Goal: Information Seeking & Learning: Check status

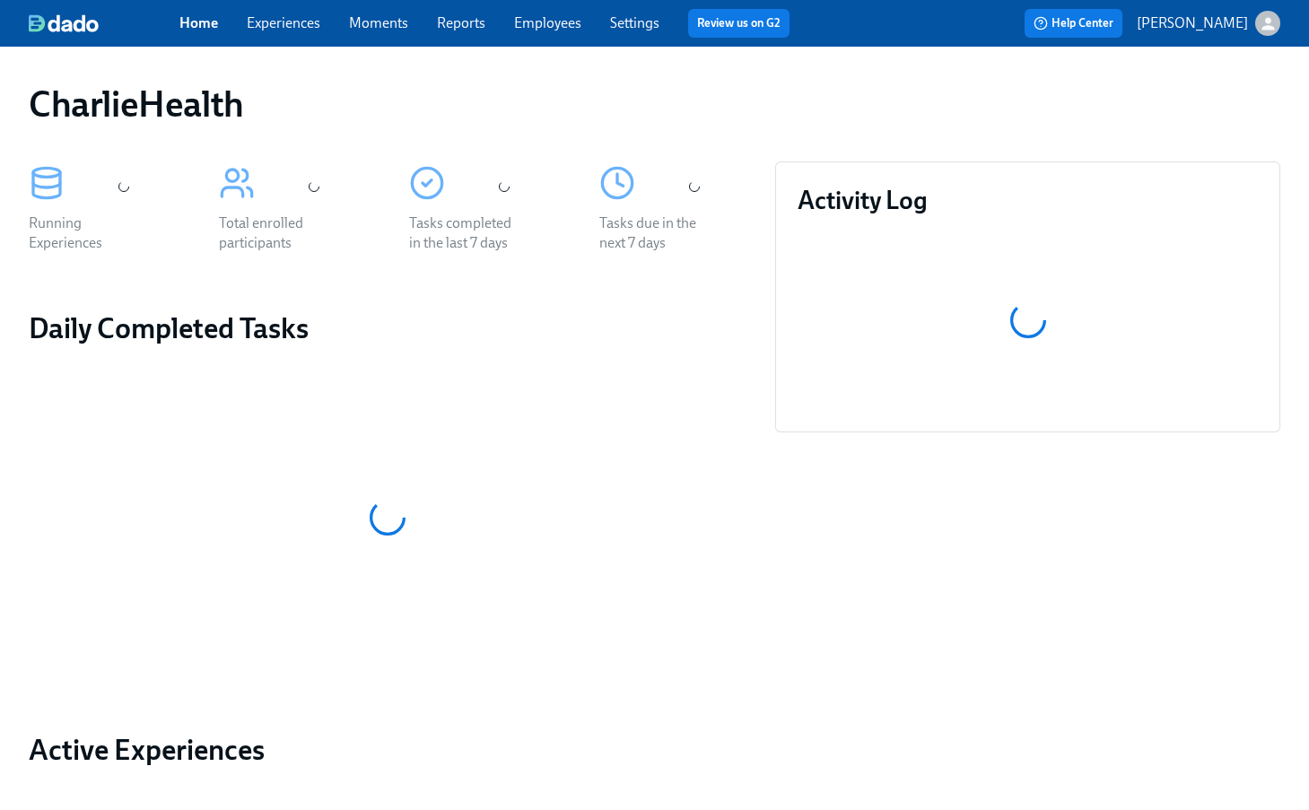
click at [764, 79] on div "CharlieHealth" at bounding box center [654, 104] width 1280 height 72
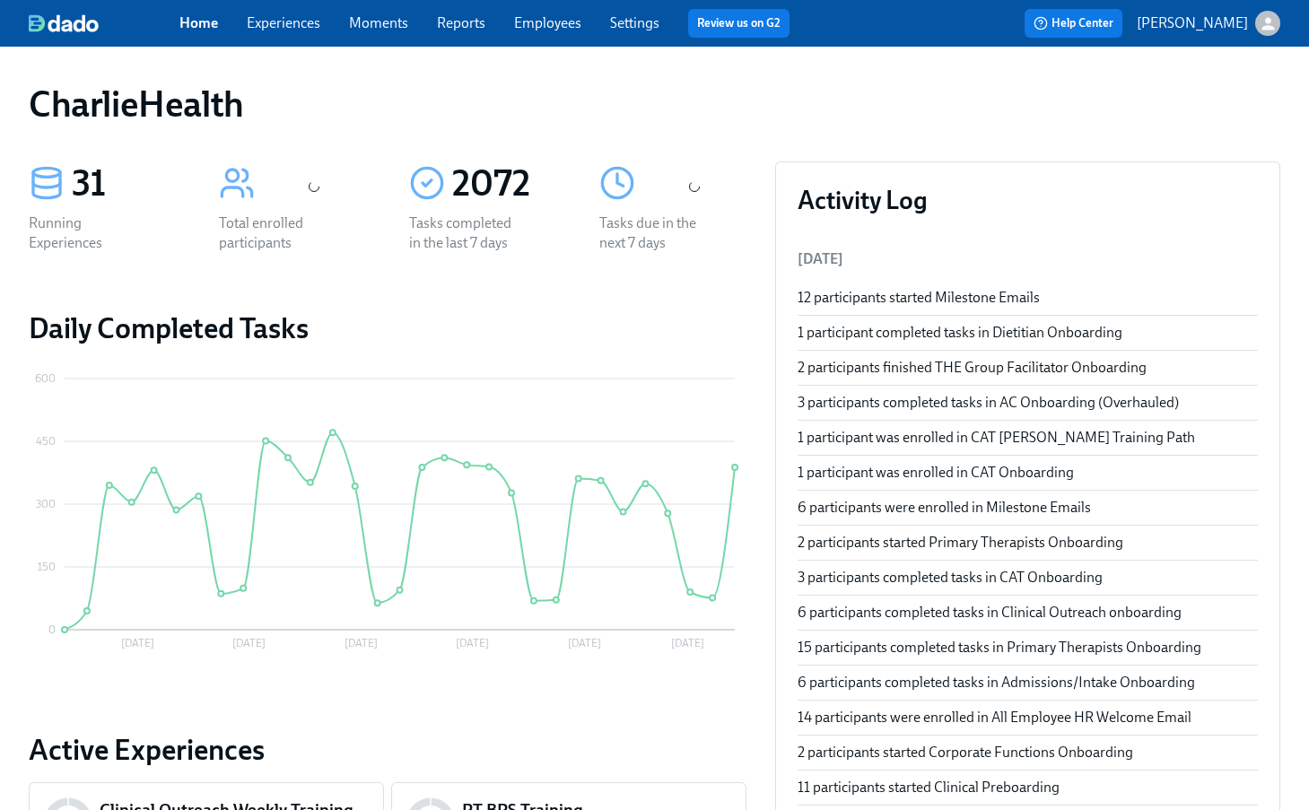
click at [887, 119] on div "CharlieHealth" at bounding box center [655, 104] width 1252 height 43
click at [528, 13] on span "Employees" at bounding box center [547, 23] width 67 height 20
click at [547, 23] on link "Employees" at bounding box center [547, 22] width 67 height 17
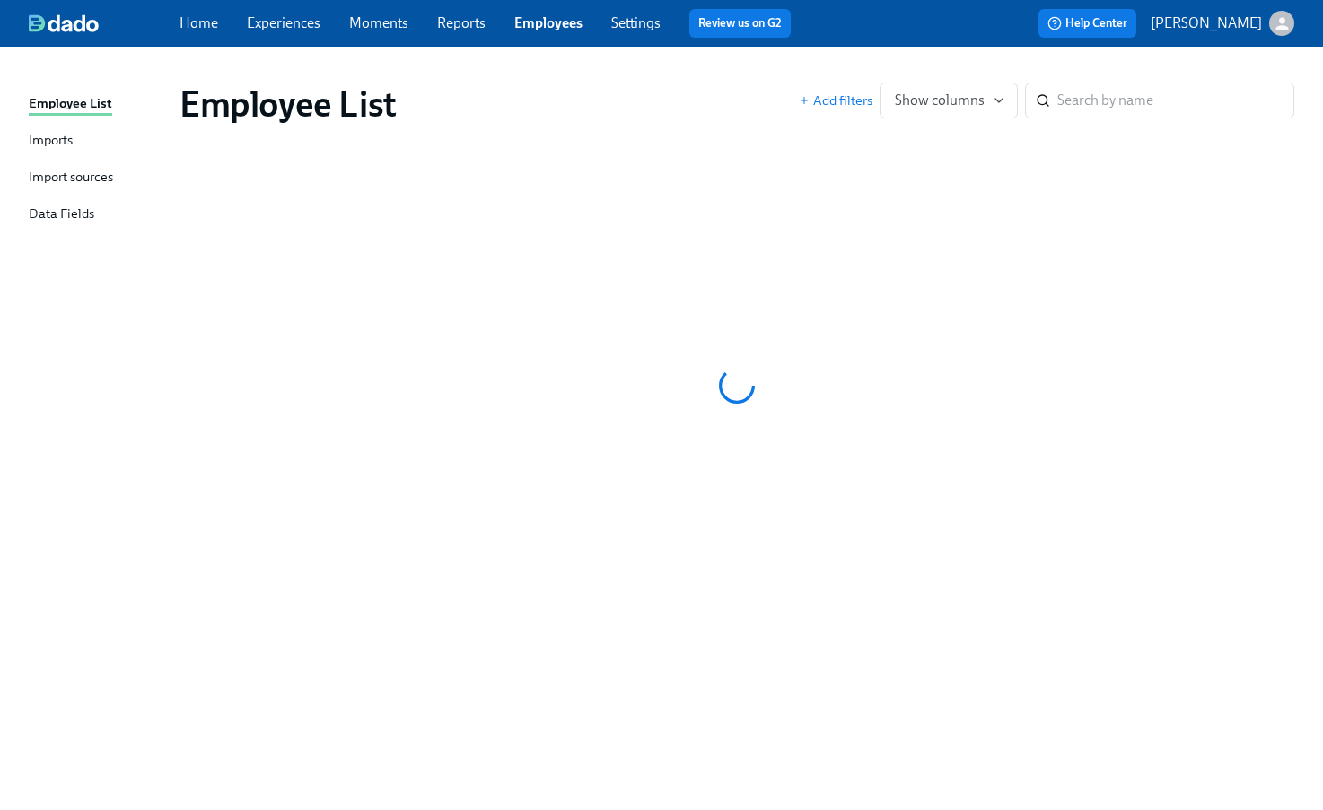
click at [538, 22] on link "Employees" at bounding box center [548, 22] width 68 height 17
click at [439, 25] on link "Reports" at bounding box center [461, 22] width 48 height 17
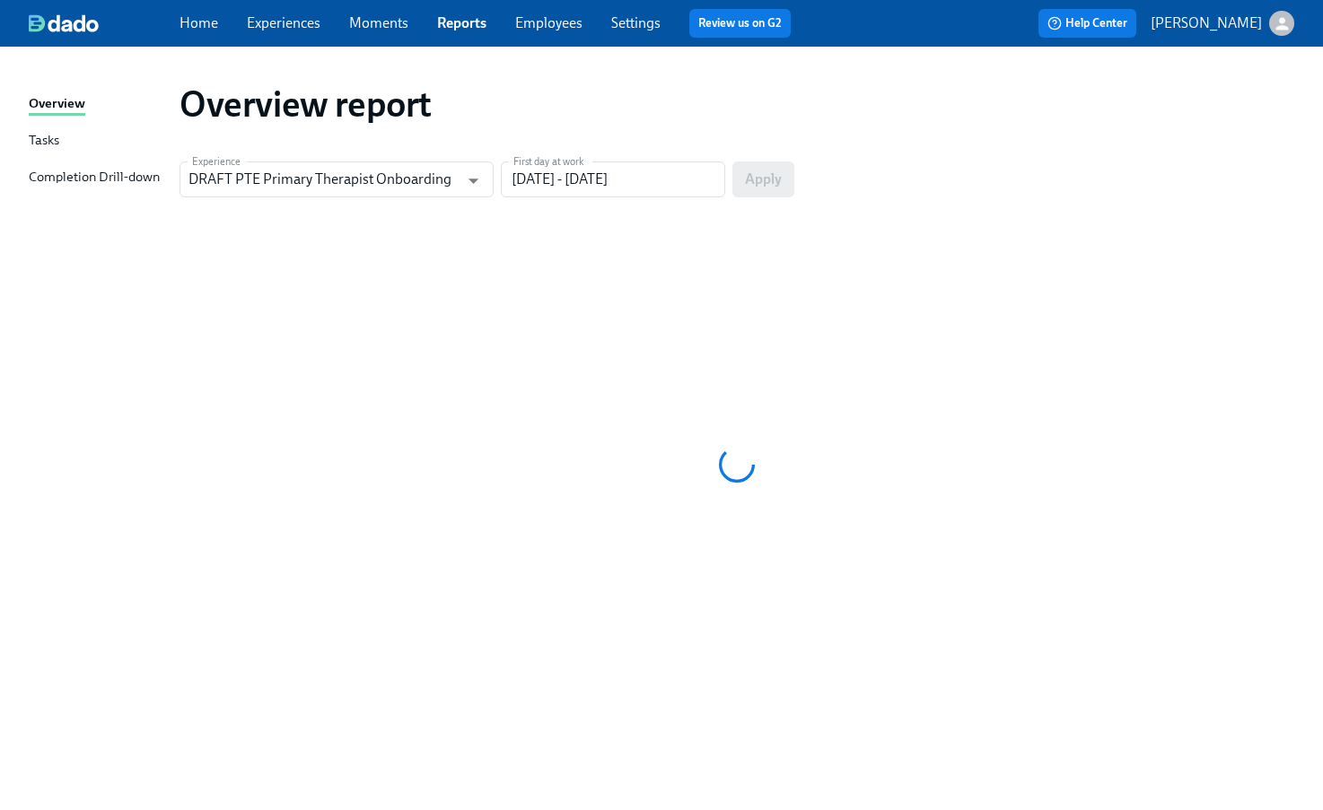
click at [534, 24] on link "Employees" at bounding box center [548, 22] width 67 height 17
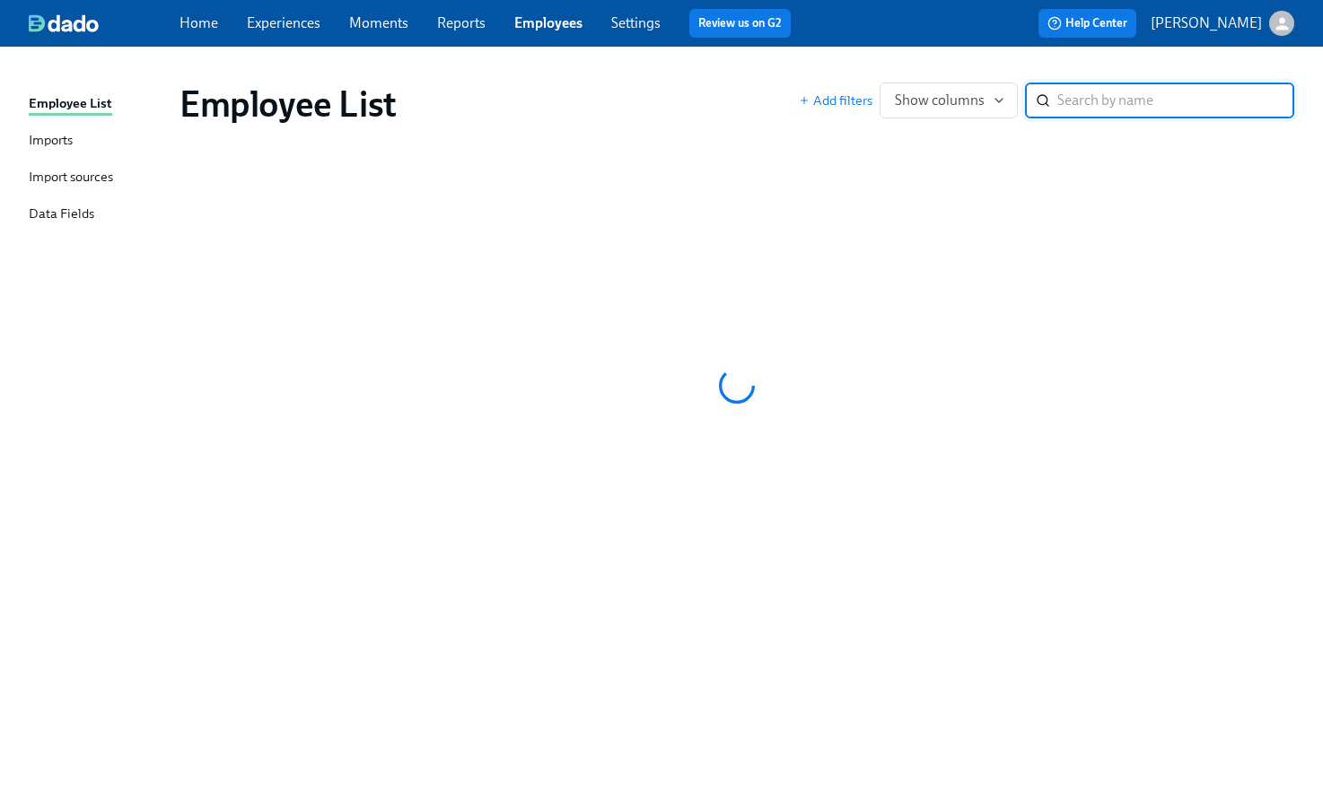
click at [639, 16] on link "Settings" at bounding box center [635, 22] width 49 height 17
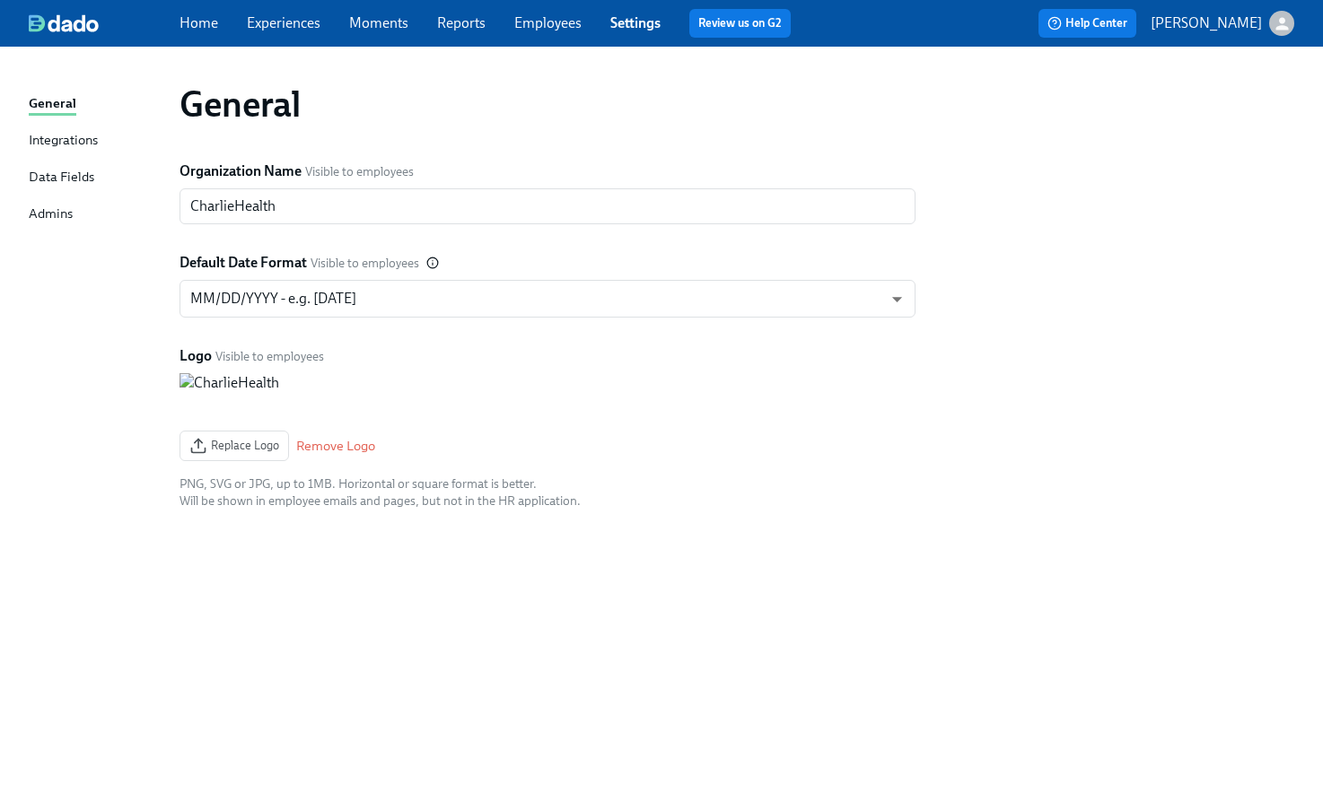
click at [562, 22] on link "Employees" at bounding box center [547, 22] width 67 height 17
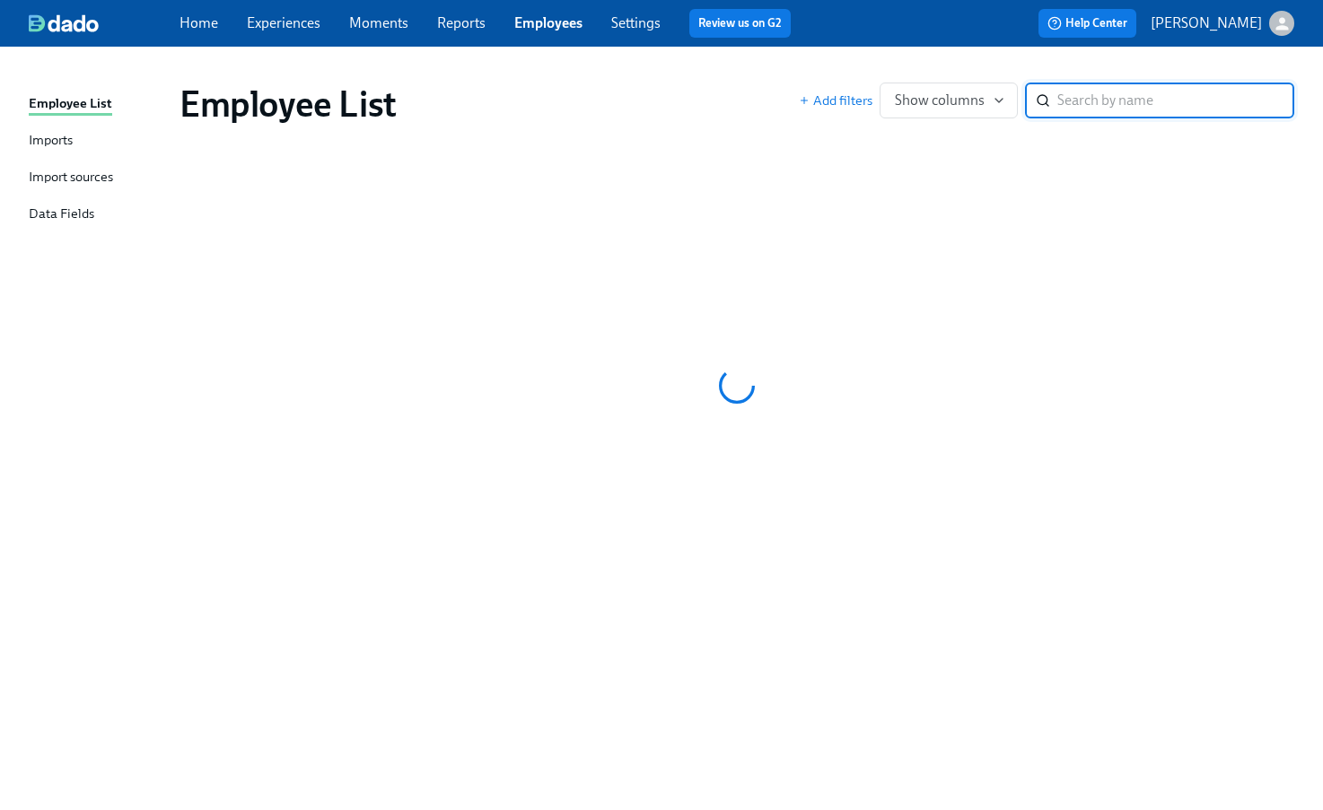
click at [562, 22] on link "Employees" at bounding box center [548, 22] width 68 height 17
click at [601, 85] on div "Employee List" at bounding box center [488, 104] width 619 height 43
click at [426, 4] on div "Home Experiences Moments Reports Employees Settings Review us on G2 Help Center…" at bounding box center [661, 23] width 1323 height 47
click at [441, 17] on link "Reports" at bounding box center [461, 22] width 48 height 17
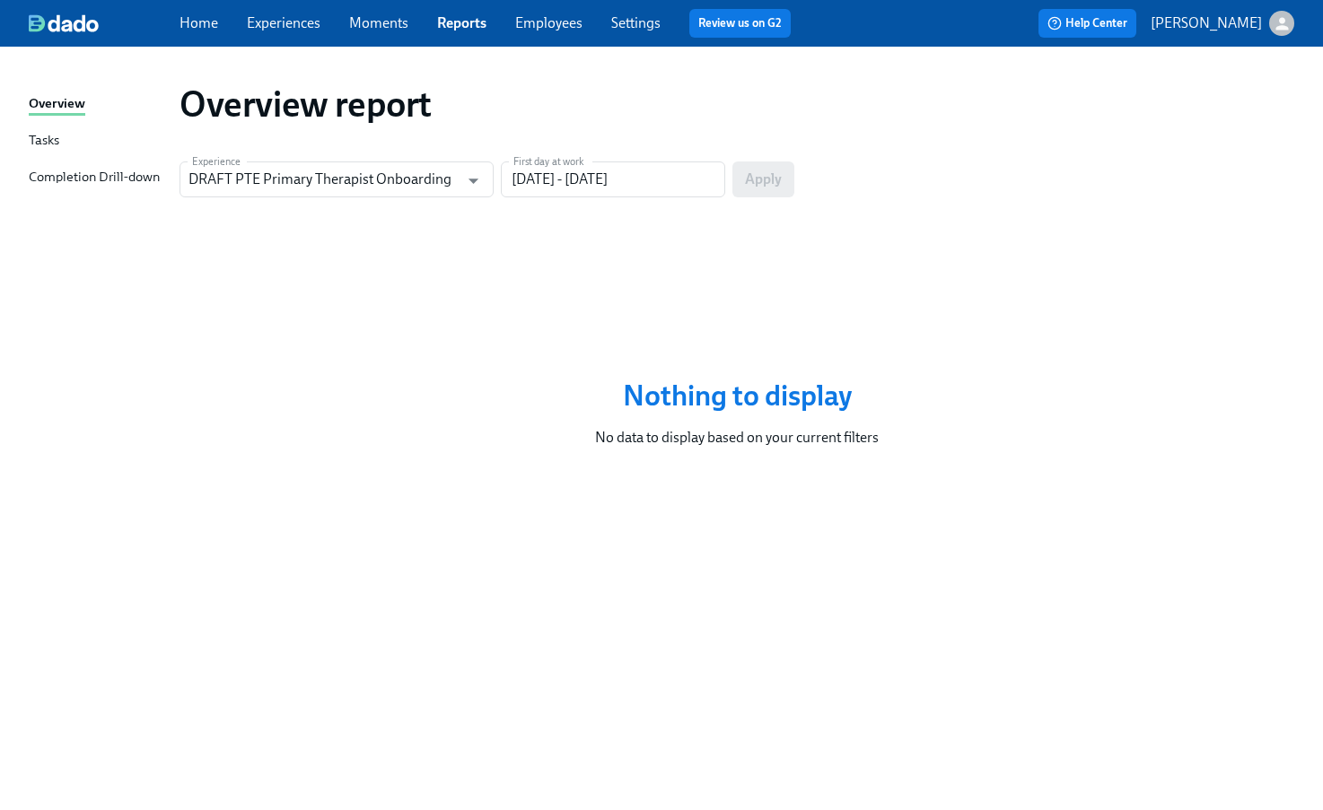
click at [572, 16] on link "Employees" at bounding box center [548, 22] width 67 height 17
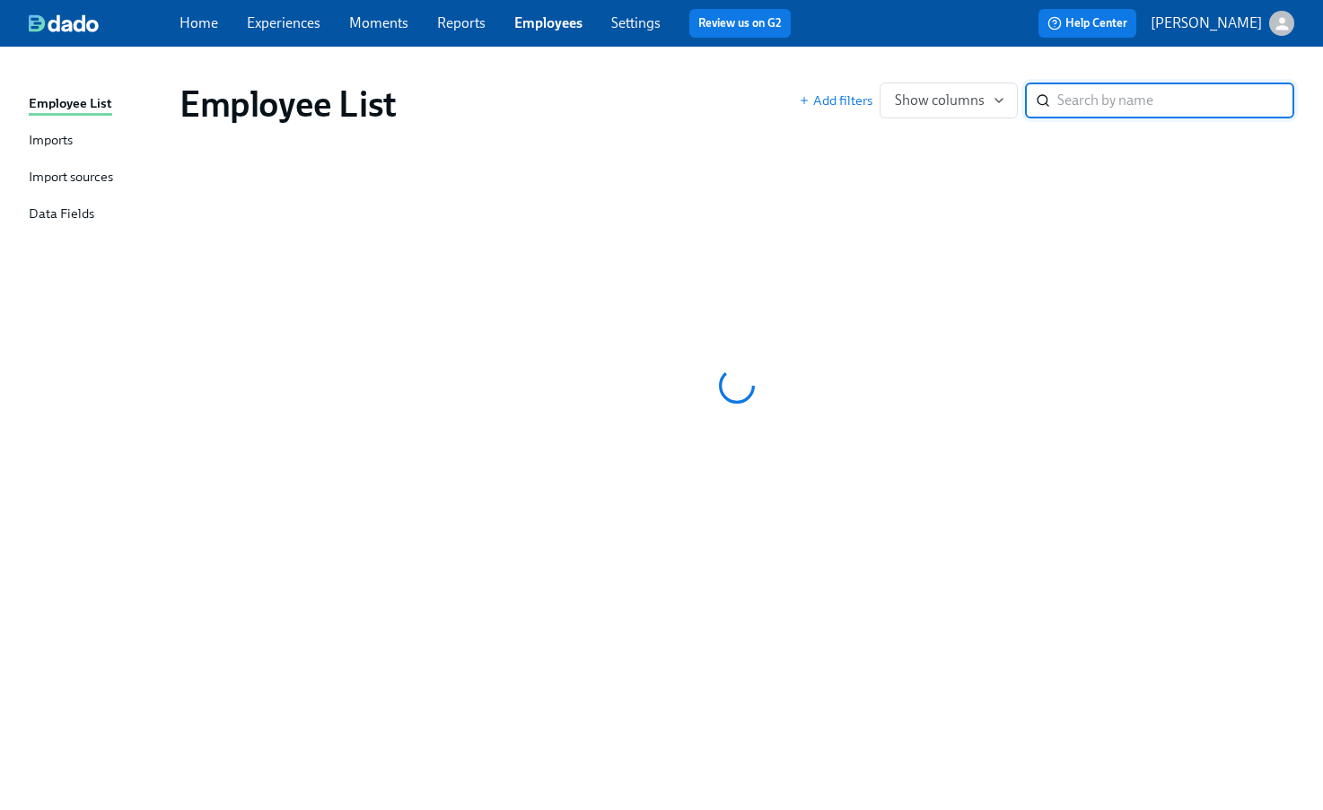
click at [1097, 108] on input "search" at bounding box center [1175, 101] width 237 height 36
click at [729, 220] on div at bounding box center [736, 386] width 1114 height 449
click at [1111, 118] on div "Employee List Add filters Show columns ​" at bounding box center [736, 104] width 1114 height 43
click at [1086, 99] on input "search" at bounding box center [1175, 101] width 237 height 36
click at [628, 72] on div "Employee List Add filters Show columns ​" at bounding box center [736, 104] width 1143 height 72
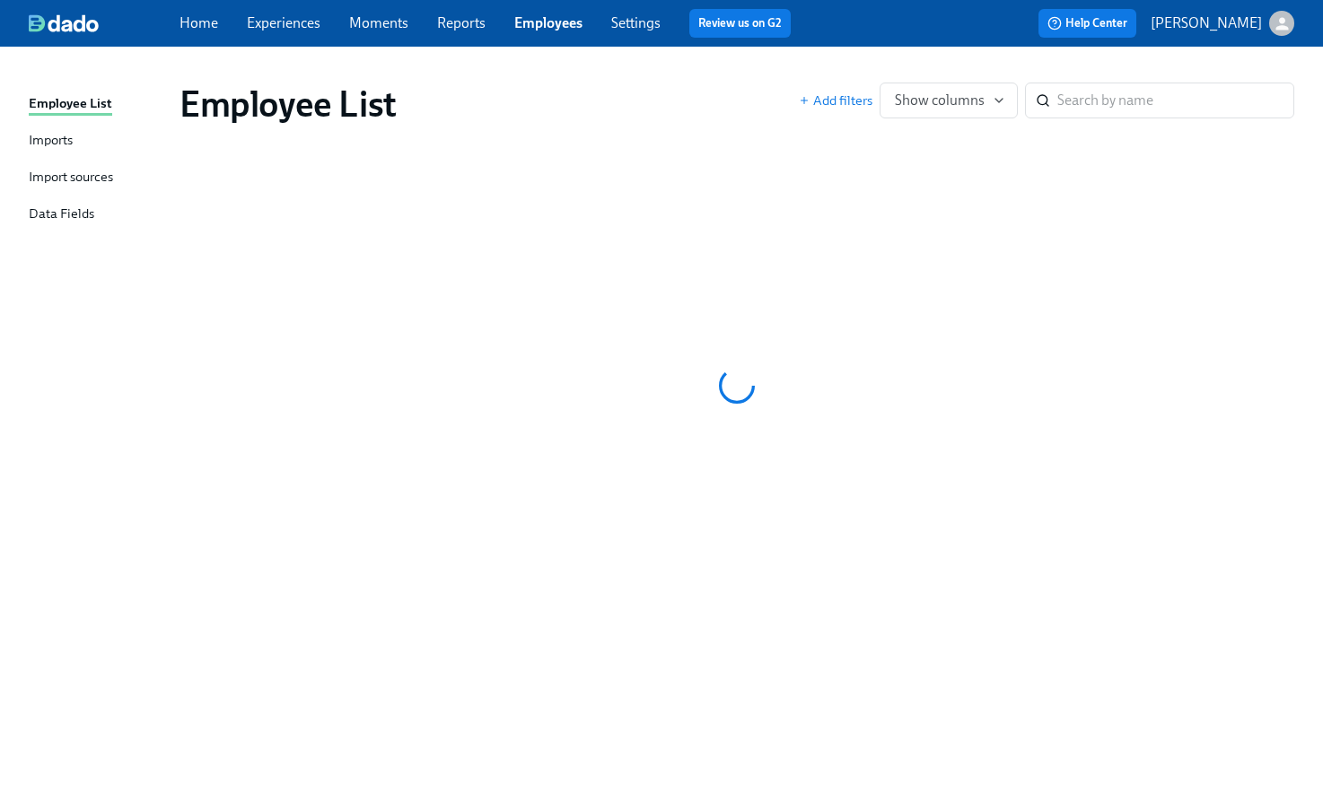
click at [634, 19] on link "Settings" at bounding box center [635, 22] width 49 height 17
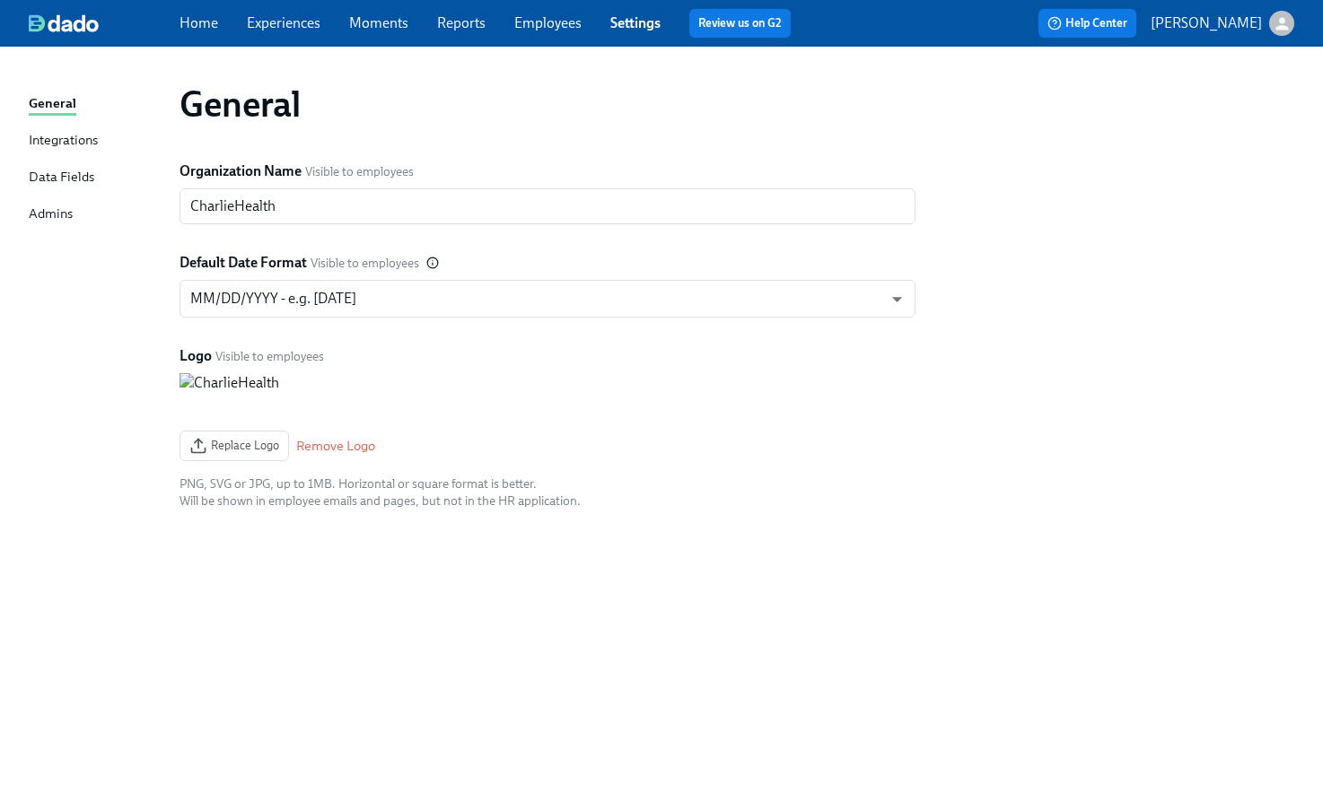
click at [550, 24] on link "Employees" at bounding box center [547, 22] width 67 height 17
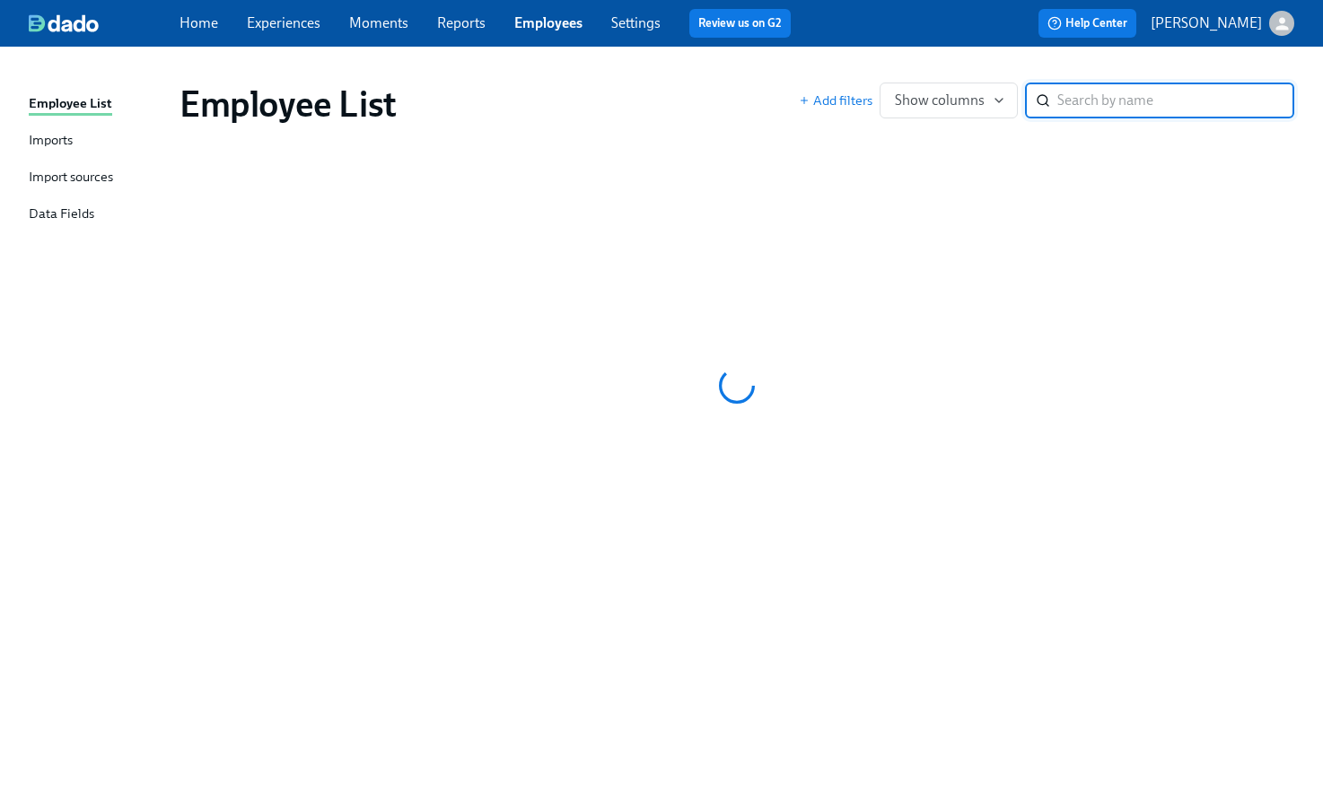
click at [477, 22] on link "Reports" at bounding box center [461, 22] width 48 height 17
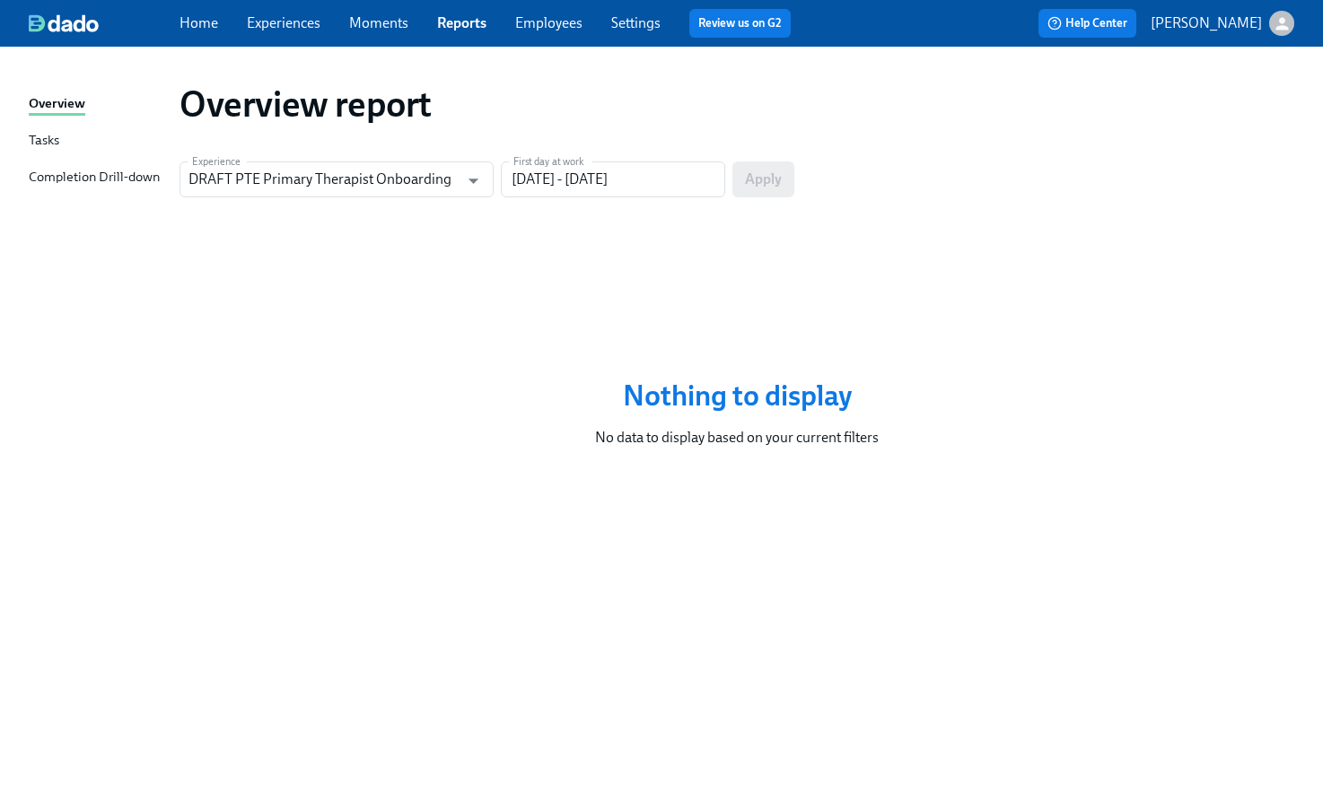
click at [572, 29] on link "Employees" at bounding box center [548, 22] width 67 height 17
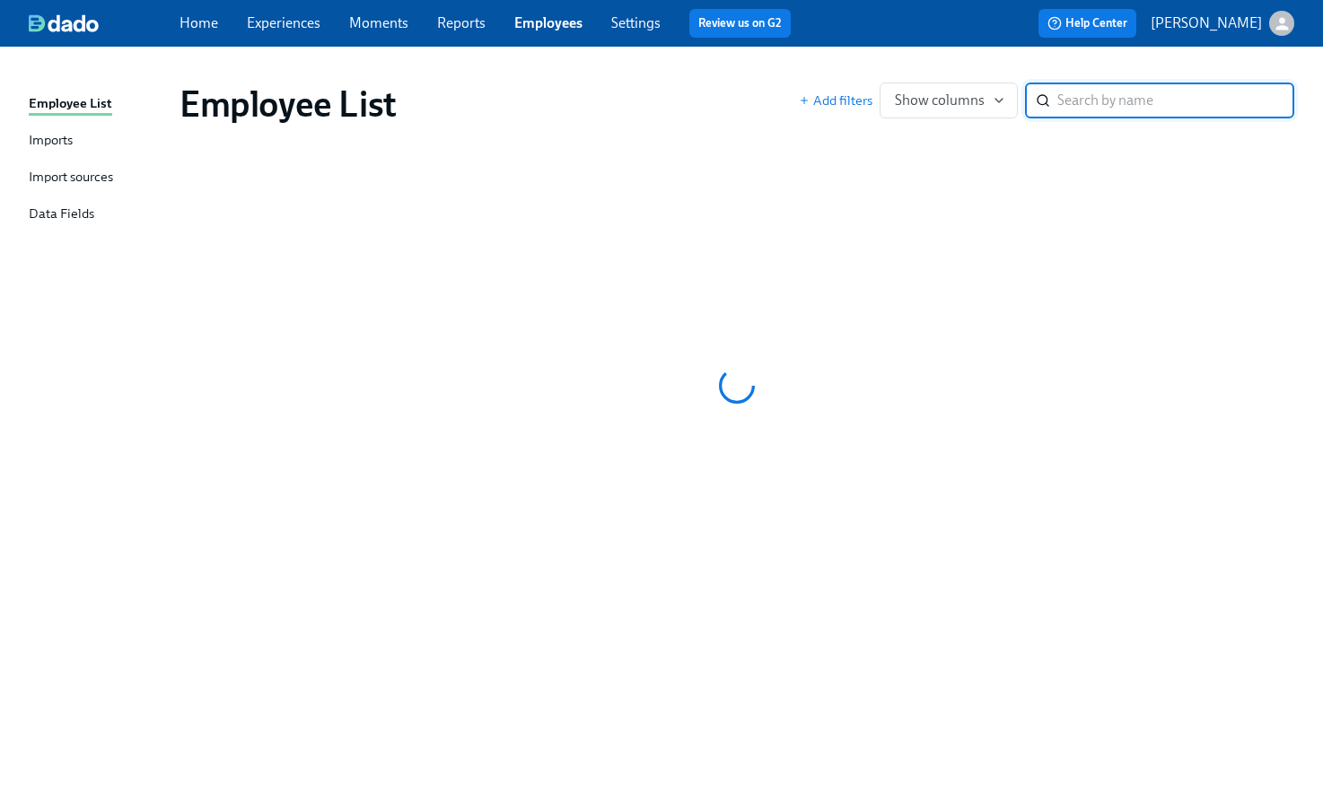
click at [273, 24] on link "Experiences" at bounding box center [284, 22] width 74 height 17
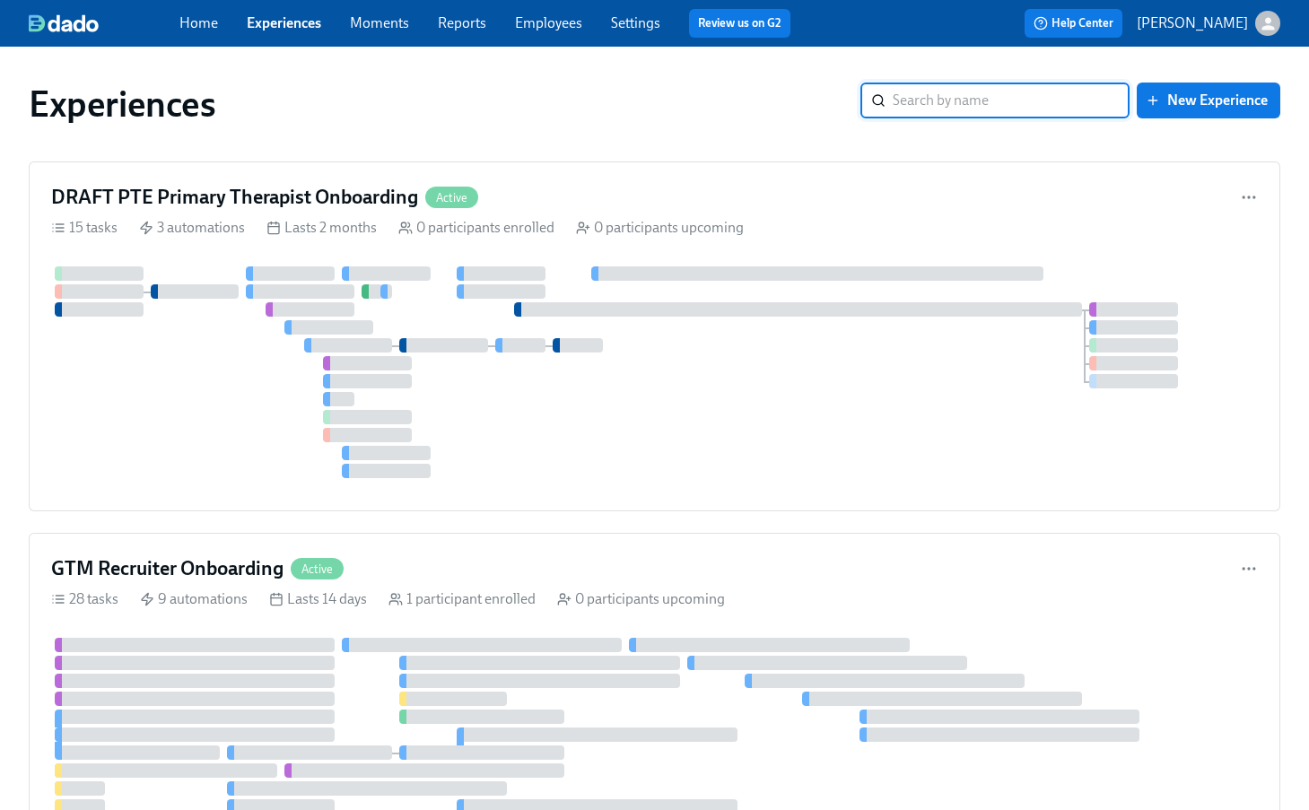
click at [526, 12] on div "Home Experiences Moments Reports Employees Settings Review us on G2" at bounding box center [491, 23] width 625 height 29
click at [552, 22] on link "Employees" at bounding box center [548, 22] width 67 height 17
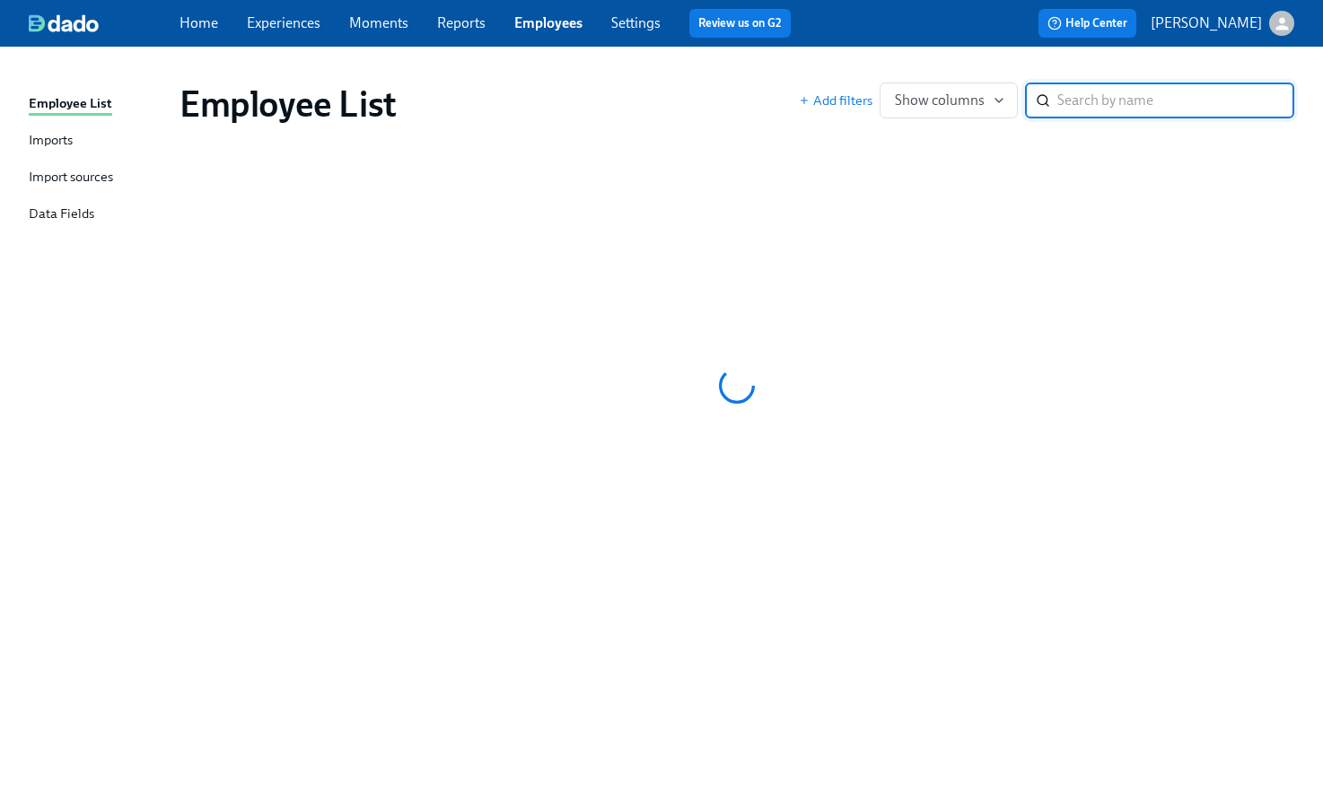
click at [629, 96] on div "Employee List" at bounding box center [488, 104] width 619 height 43
click at [560, 328] on div at bounding box center [736, 386] width 1114 height 449
click at [1171, 97] on input "search" at bounding box center [1175, 101] width 237 height 36
type input "saman"
click at [170, 259] on div "Employee List Add filters Show columns saman ​" at bounding box center [661, 417] width 1265 height 699
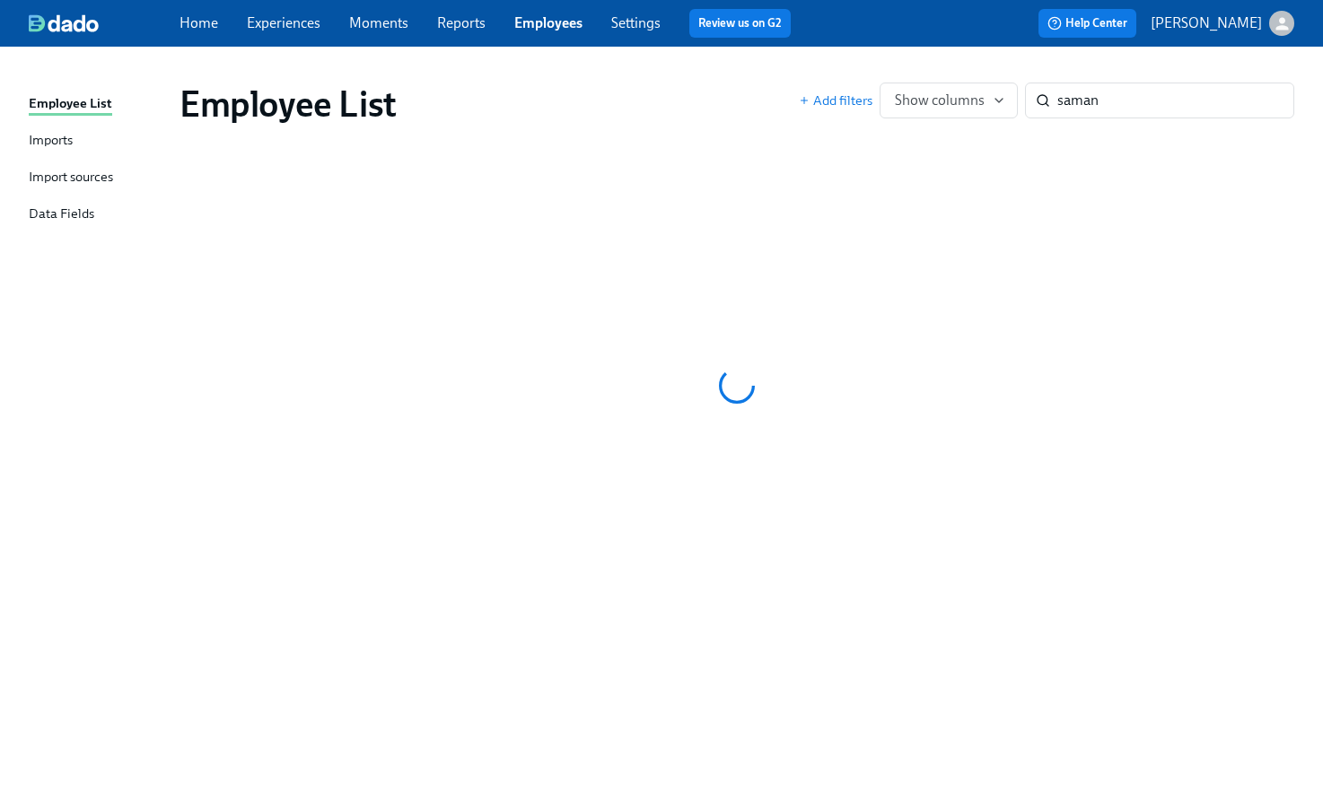
click at [668, 104] on div "Employee List" at bounding box center [488, 104] width 619 height 43
click at [1167, 92] on input "saman" at bounding box center [1175, 101] width 237 height 36
drag, startPoint x: 665, startPoint y: 118, endPoint x: 611, endPoint y: 75, distance: 68.9
click at [665, 118] on div "Employee List" at bounding box center [488, 104] width 619 height 43
click at [429, 31] on div "Home Experiences Moments Reports Employees Settings Review us on G2" at bounding box center [491, 23] width 625 height 29
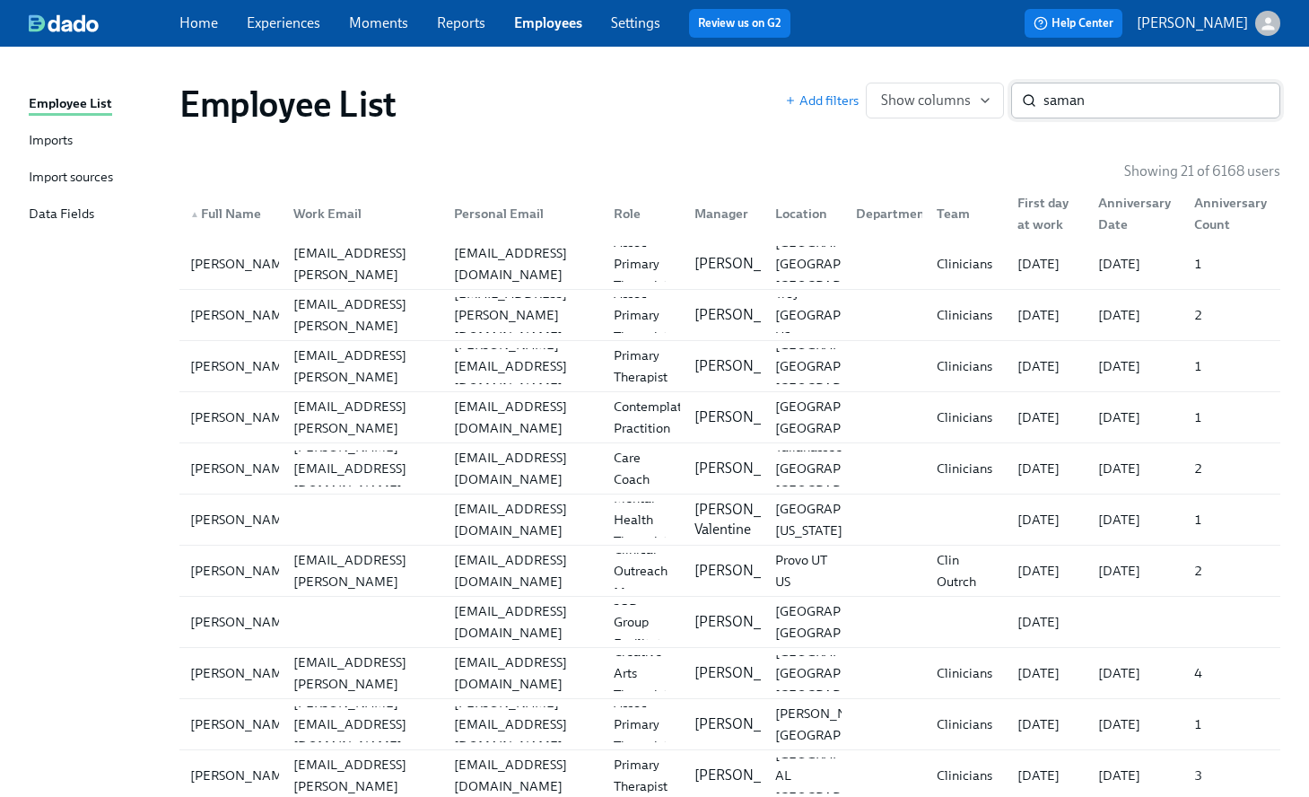
click at [1193, 102] on input "saman" at bounding box center [1162, 101] width 237 height 36
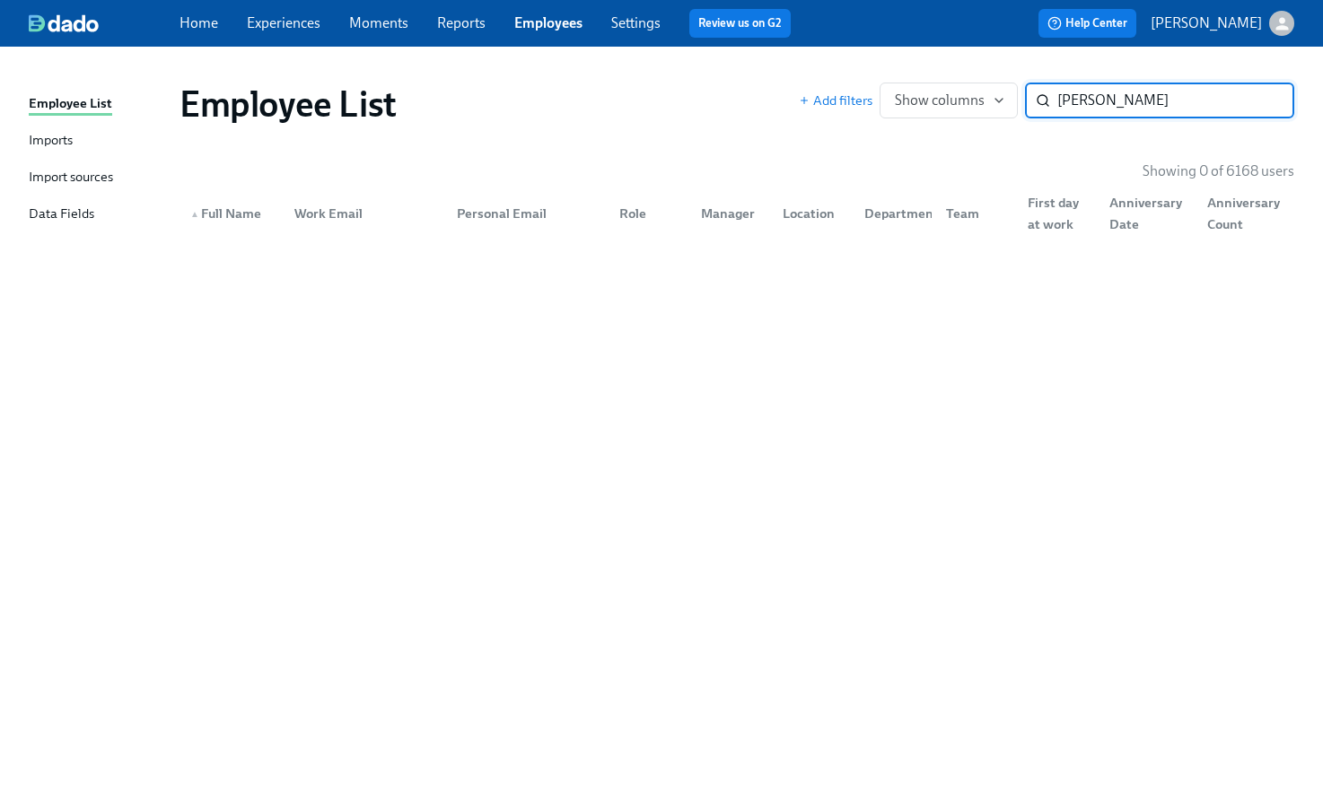
click at [1078, 105] on input "sam cr" at bounding box center [1175, 101] width 237 height 36
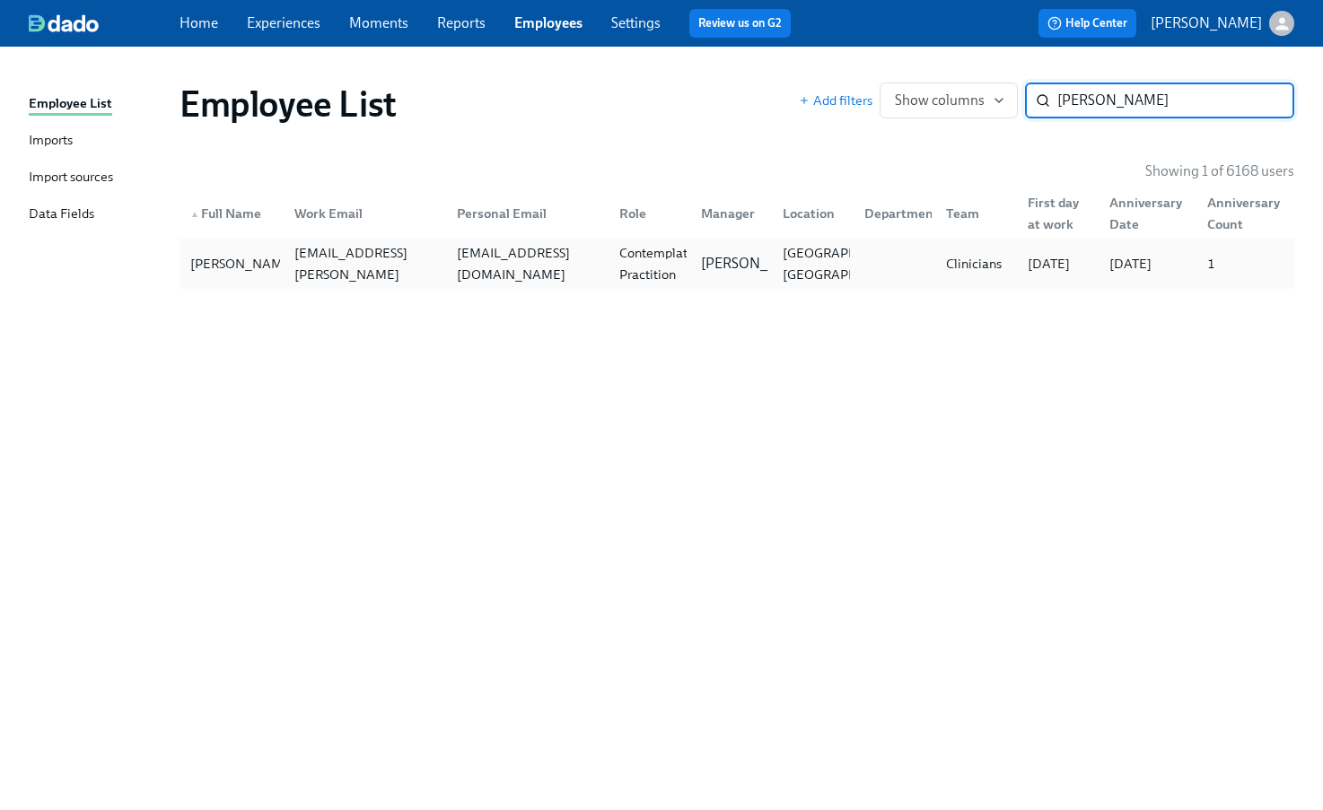
type input "samantha cr"
click at [524, 261] on div "crandallsam22@gmail.com" at bounding box center [527, 263] width 155 height 43
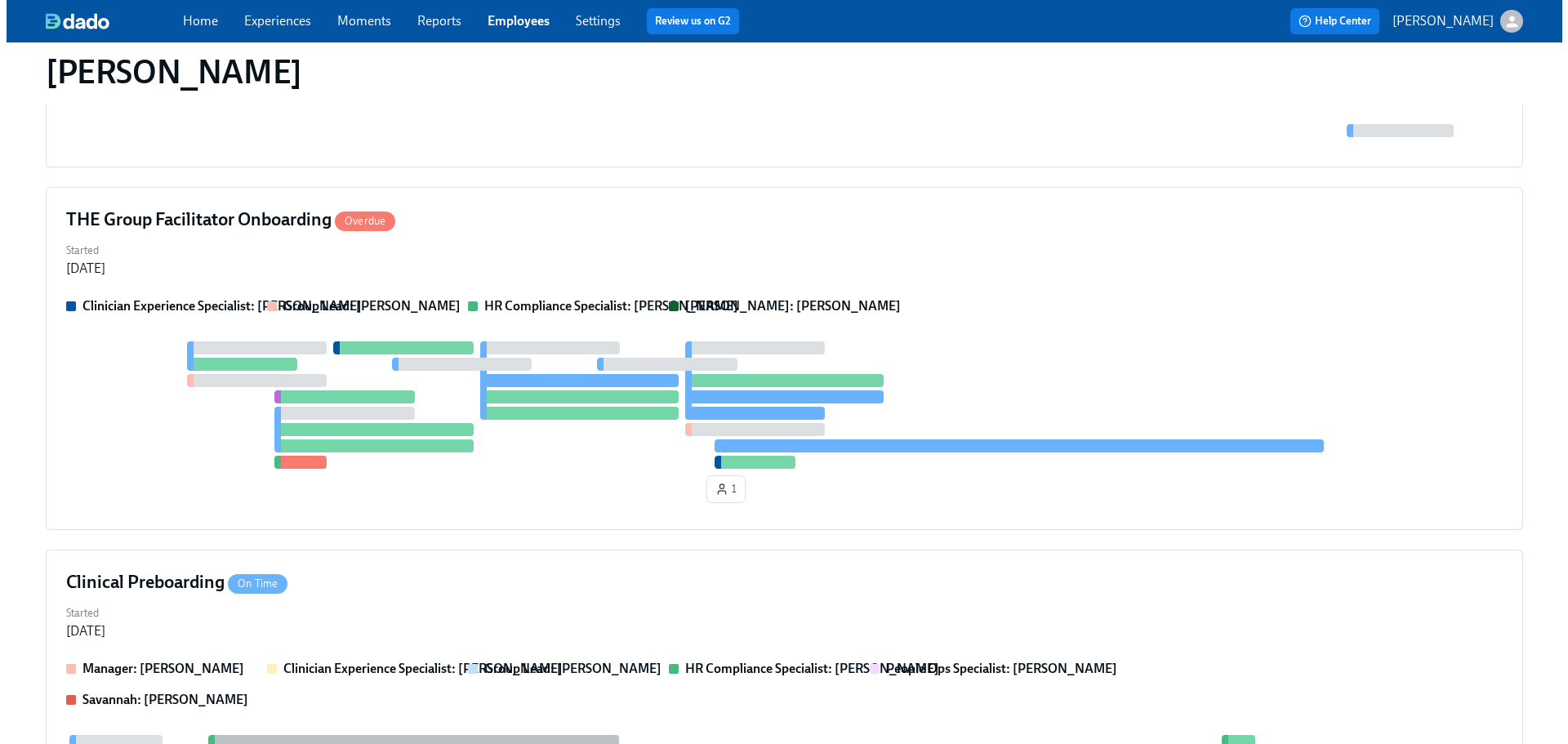
scroll to position [163, 0]
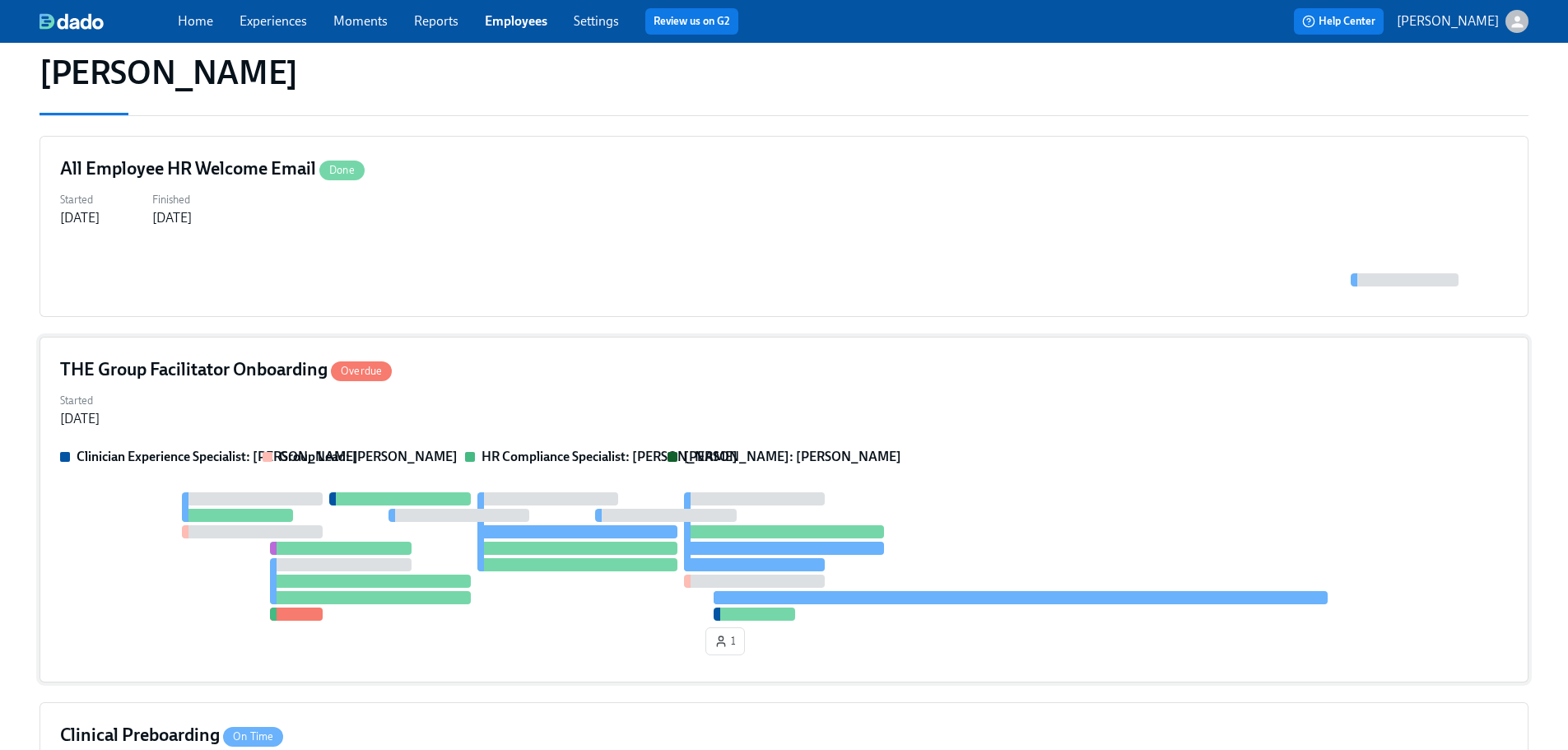
click at [785, 416] on div "Started Jul 24, 2025" at bounding box center [784, 409] width 1448 height 39
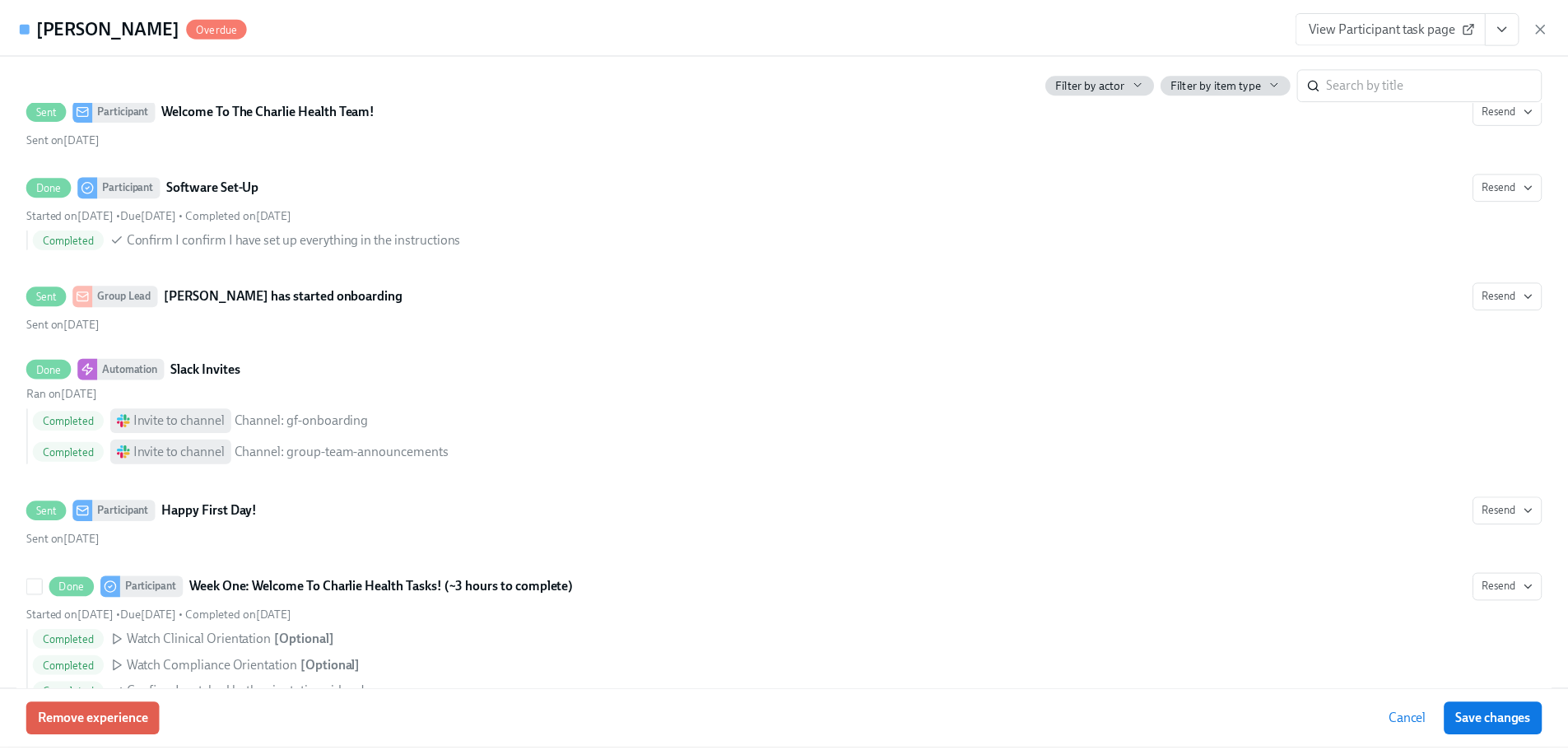
scroll to position [0, 0]
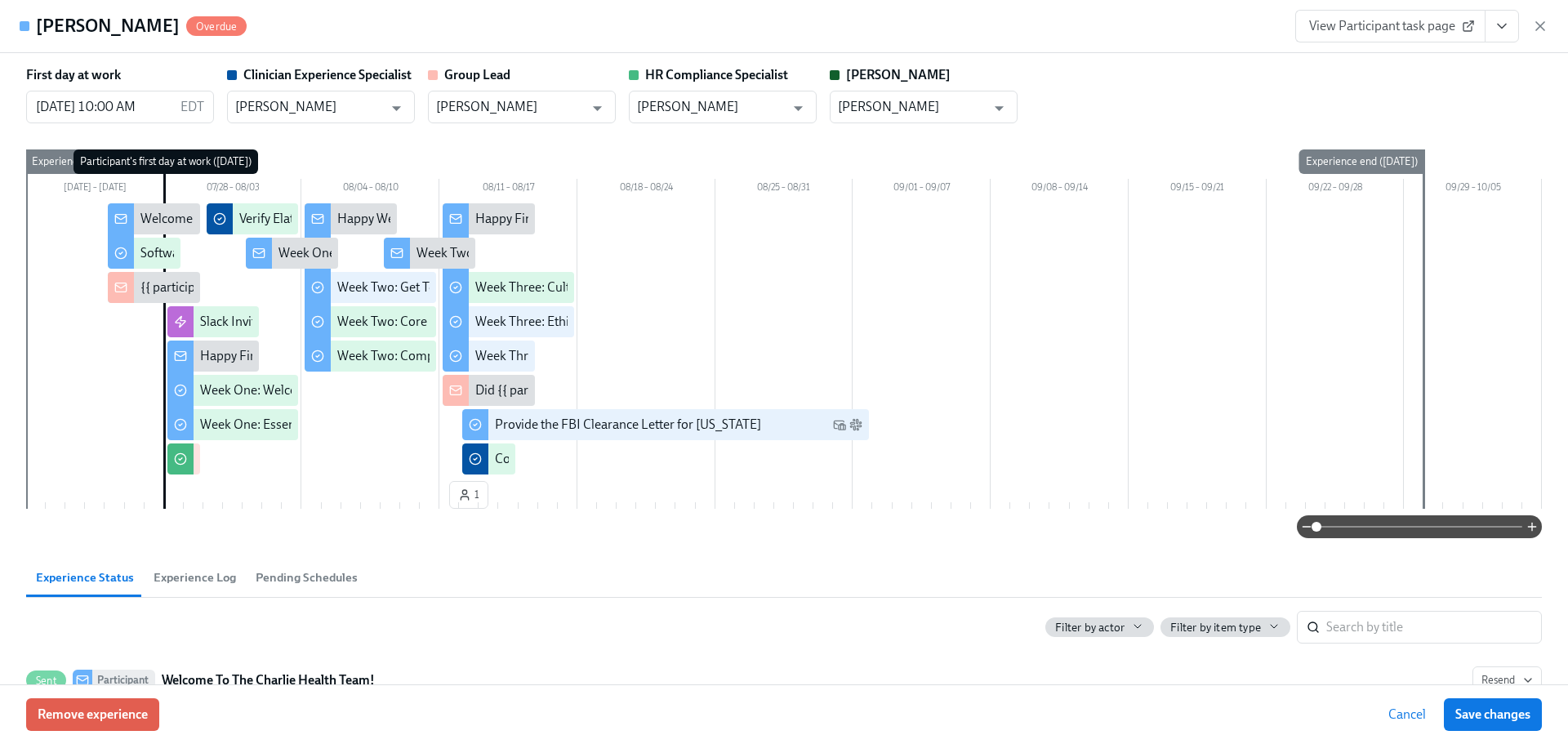
click at [1203, 30] on icon "View task page" at bounding box center [1502, 26] width 16 height 16
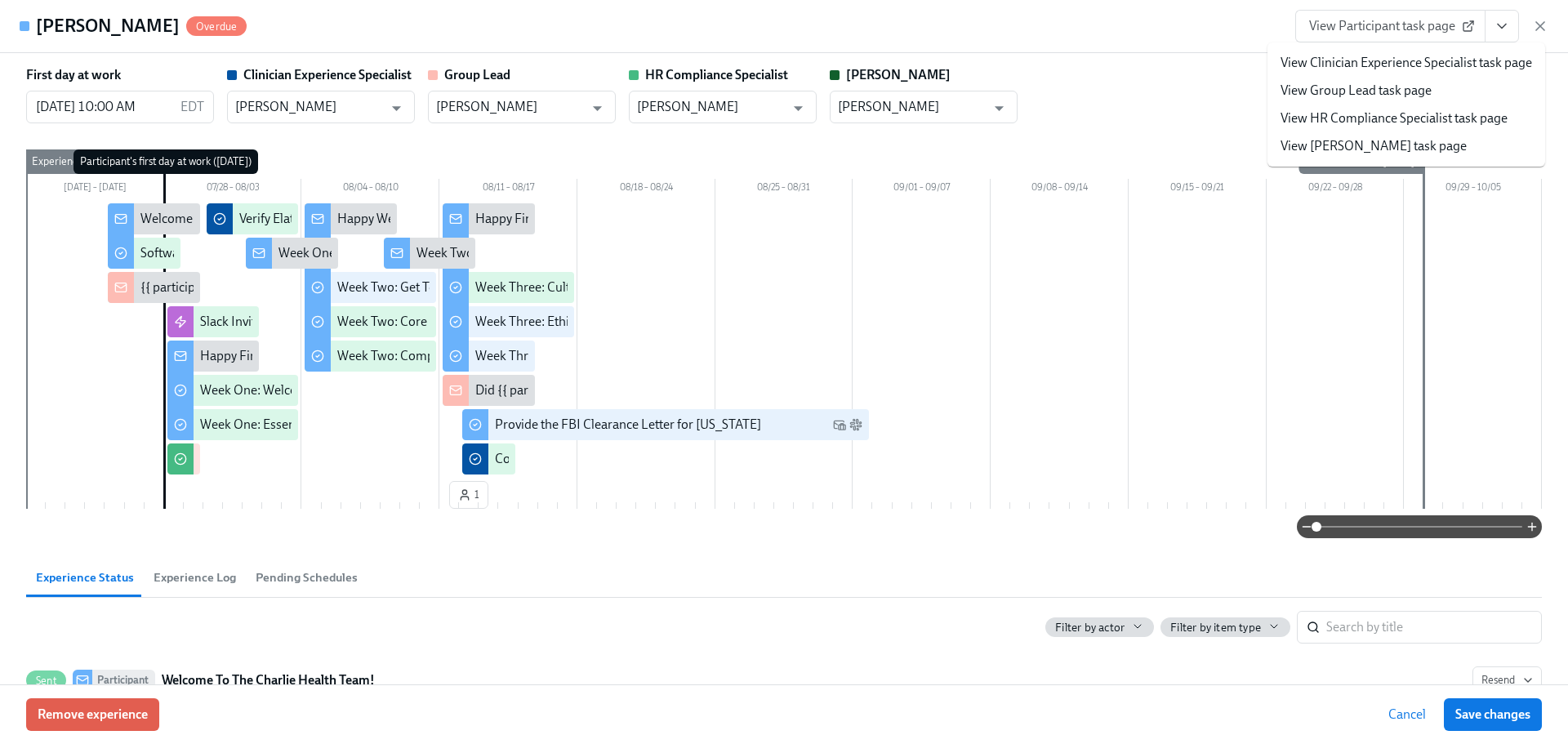
click at [1203, 111] on link "View HR Compliance Specialist task page" at bounding box center [1393, 118] width 227 height 18
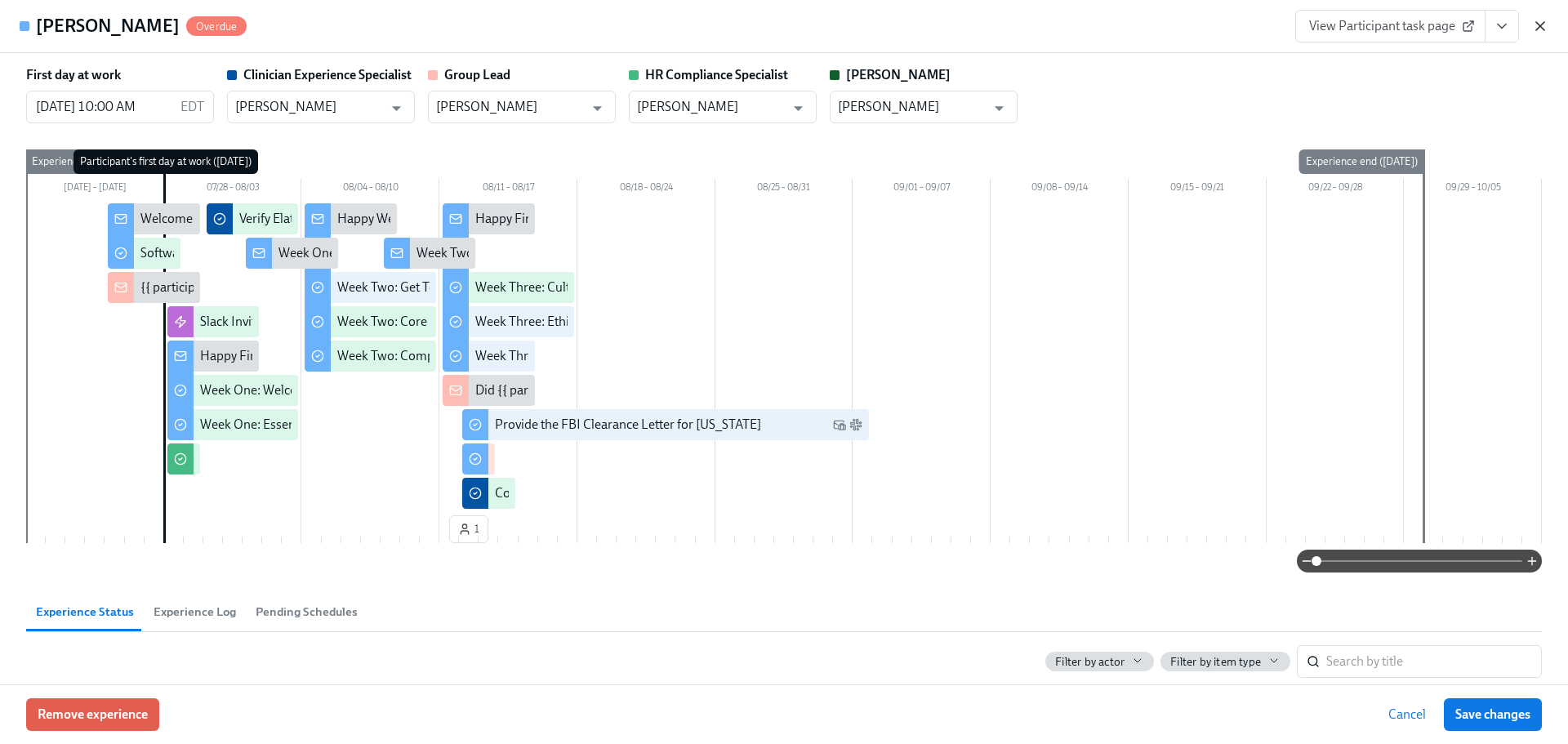
click at [1203, 23] on icon "button" at bounding box center [1540, 26] width 16 height 16
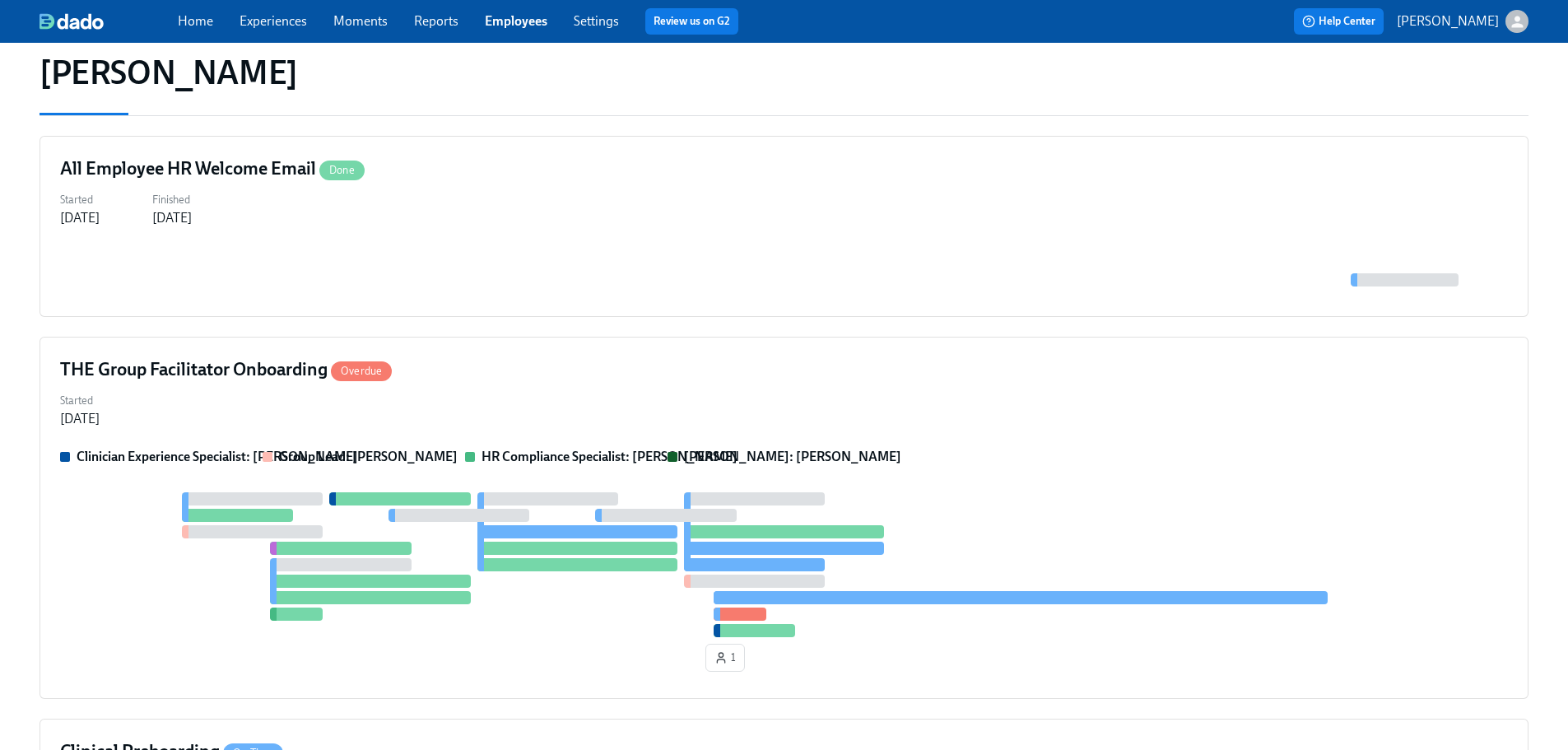
click at [504, 12] on span "Employees" at bounding box center [517, 21] width 62 height 18
click at [488, 12] on div "Home Experiences Moments Reports Employees Settings Review us on G2" at bounding box center [516, 21] width 676 height 27
click at [499, 17] on link "Employees" at bounding box center [517, 20] width 62 height 16
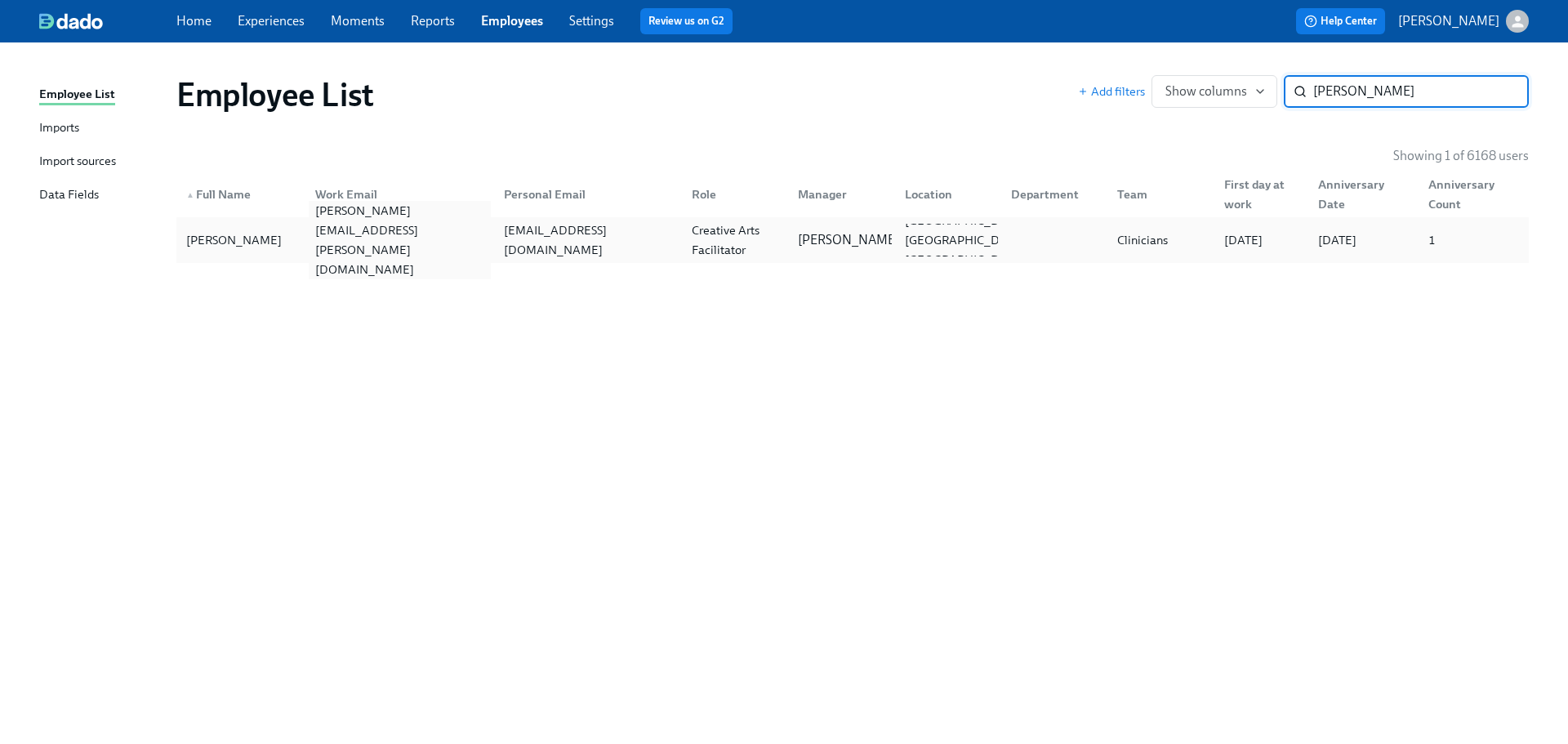
type input "ricker"
click at [480, 245] on div "gina.ricker@charliehealth.com" at bounding box center [399, 240] width 181 height 78
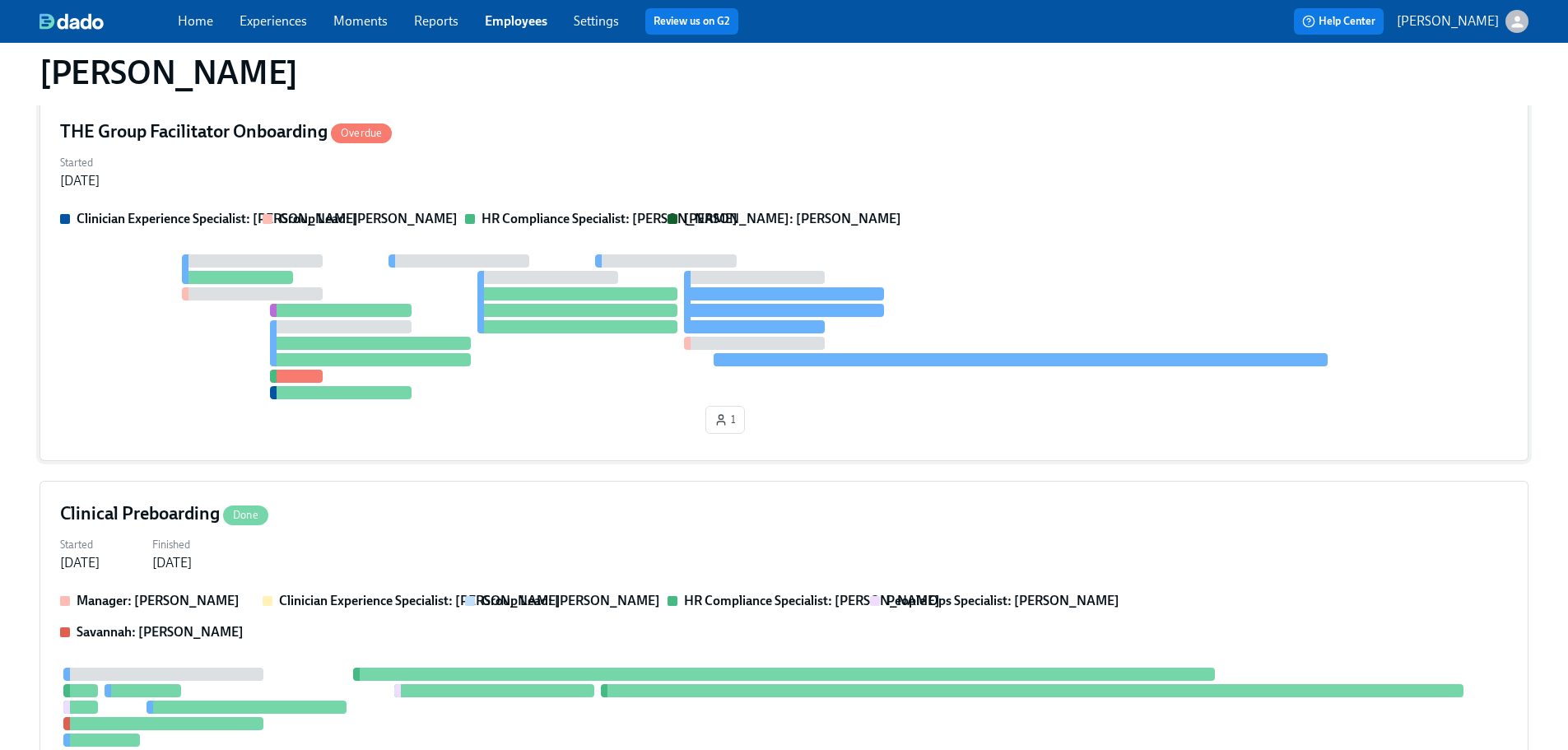
scroll to position [83, 0]
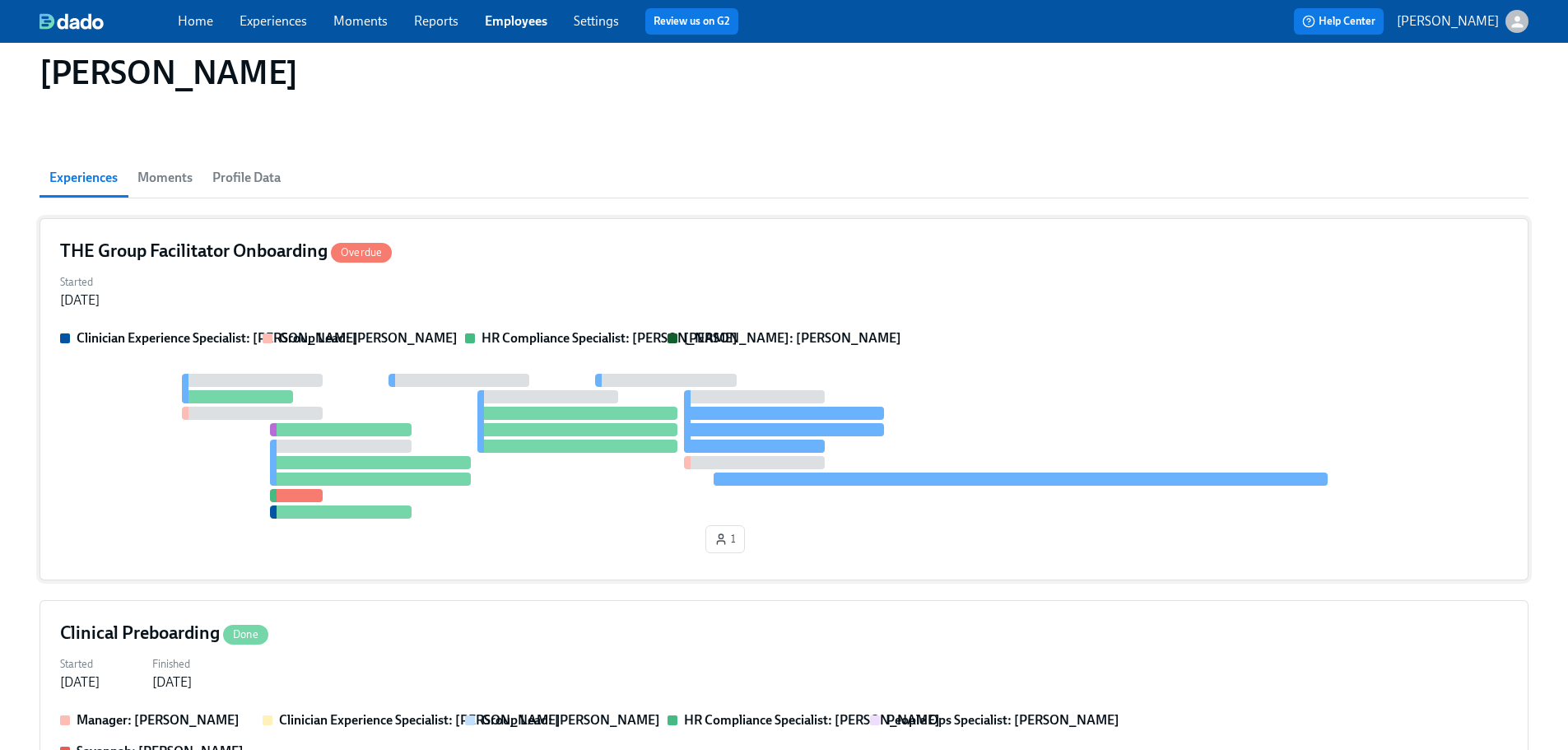
click at [239, 243] on h4 "THE Group Facilitator Onboarding Overdue" at bounding box center [227, 251] width 332 height 25
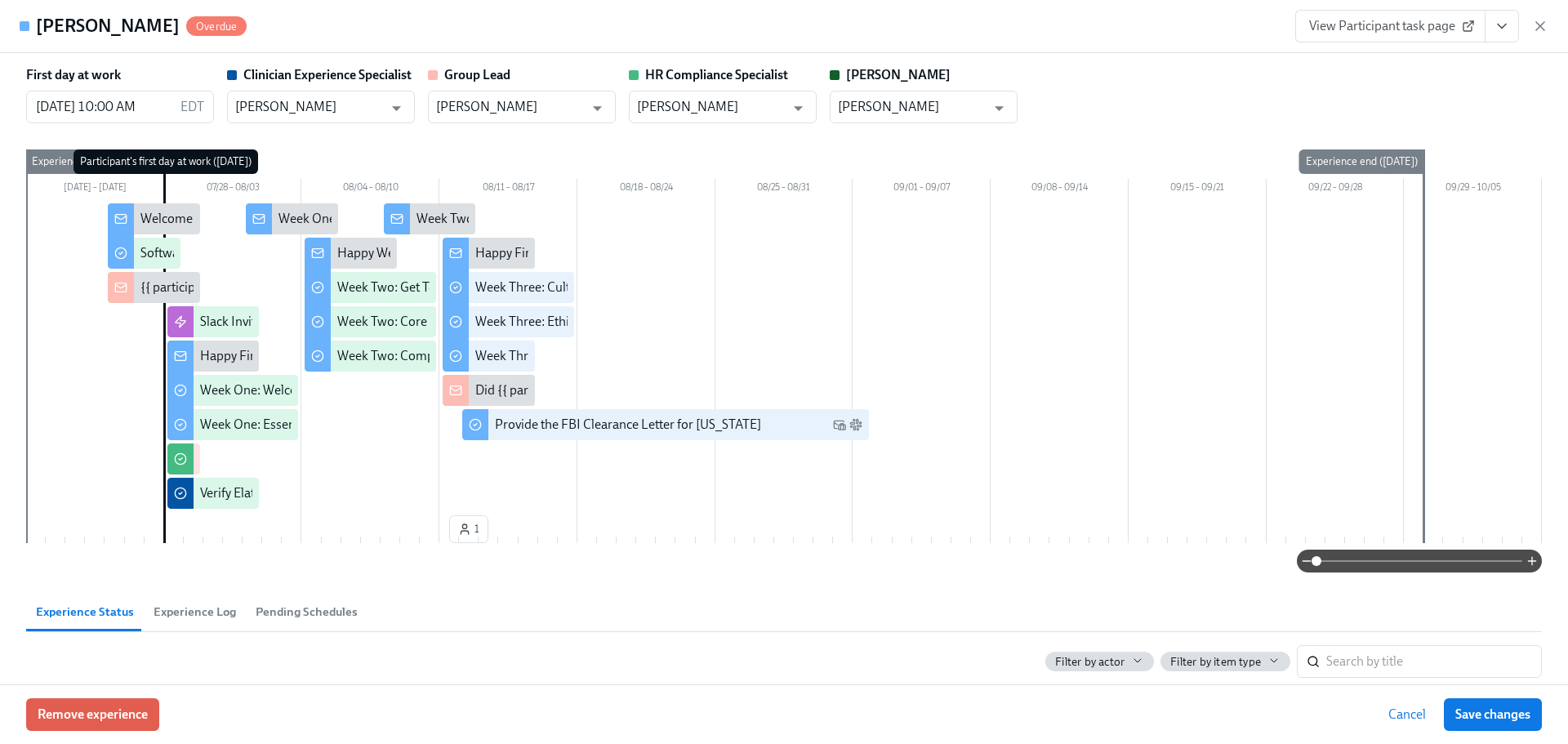
click at [954, 40] on div "Gina Ricker Overdue View Participant task page" at bounding box center [784, 26] width 1568 height 53
click at [1203, 29] on icon "View task page" at bounding box center [1502, 26] width 16 height 16
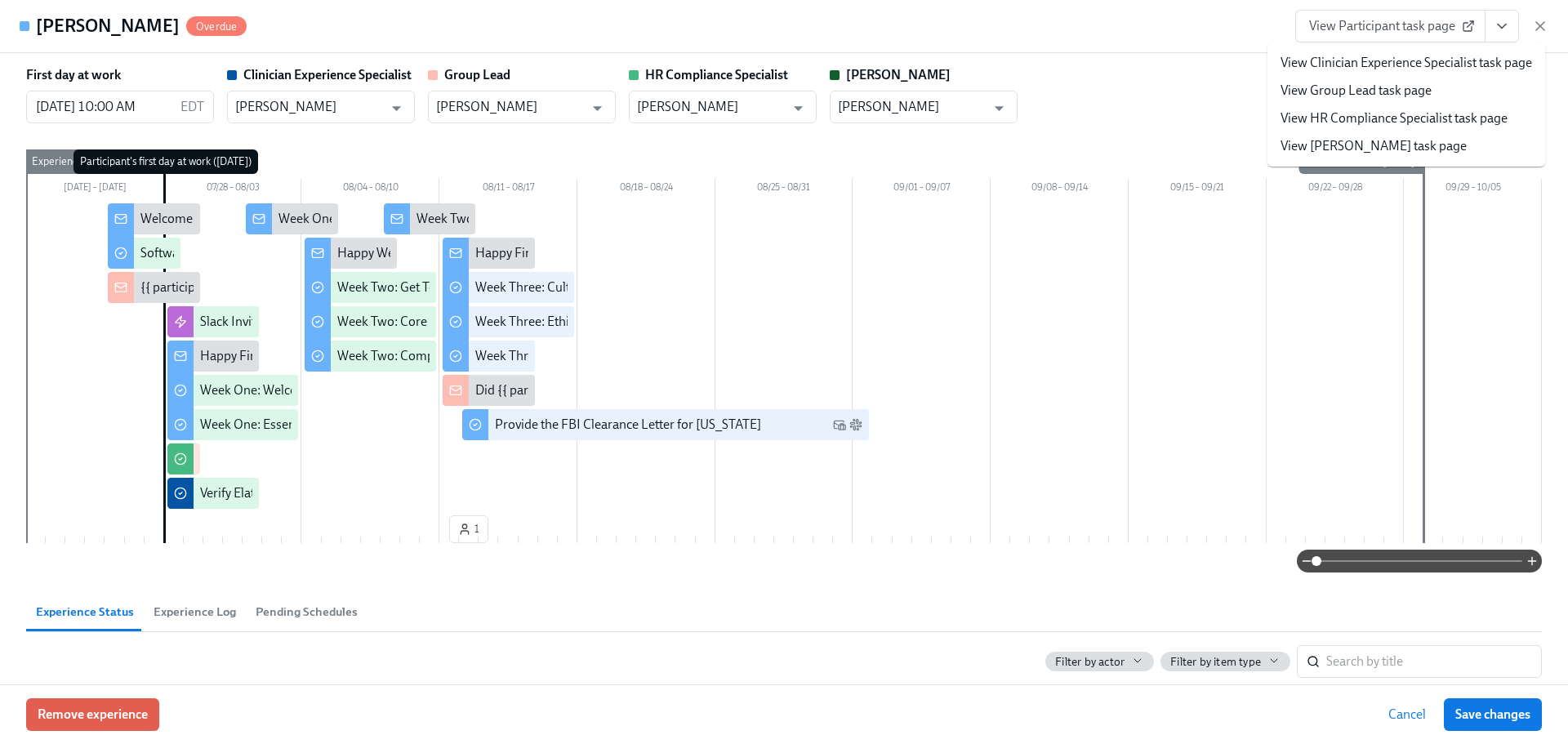
click at [1203, 116] on link "View HR Compliance Specialist task page" at bounding box center [1393, 118] width 227 height 18
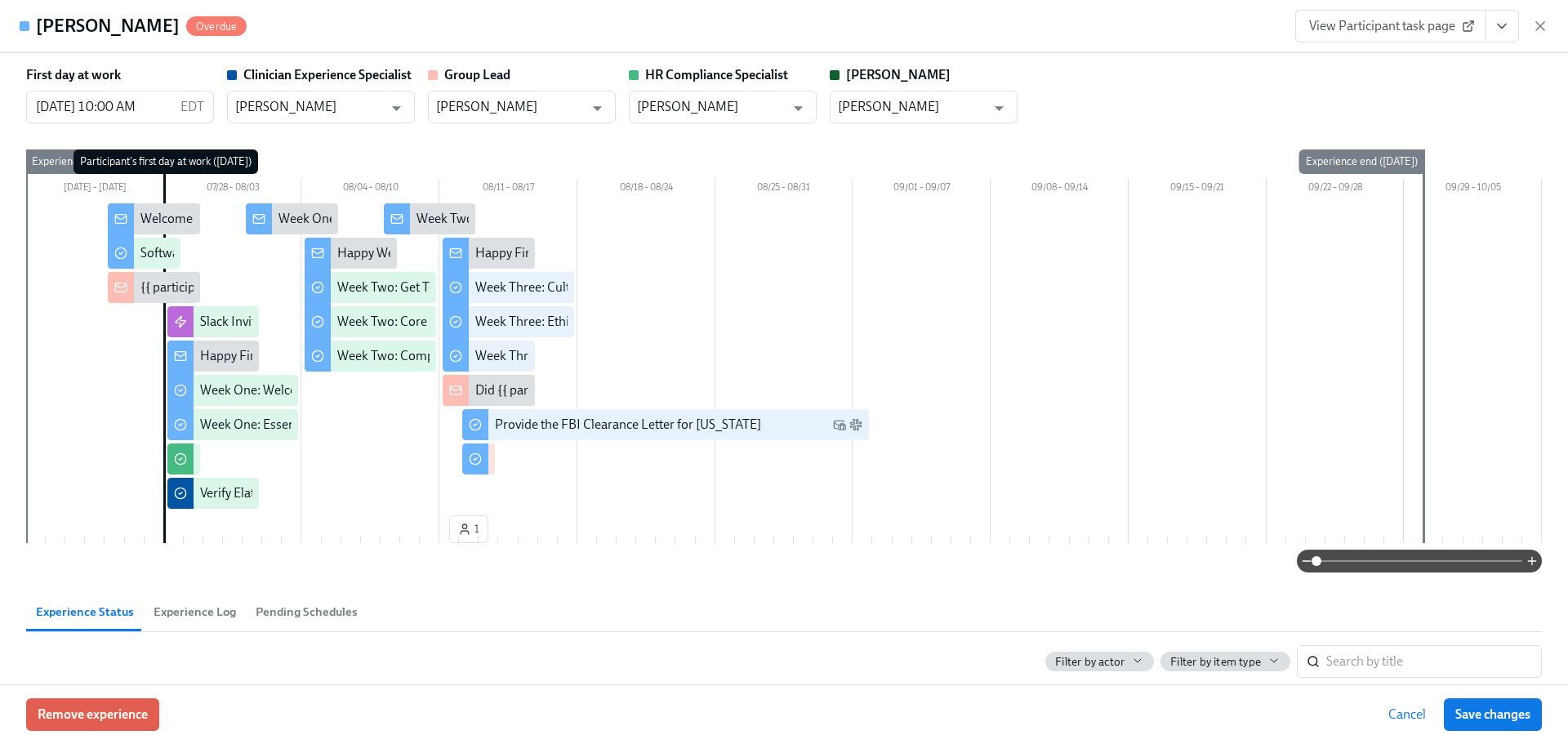
click at [1203, 31] on div "View Participant task page" at bounding box center [1421, 26] width 253 height 33
click at [1203, 29] on icon "button" at bounding box center [1540, 26] width 16 height 16
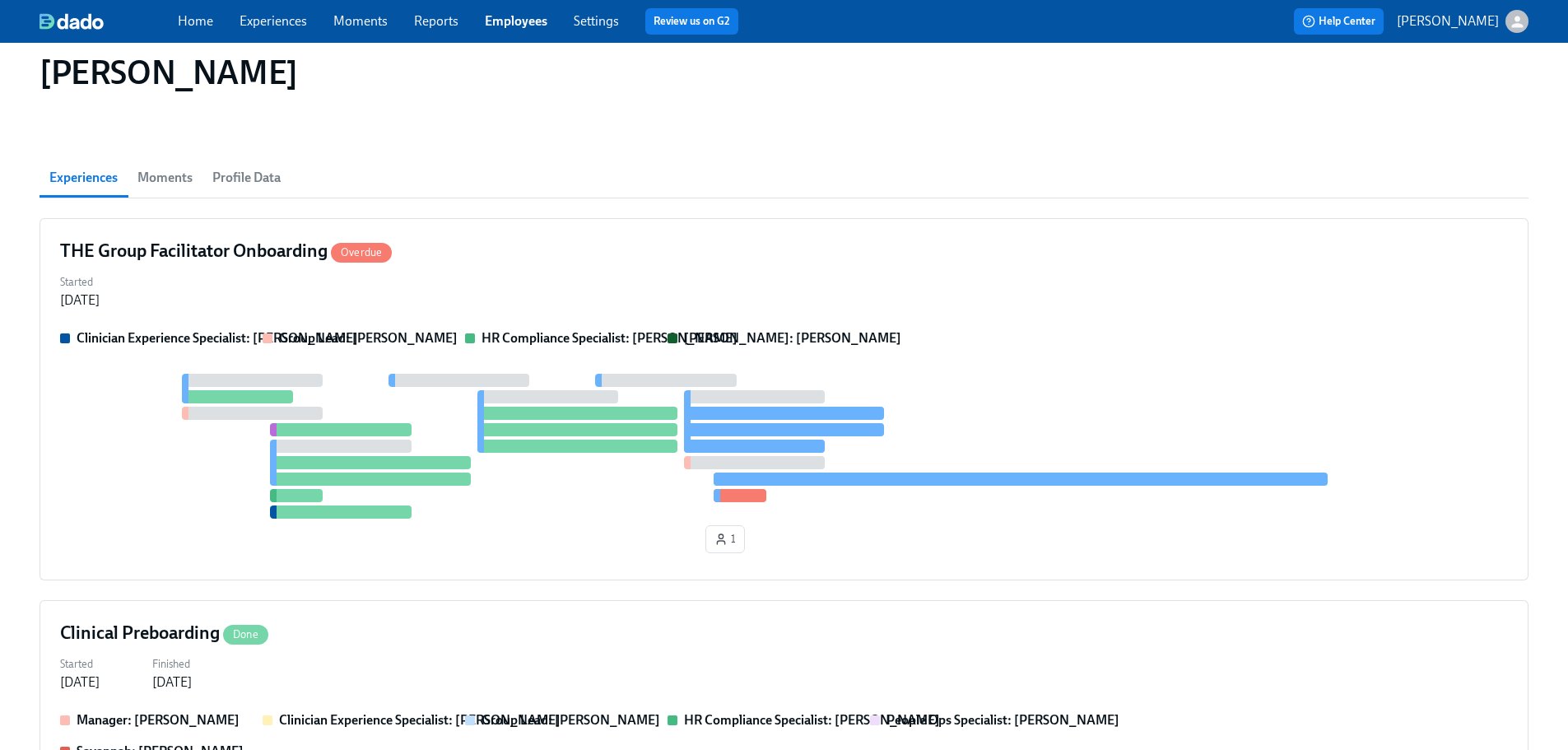
click at [517, 18] on link "Employees" at bounding box center [517, 20] width 62 height 16
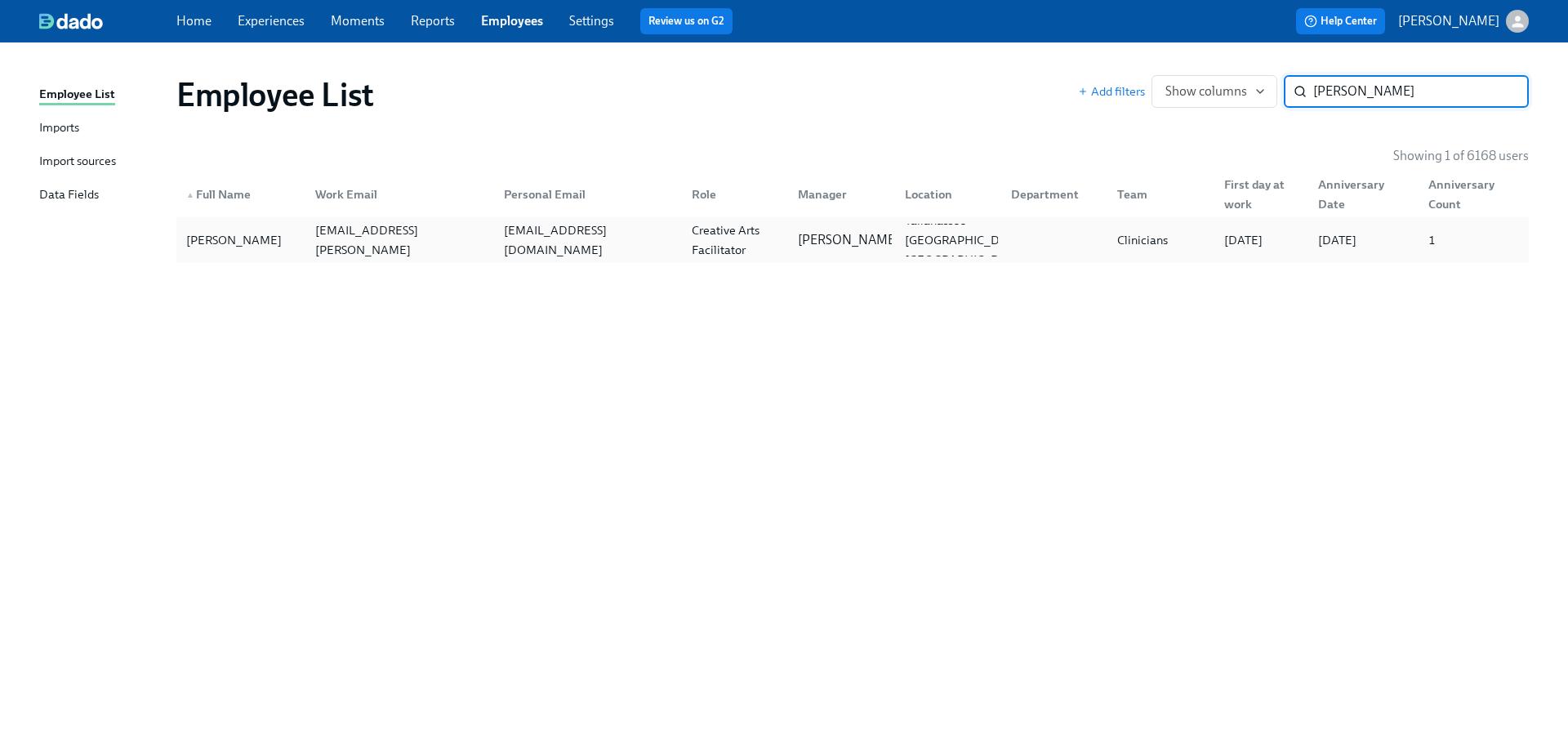
type input "manuel c"
click at [745, 260] on div "Manuel Carvajal manuel.carvajal@charliehealth.com manuelcarvajal@rocketmail.com…" at bounding box center [853, 240] width 1352 height 46
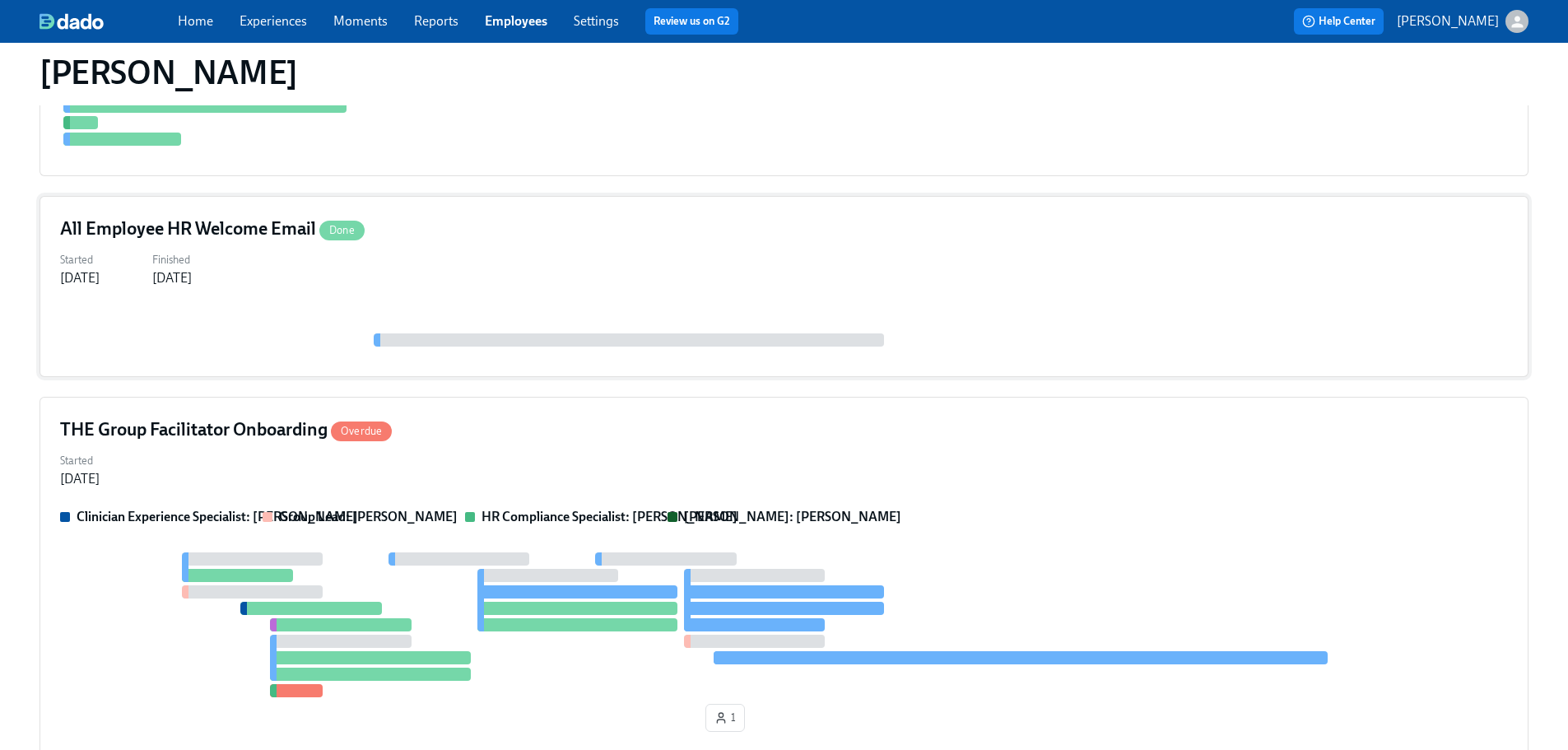
scroll to position [659, 0]
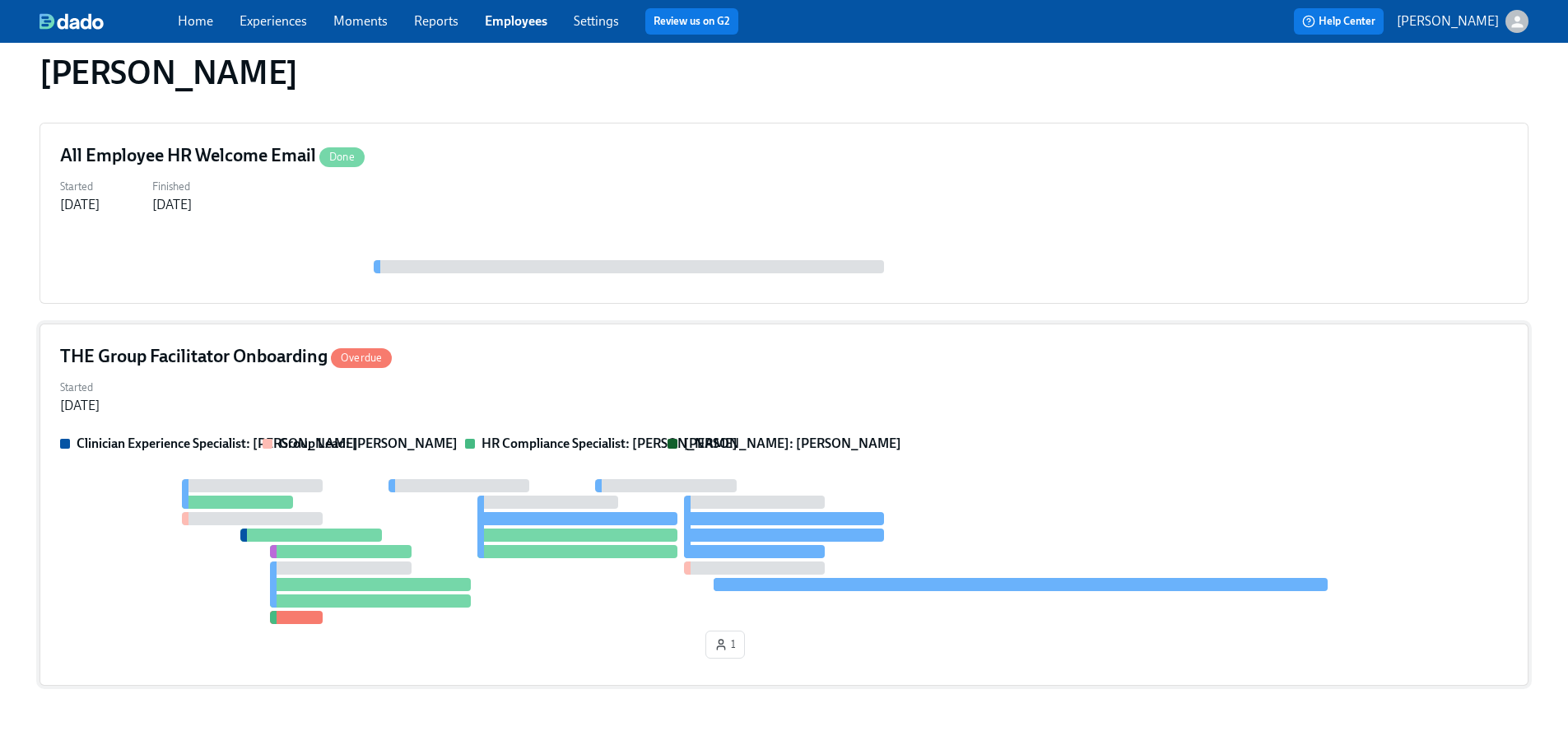
click at [719, 357] on div "THE Group Facilitator Onboarding Overdue" at bounding box center [784, 356] width 1448 height 25
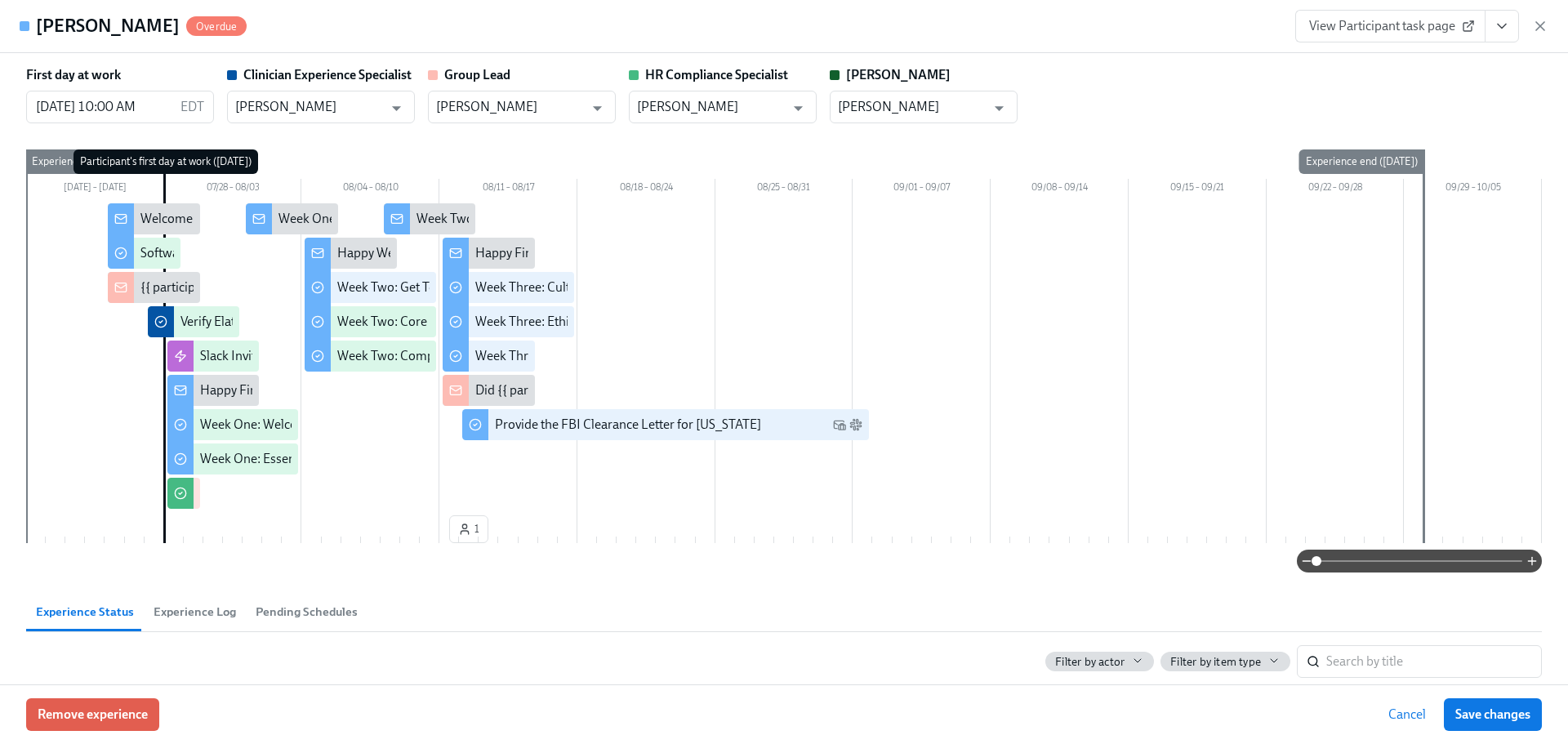
click at [1203, 27] on button "View task page" at bounding box center [1502, 26] width 35 height 33
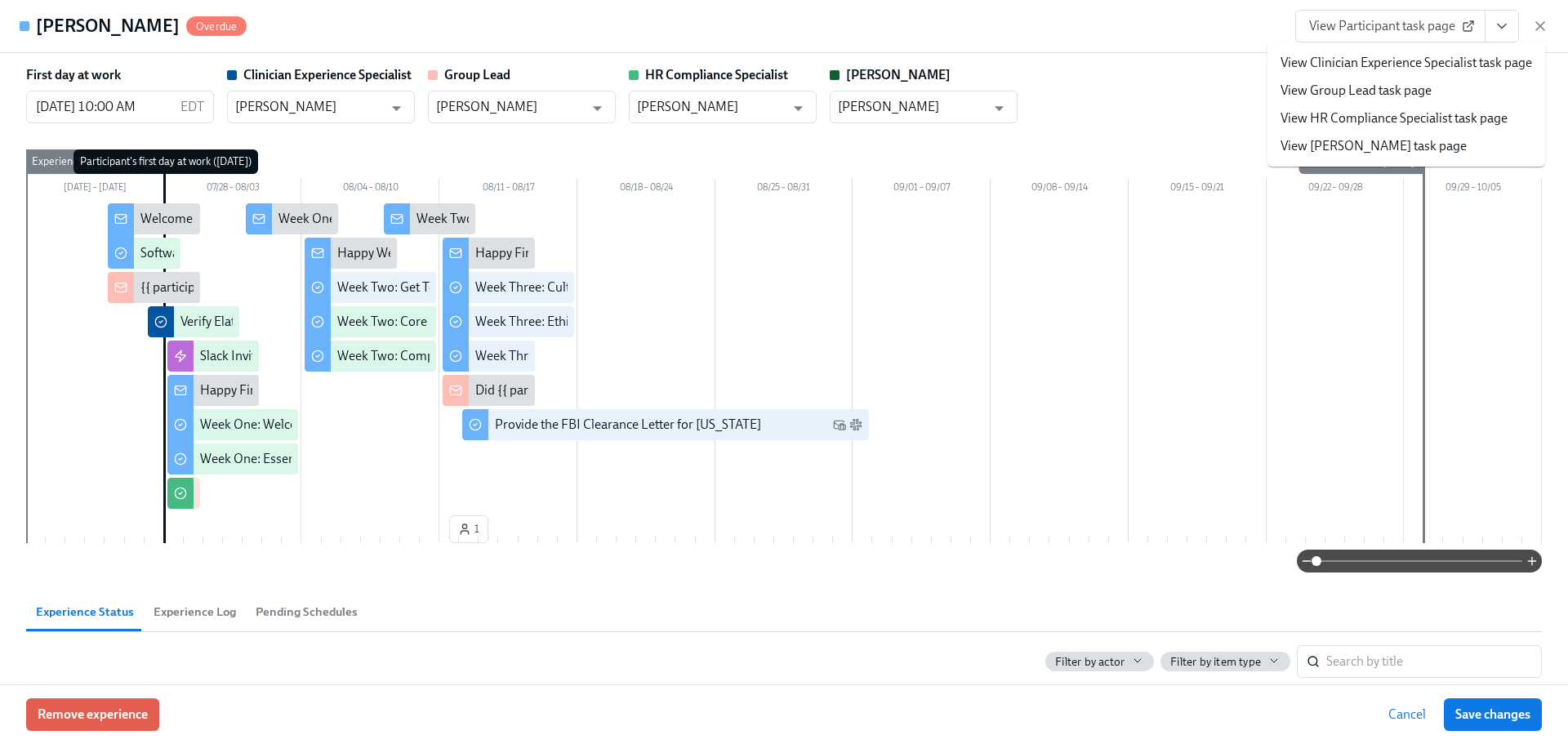
click at [1203, 116] on link "View HR Compliance Specialist task page" at bounding box center [1393, 118] width 227 height 18
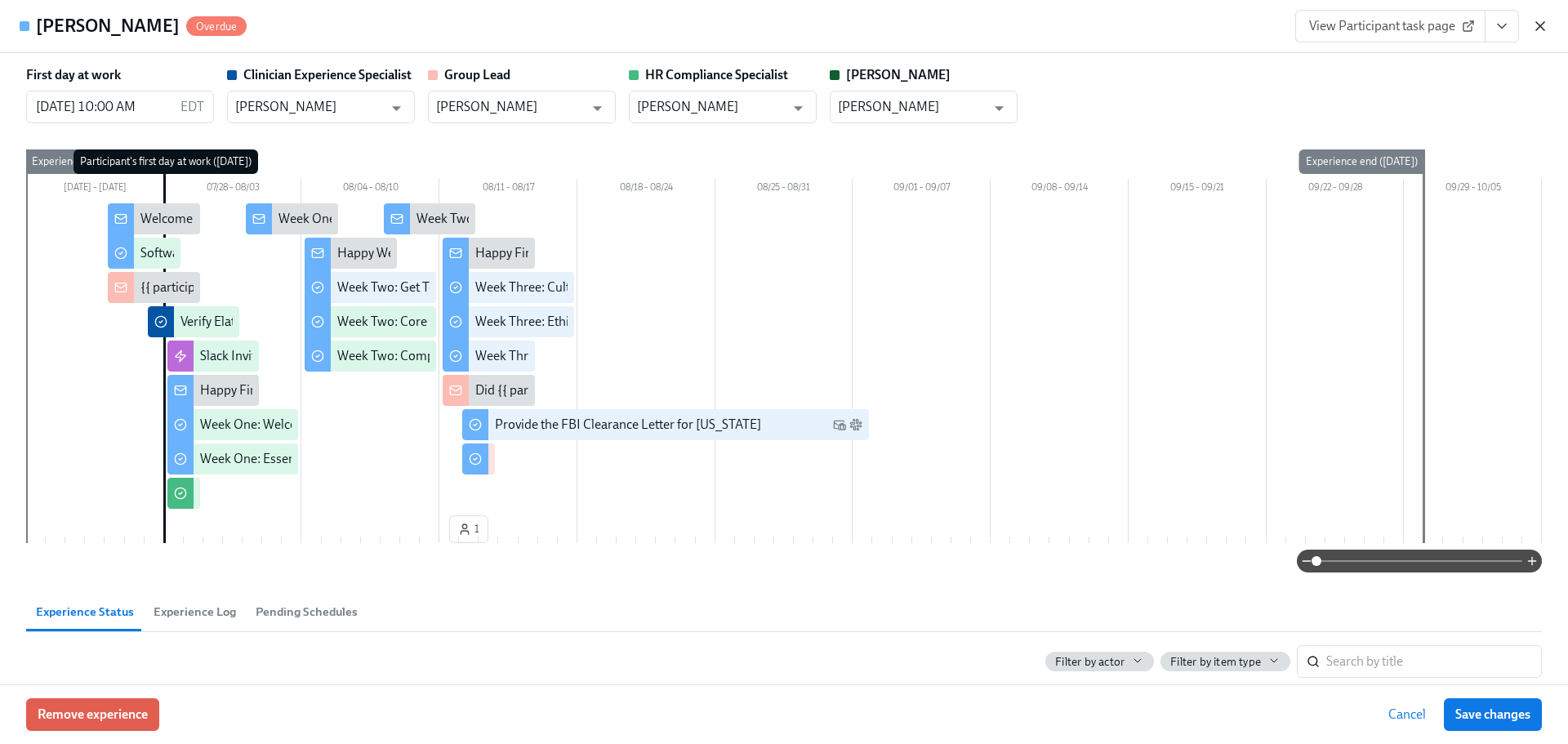
click at [1203, 23] on icon "button" at bounding box center [1540, 26] width 16 height 16
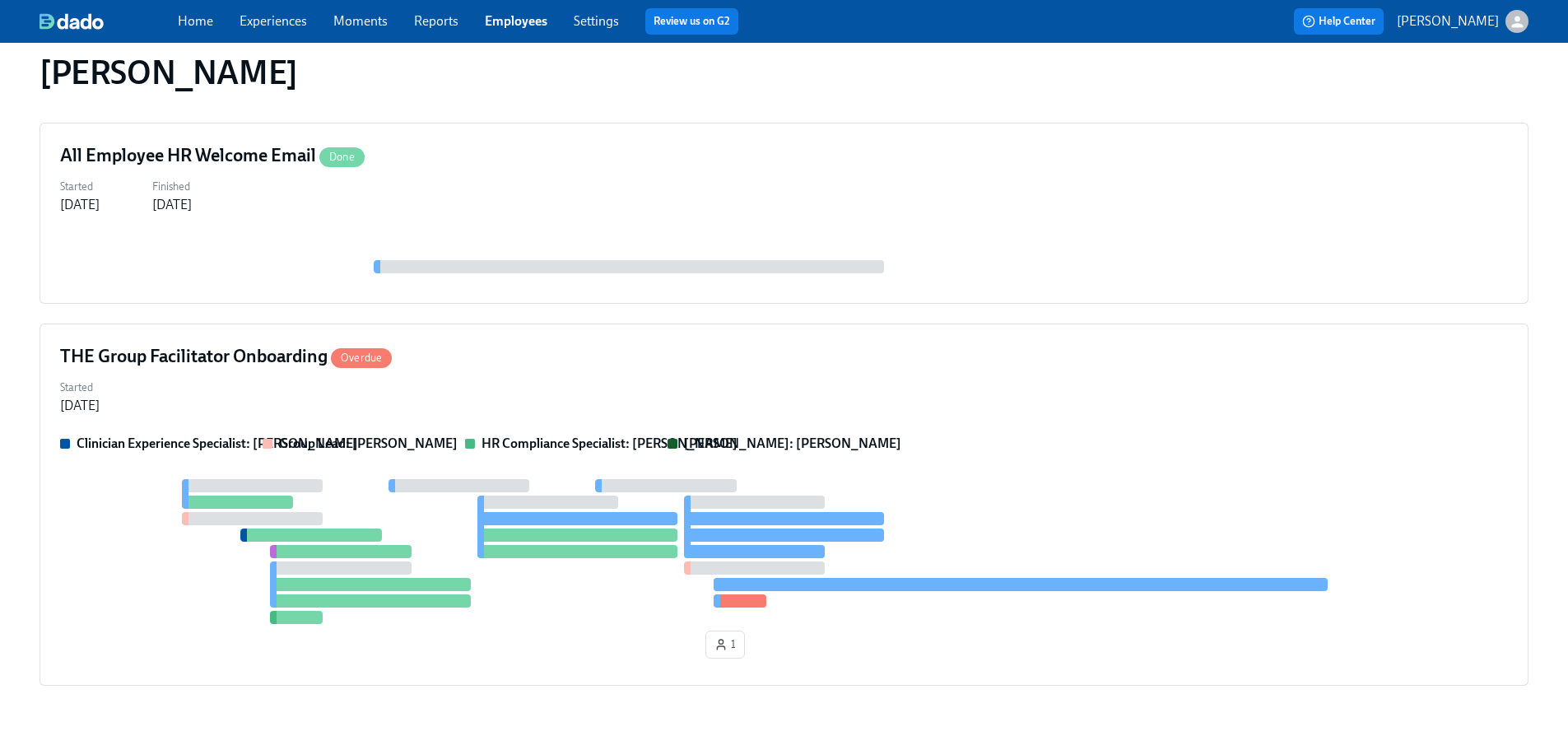
click at [487, 20] on link "Employees" at bounding box center [517, 20] width 62 height 16
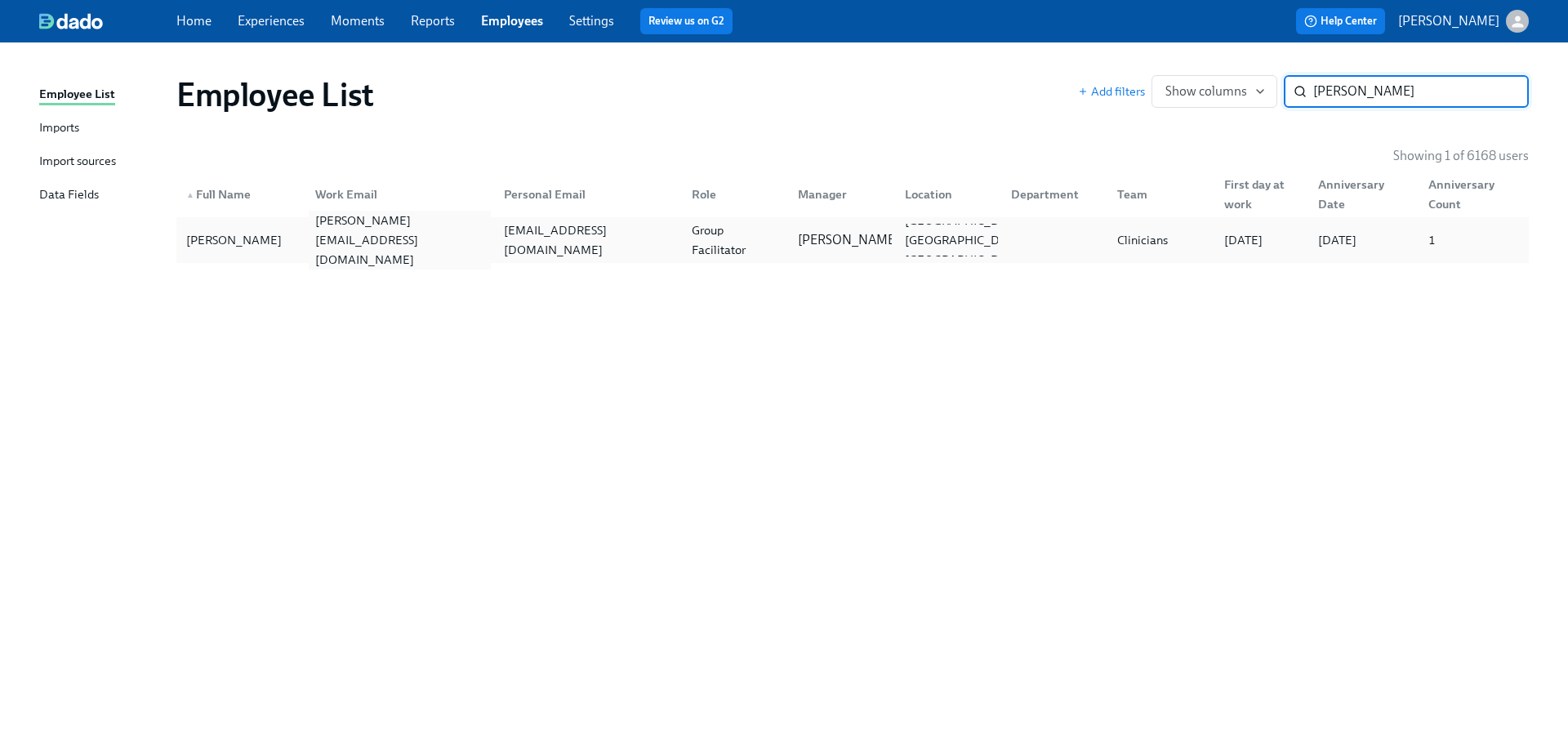
type input "micayla"
click at [322, 235] on div "micayla.schwar@charliehealth.com" at bounding box center [399, 240] width 181 height 59
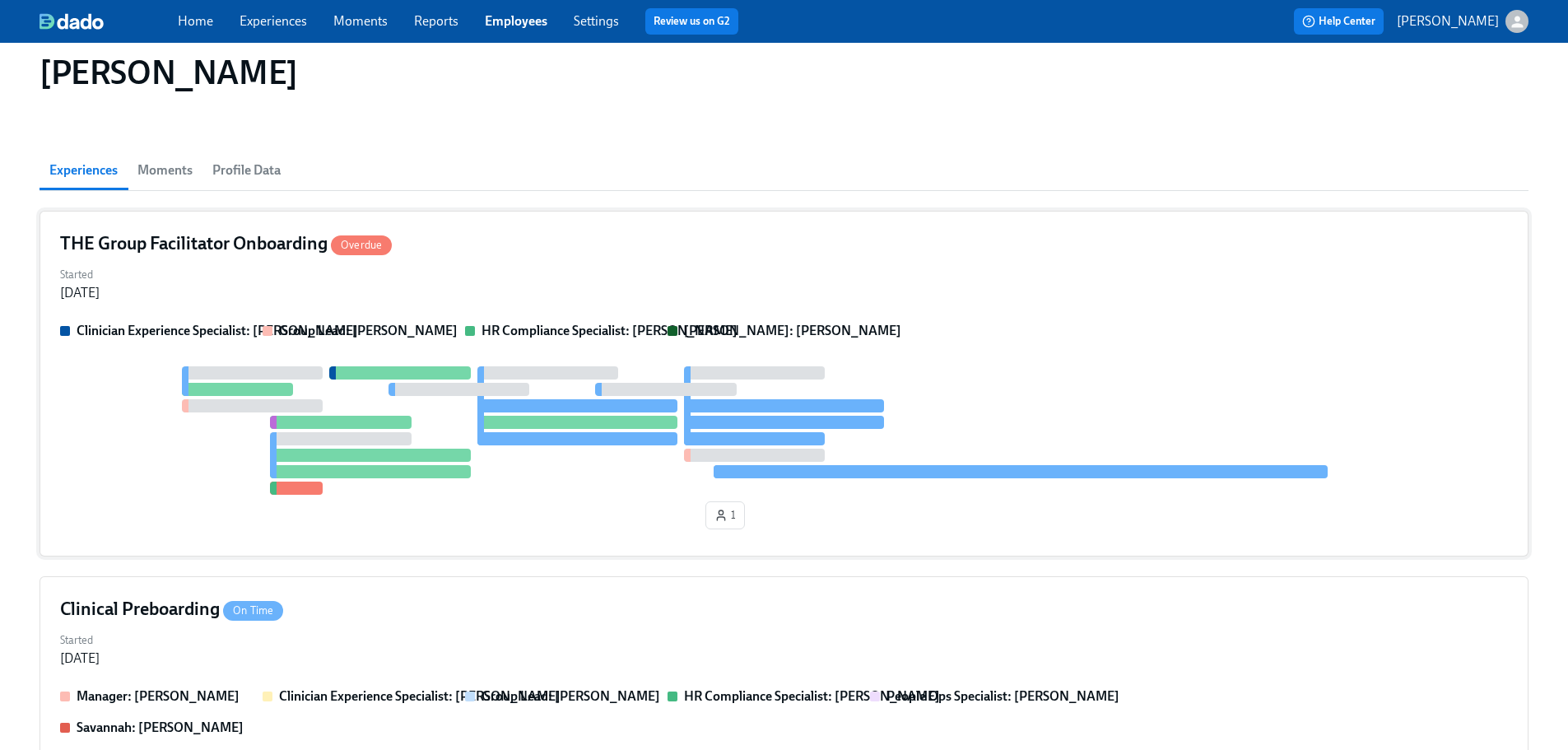
scroll to position [164, 0]
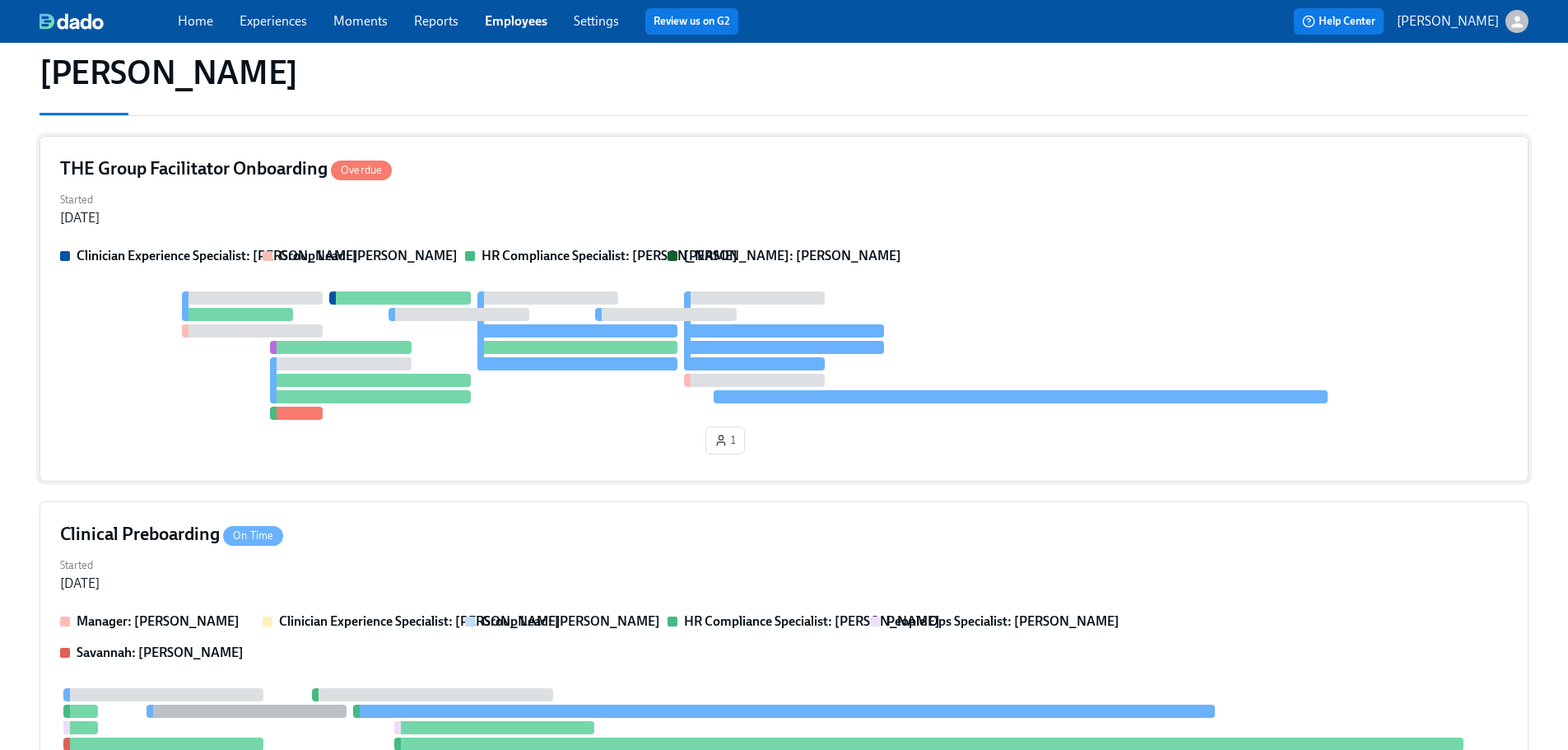
click at [52, 233] on div "THE Group Facilitator Onboarding Overdue Started Jul 24, 2025 Clinician Experie…" at bounding box center [784, 308] width 1489 height 346
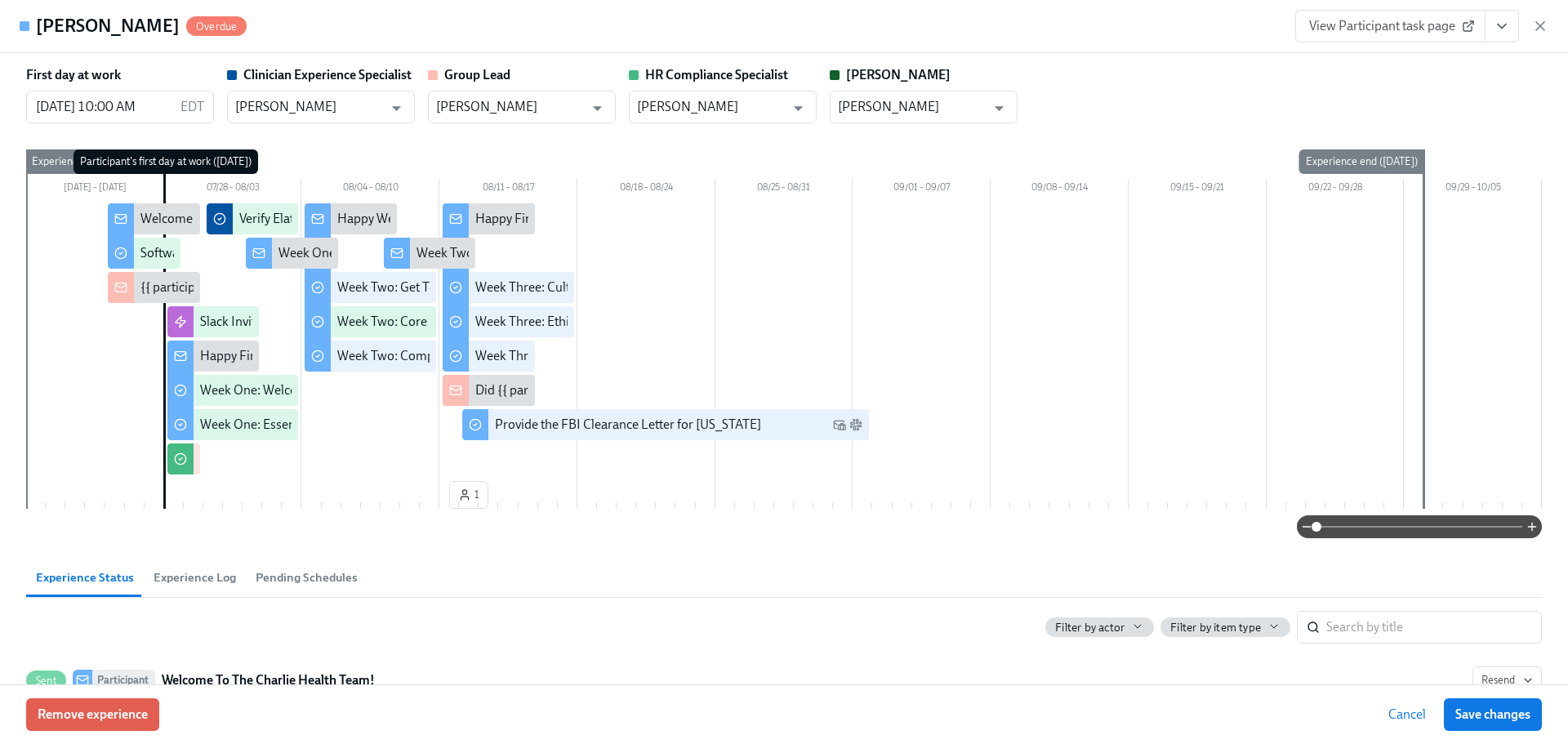
click at [1203, 27] on icon "View task page" at bounding box center [1502, 26] width 8 height 4
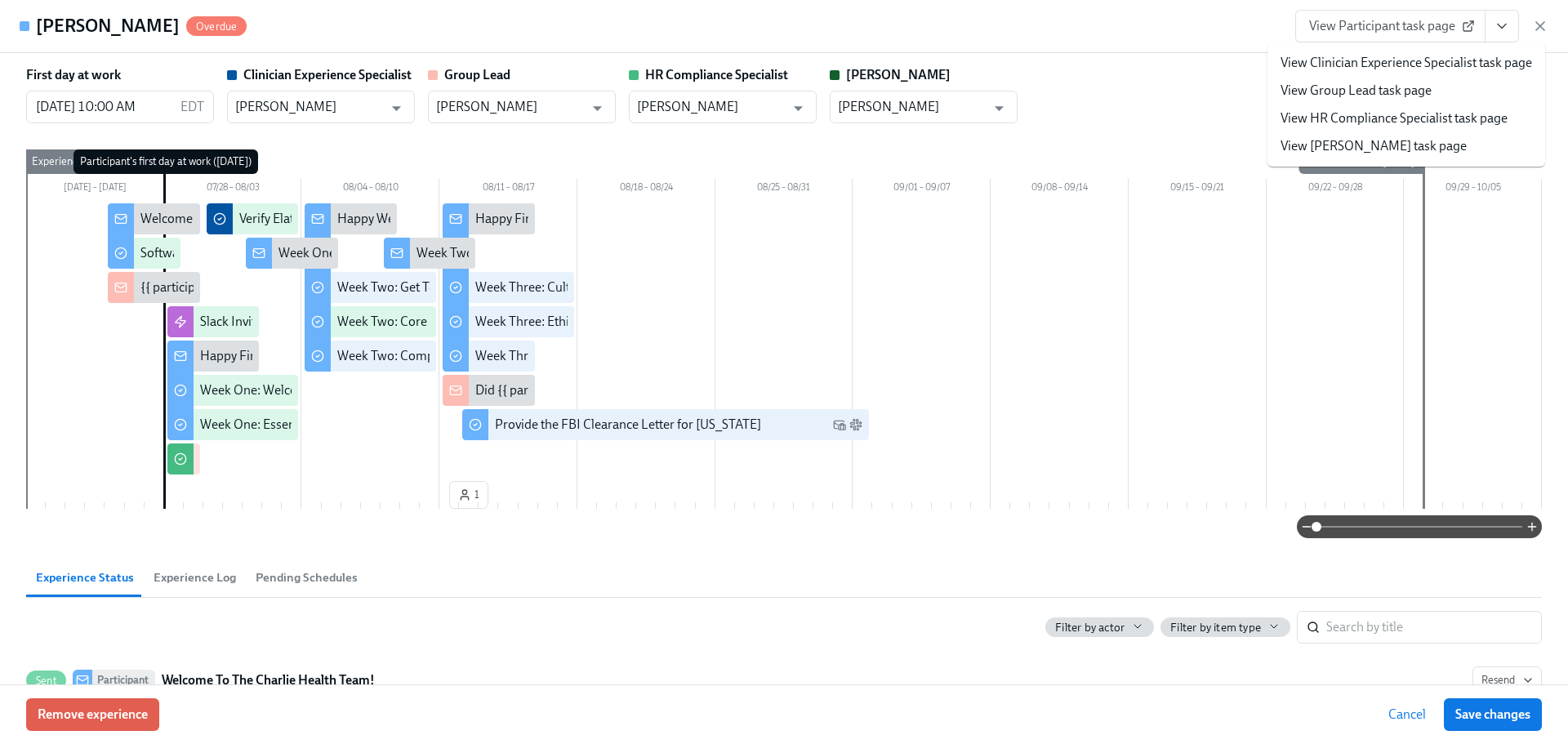
click at [1203, 109] on link "View HR Compliance Specialist task page" at bounding box center [1393, 118] width 227 height 18
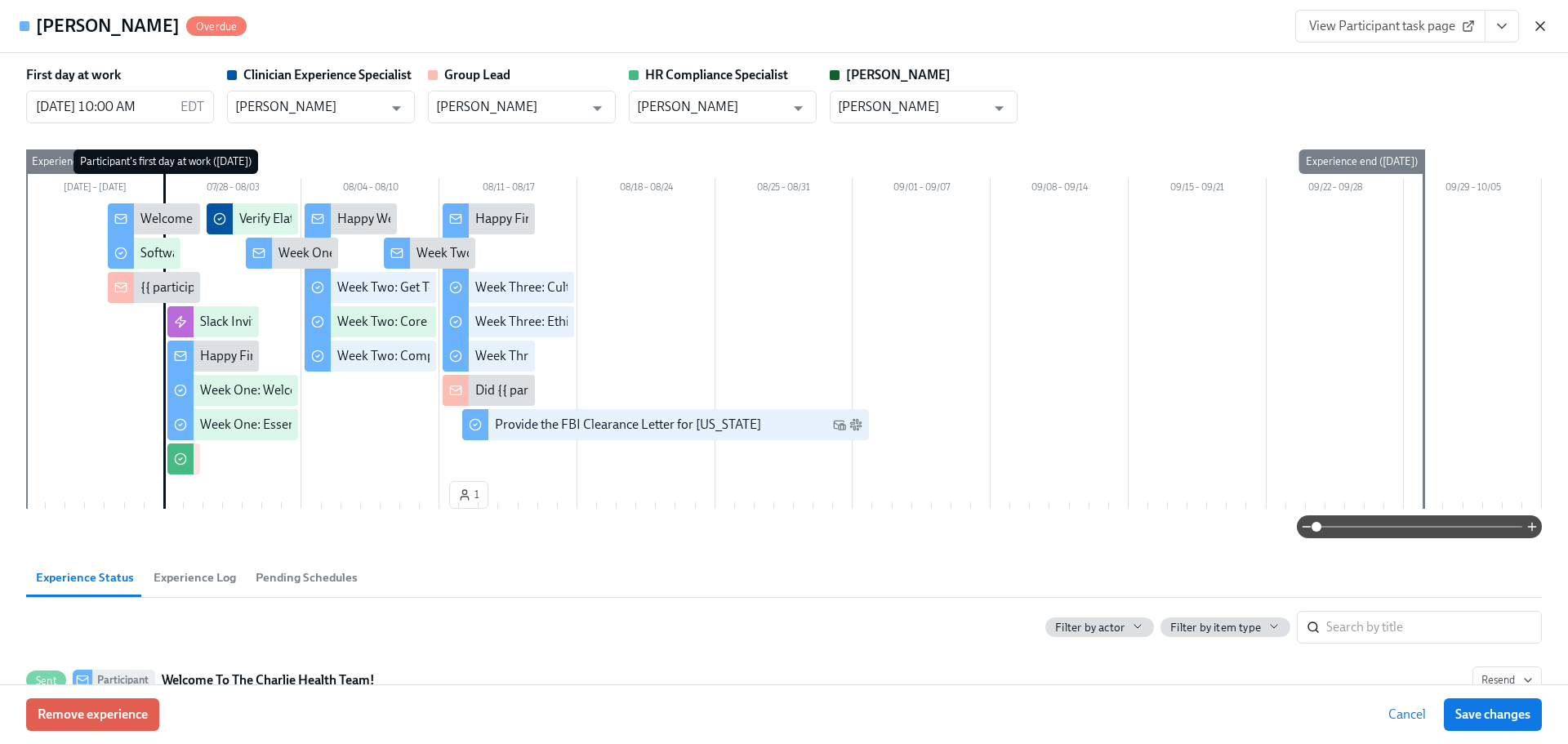
click at [1203, 33] on icon "button" at bounding box center [1540, 26] width 16 height 16
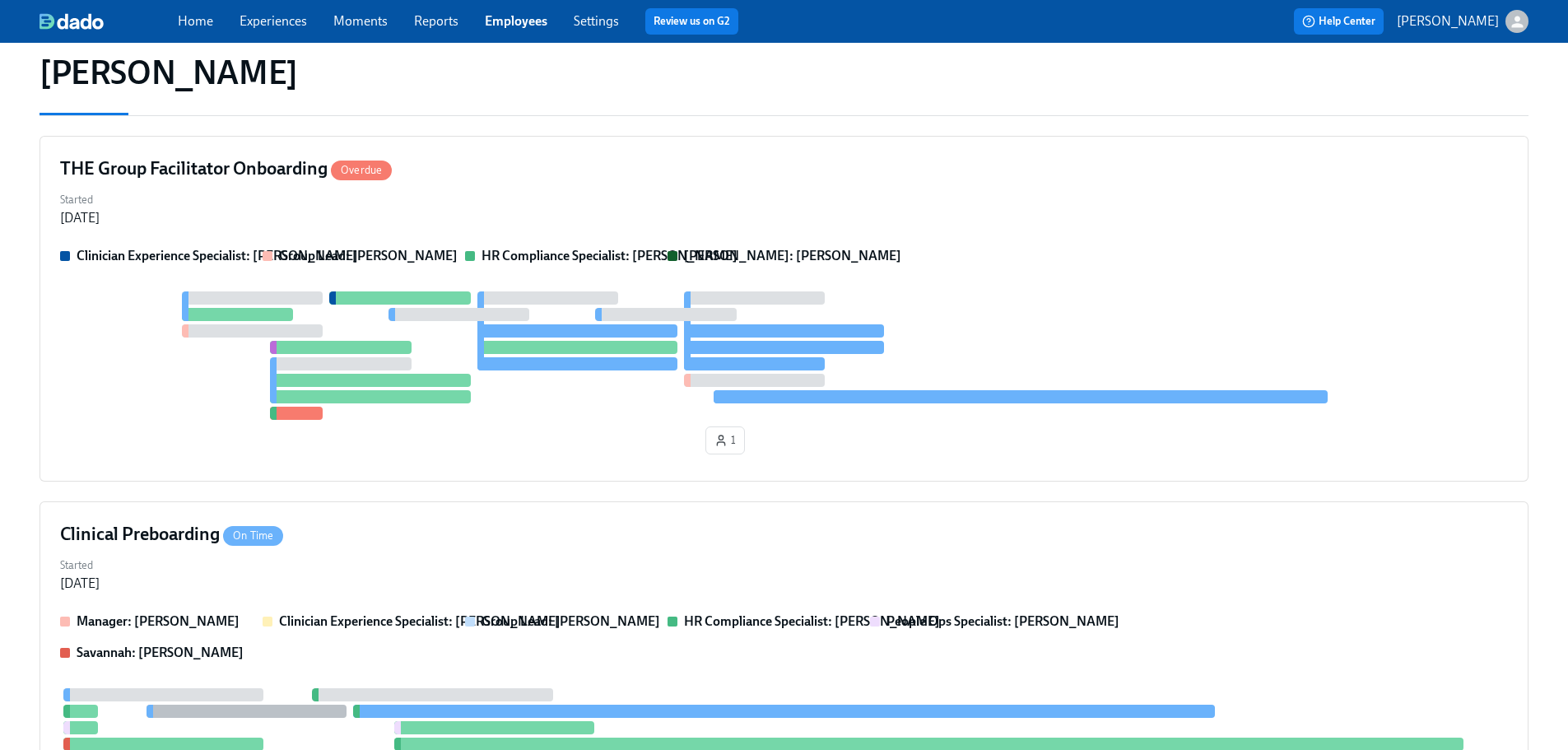
click at [485, 8] on div "Home Experiences Moments Reports Employees Settings Review us on G2" at bounding box center [516, 21] width 676 height 27
click at [497, 18] on link "Employees" at bounding box center [517, 20] width 62 height 16
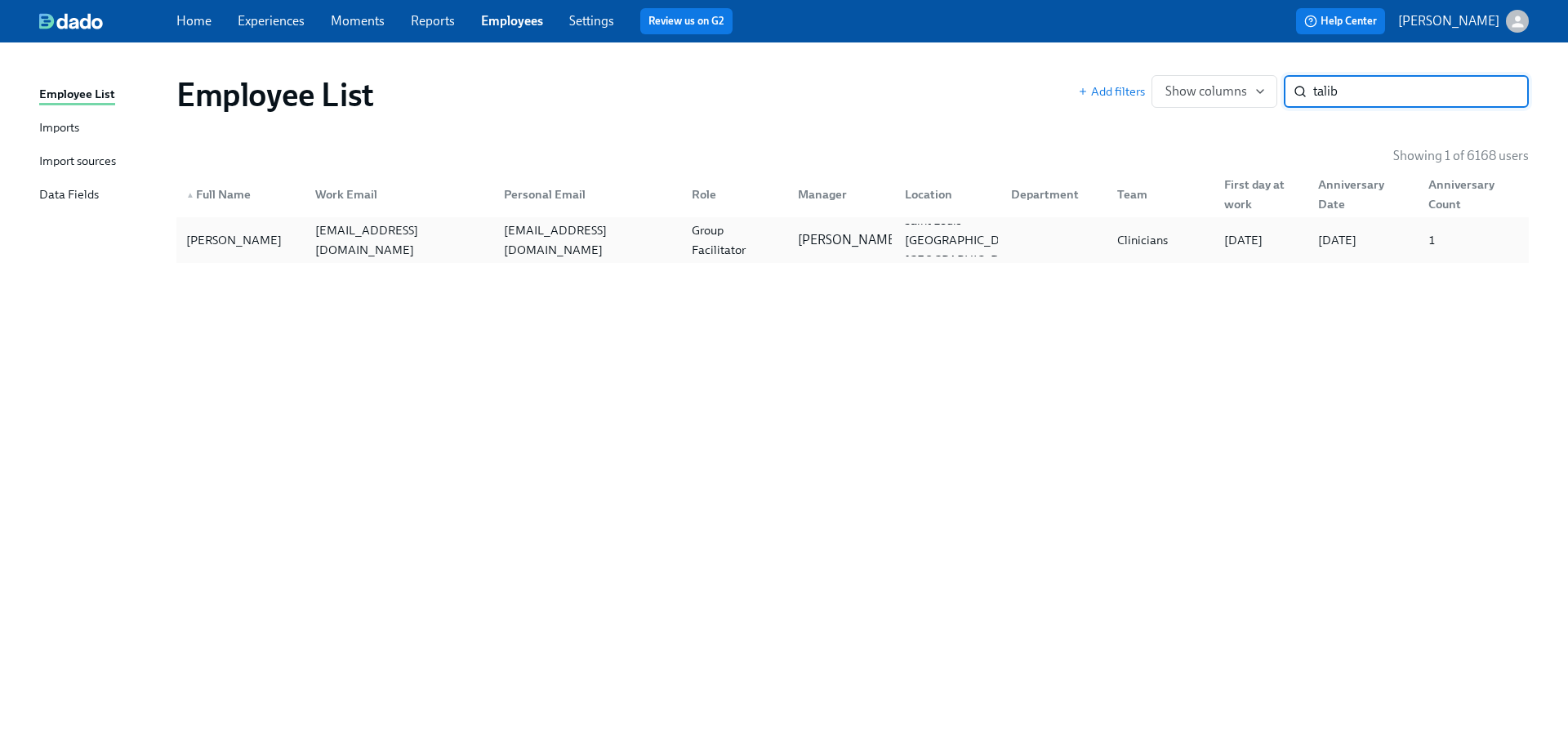
type input "talib"
click at [610, 236] on div "talibsalaam1@gmail.com" at bounding box center [587, 240] width 181 height 39
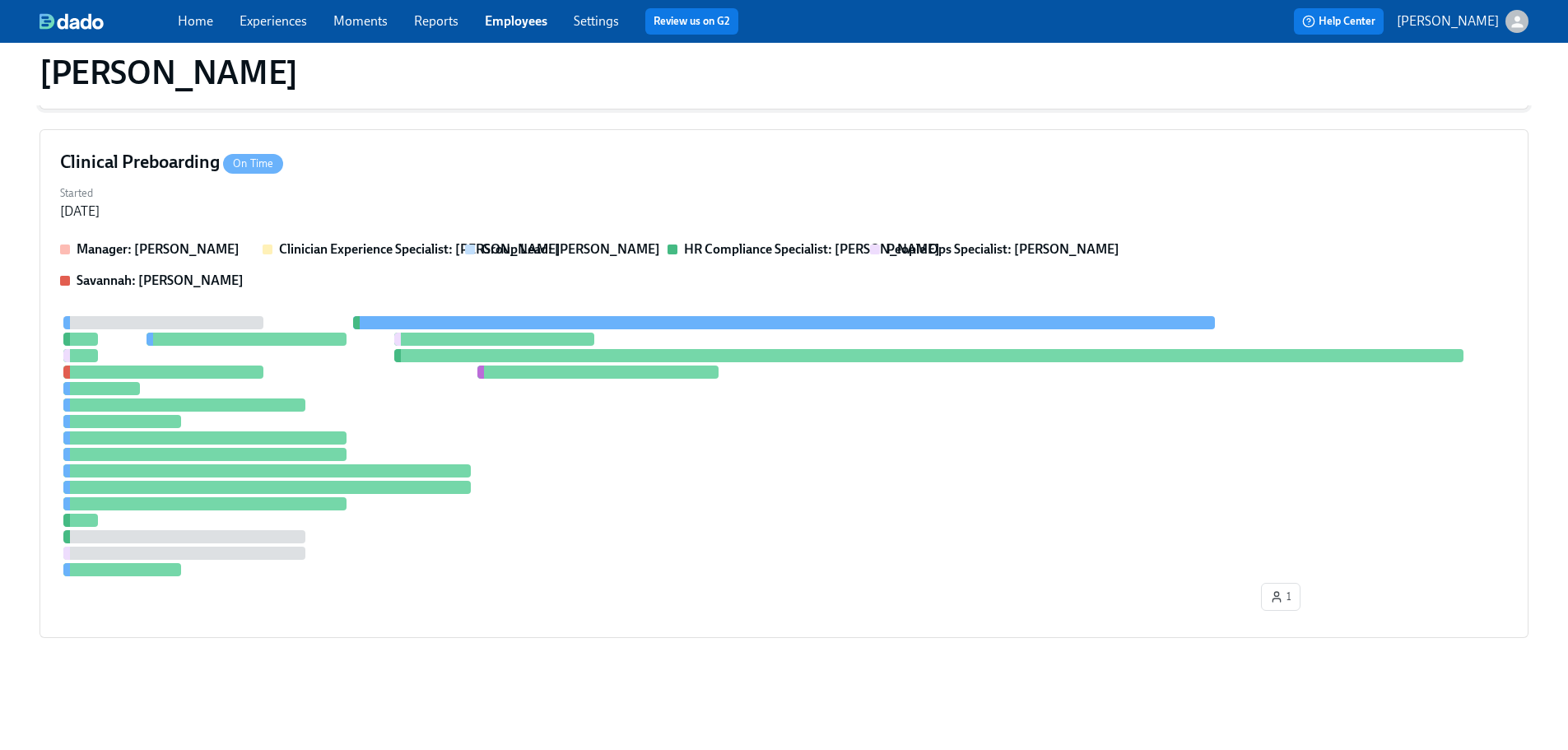
scroll to position [308, 0]
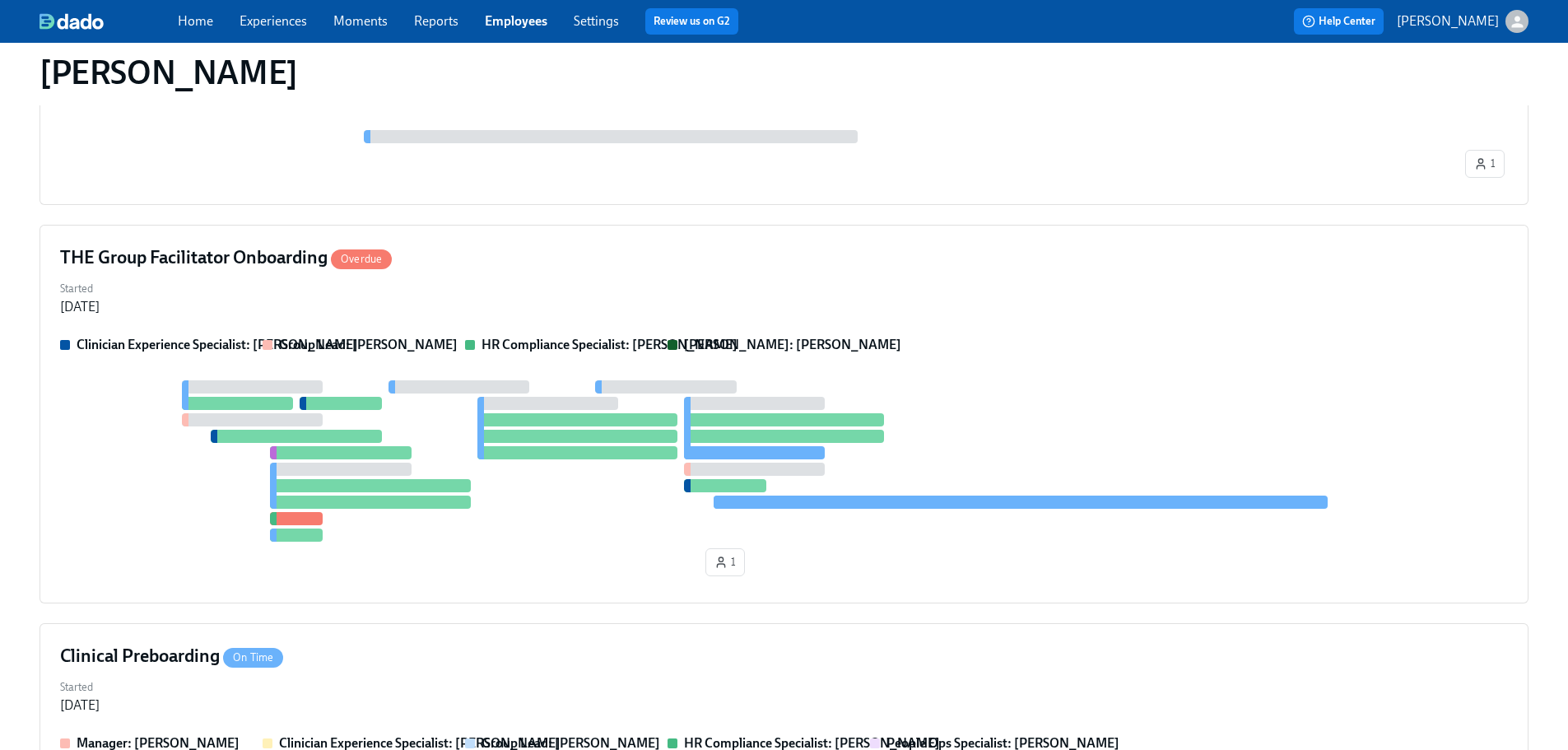
click at [470, 220] on div "All Employee HR Welcome Email On Time Started Jul 25, 2025 1 THE Group Facilita…" at bounding box center [784, 563] width 1489 height 1140
click at [501, 241] on div "THE Group Facilitator Onboarding Overdue Started Jul 24, 2025 Clinician Experie…" at bounding box center [784, 414] width 1489 height 379
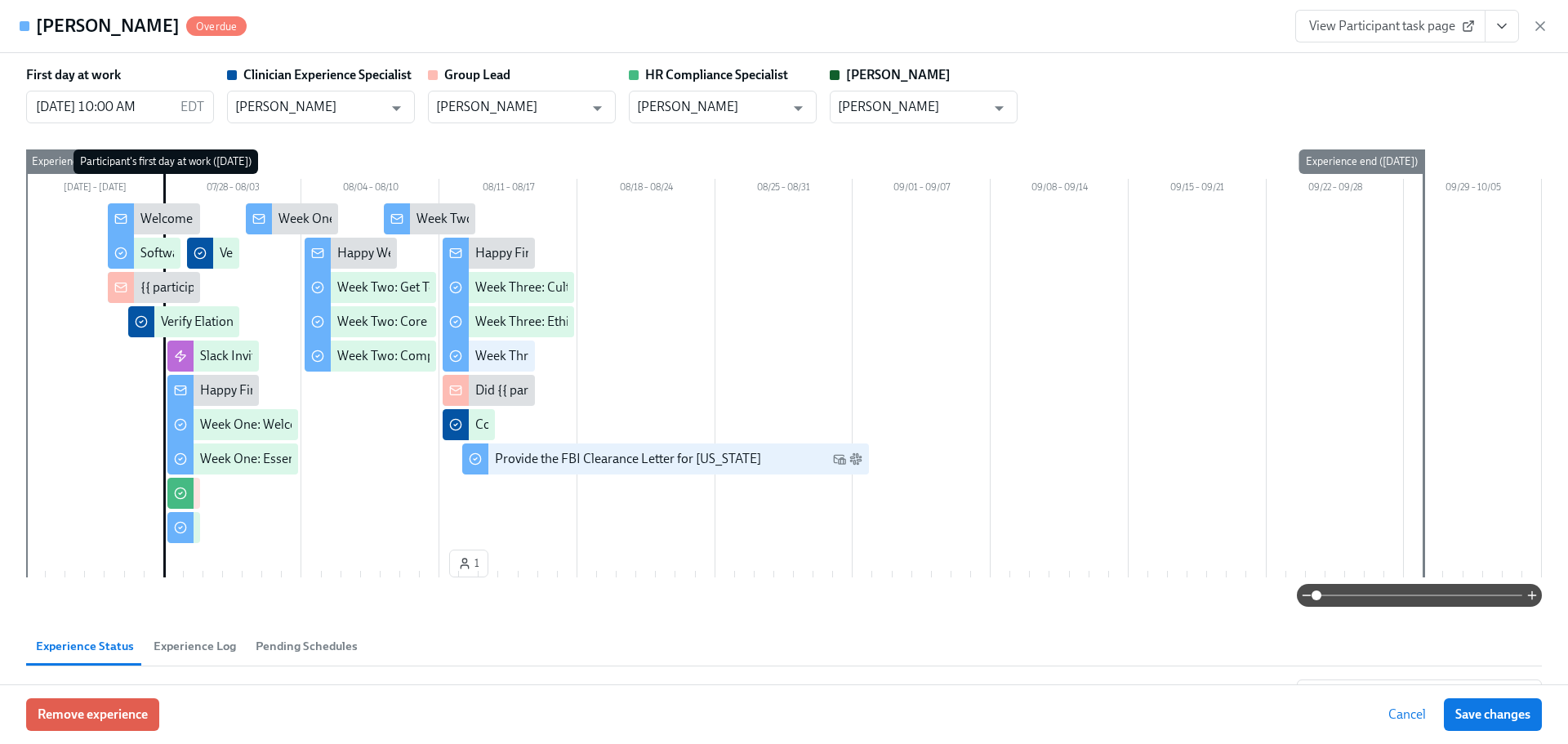
click at [1203, 28] on button "View task page" at bounding box center [1502, 26] width 35 height 33
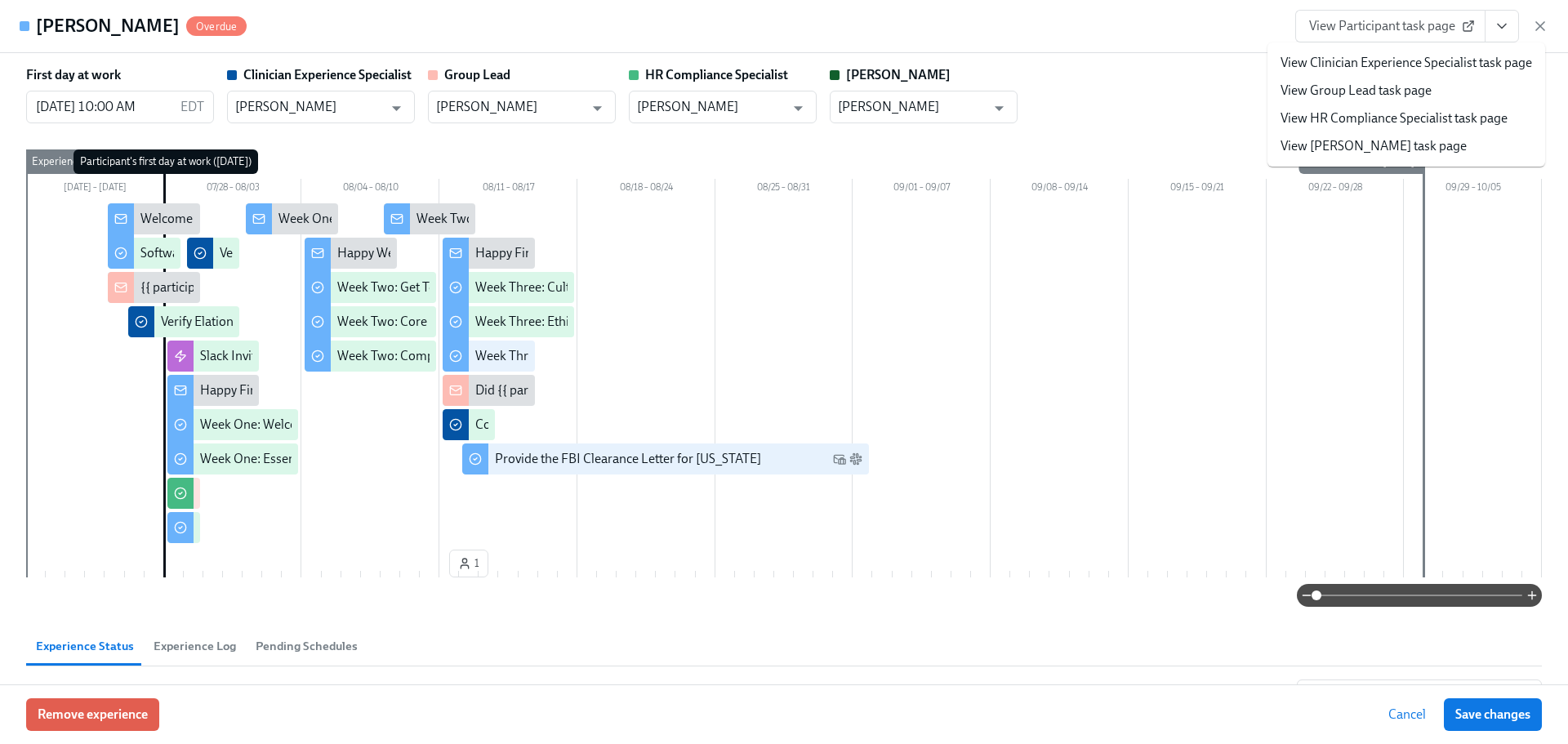
click at [1203, 114] on link "View HR Compliance Specialist task page" at bounding box center [1393, 118] width 227 height 18
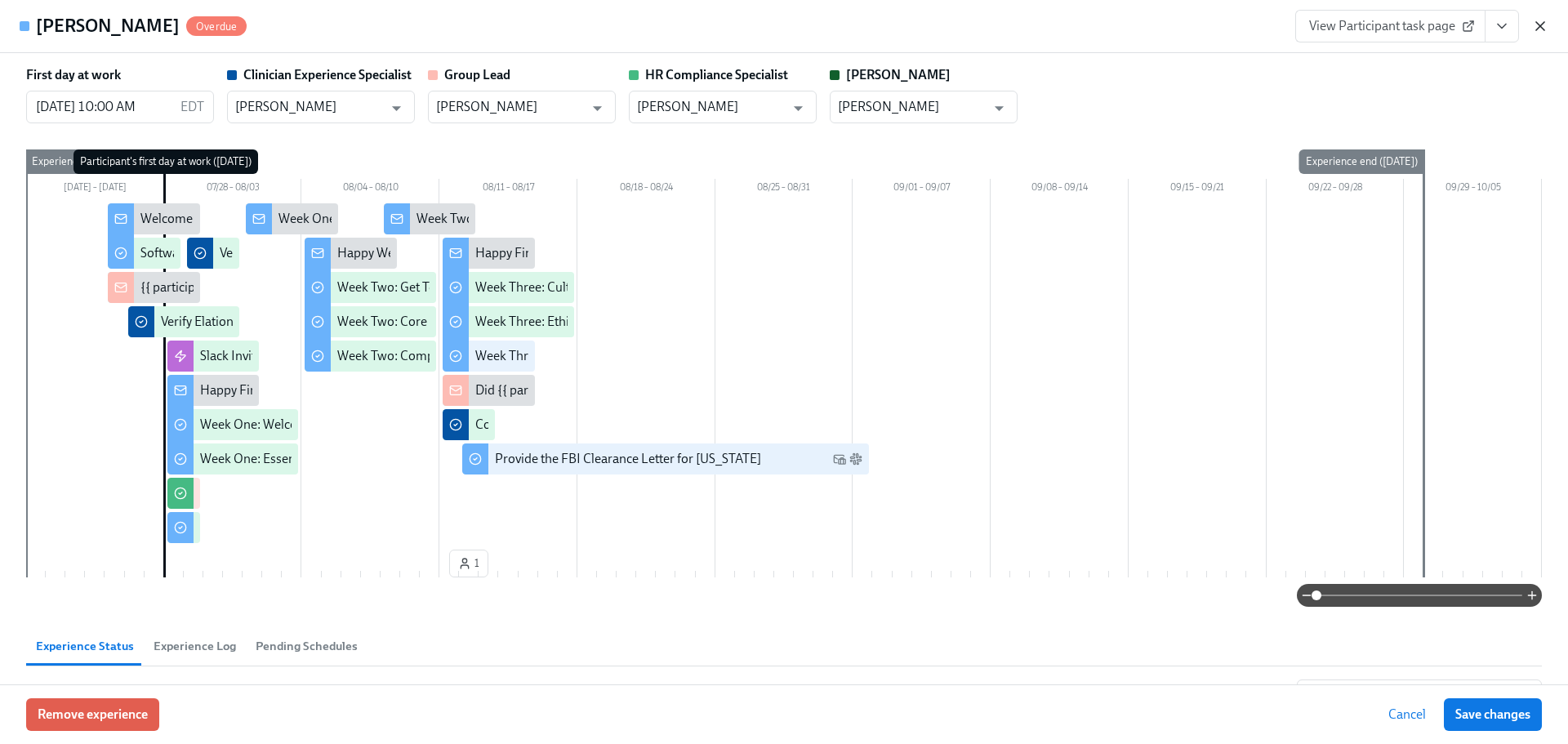
click at [1203, 25] on div "Talib Salaam Overdue View Participant task page" at bounding box center [784, 26] width 1568 height 53
click at [1203, 19] on icon "button" at bounding box center [1540, 26] width 16 height 16
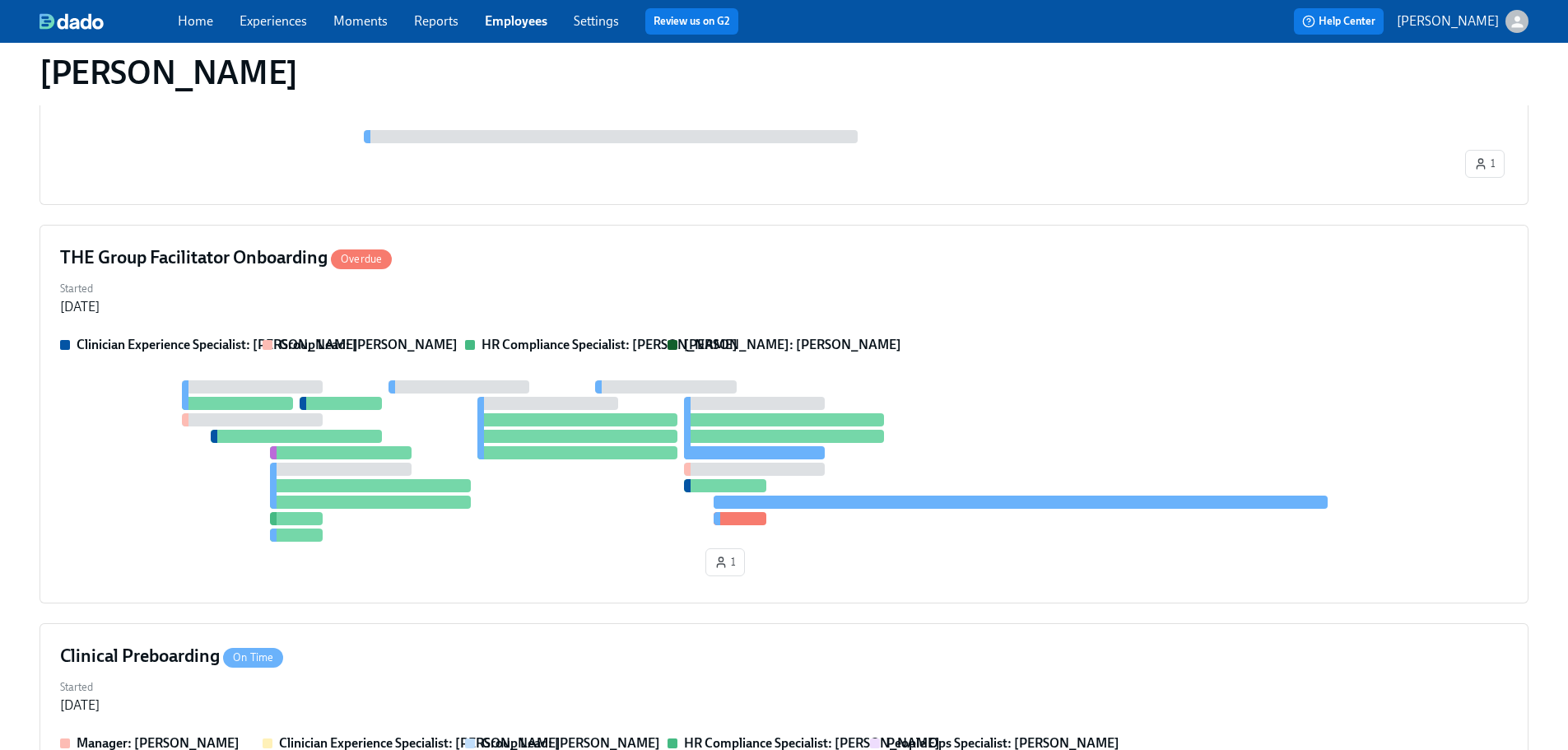
click at [525, 21] on link "Employees" at bounding box center [517, 20] width 62 height 16
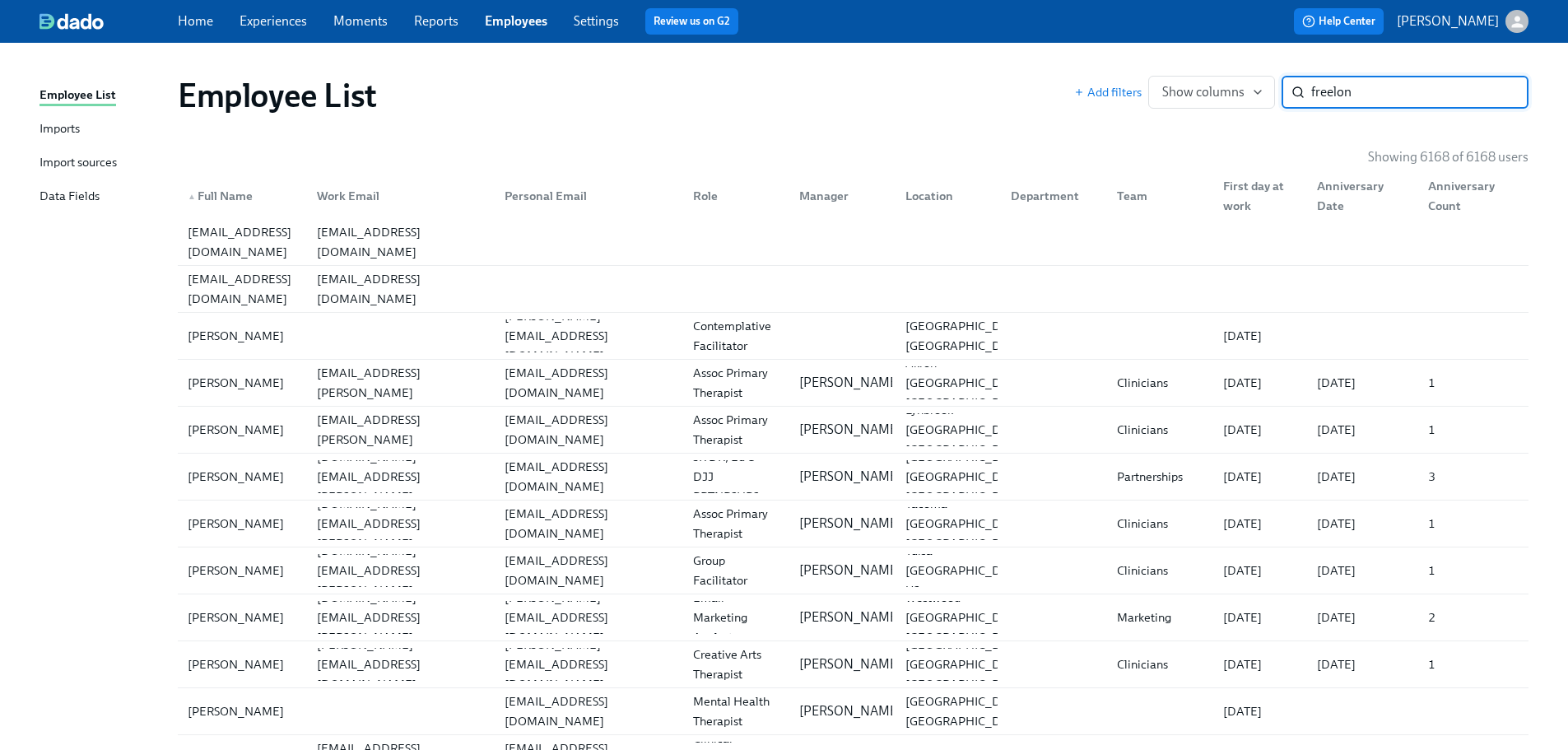
type input "freelon"
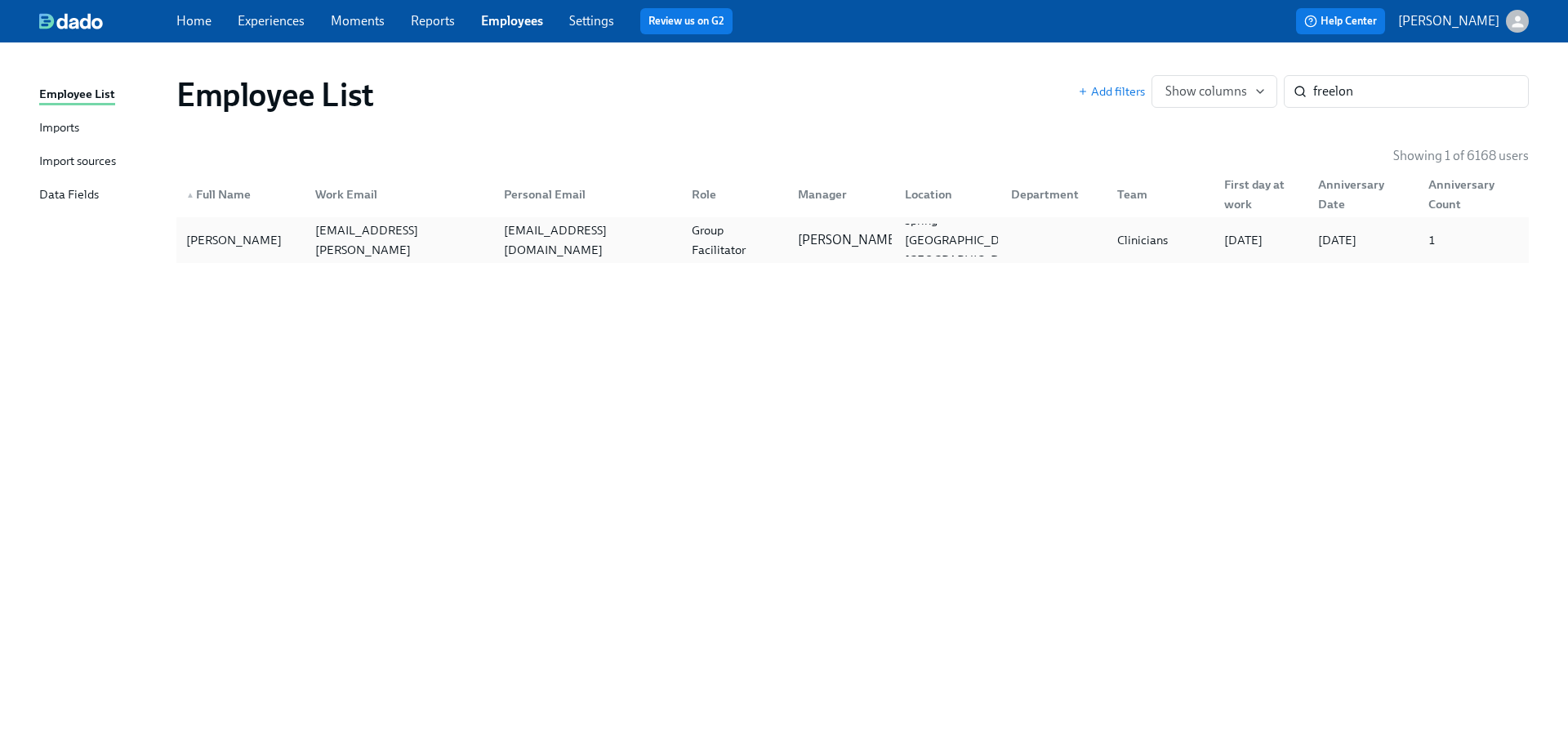
click at [758, 249] on div "Group Facilitator" at bounding box center [734, 240] width 99 height 39
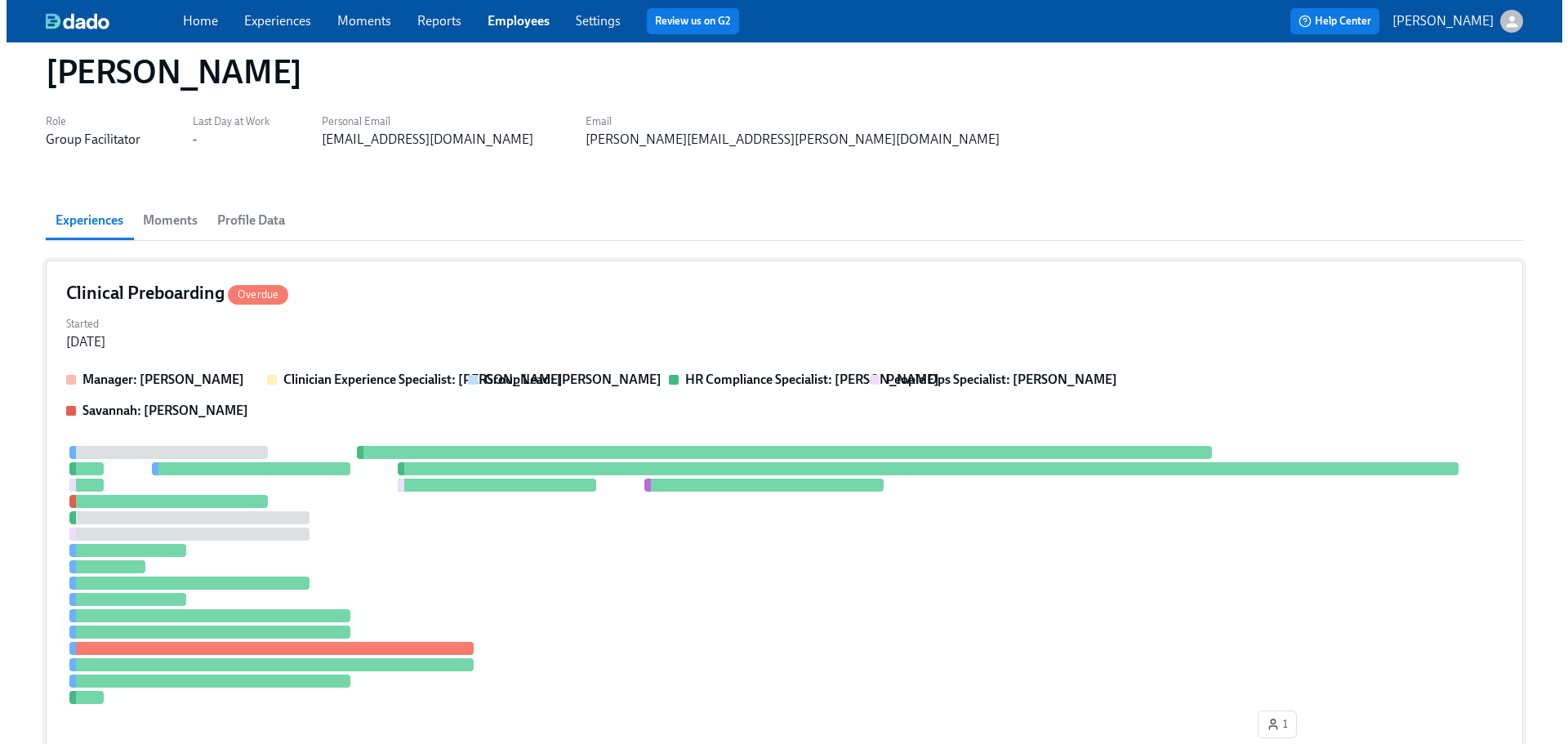
scroll to position [409, 0]
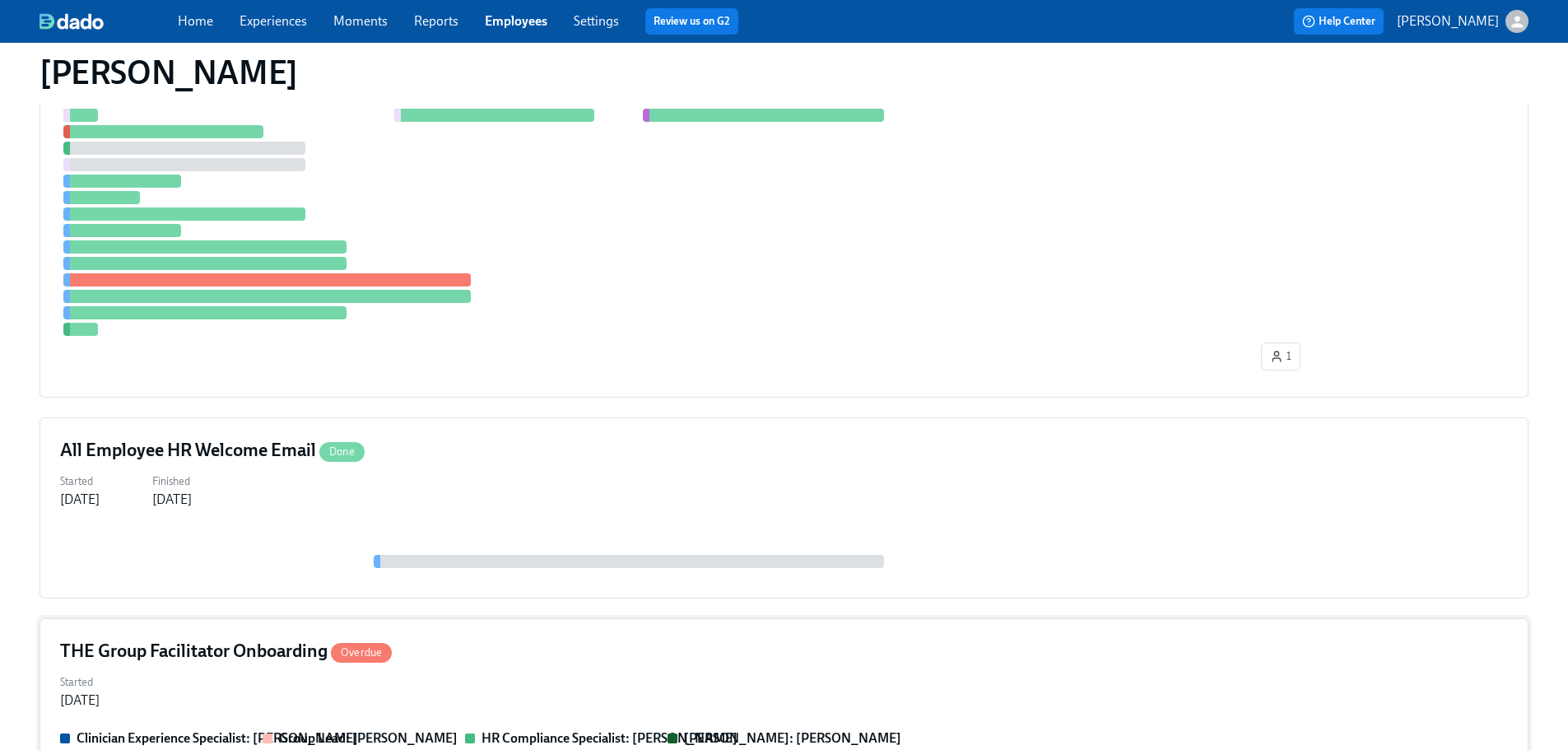
click at [166, 683] on div "Started Jul 28, 2025" at bounding box center [784, 689] width 1448 height 39
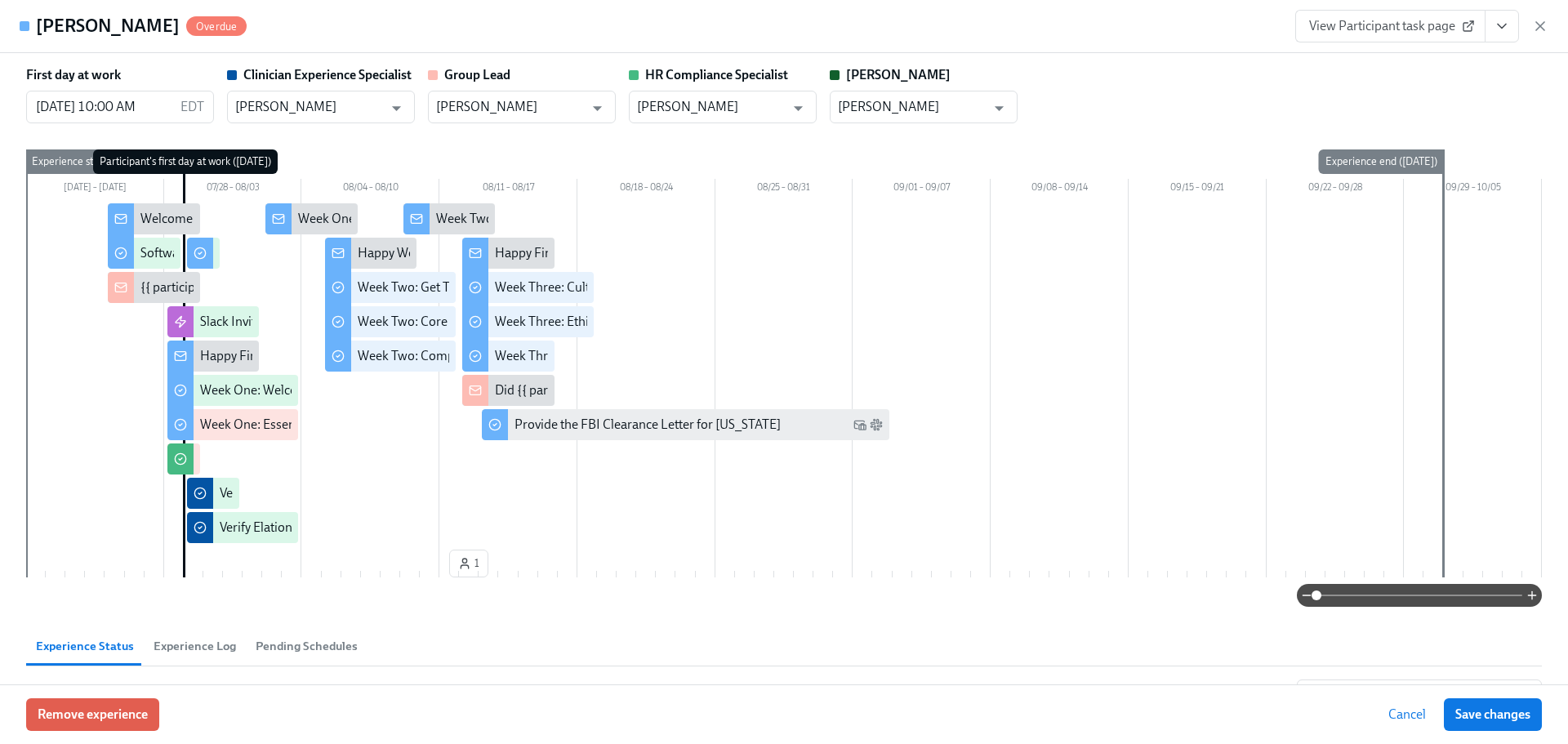
click at [1203, 39] on button "View task page" at bounding box center [1502, 26] width 35 height 33
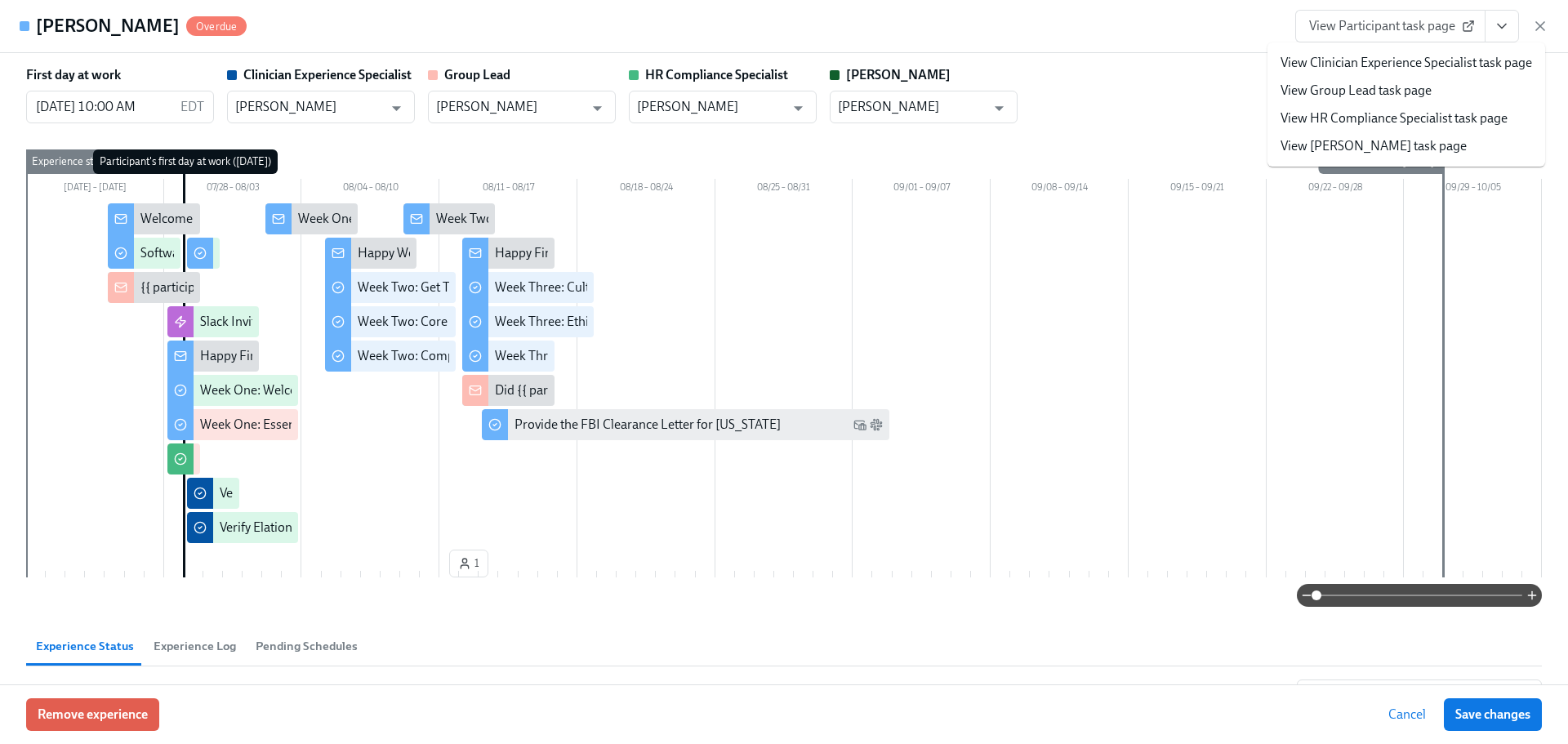
click at [1203, 119] on link "View HR Compliance Specialist task page" at bounding box center [1393, 118] width 227 height 18
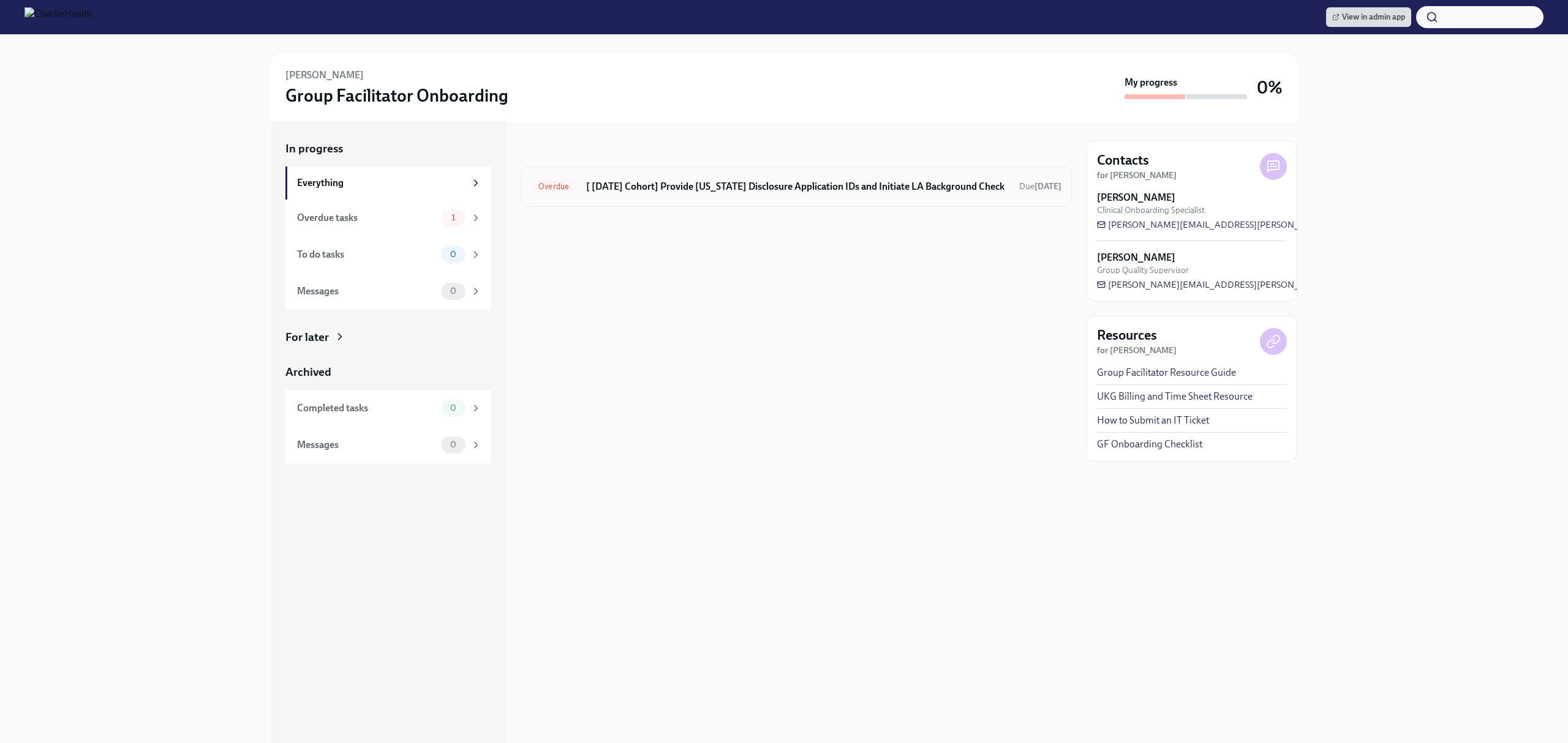
click at [773, 177] on div "Overdue [ [DATE] Cohort] Provide [US_STATE] Disclosure Application IDs and Init…" at bounding box center [796, 186] width 530 height 20
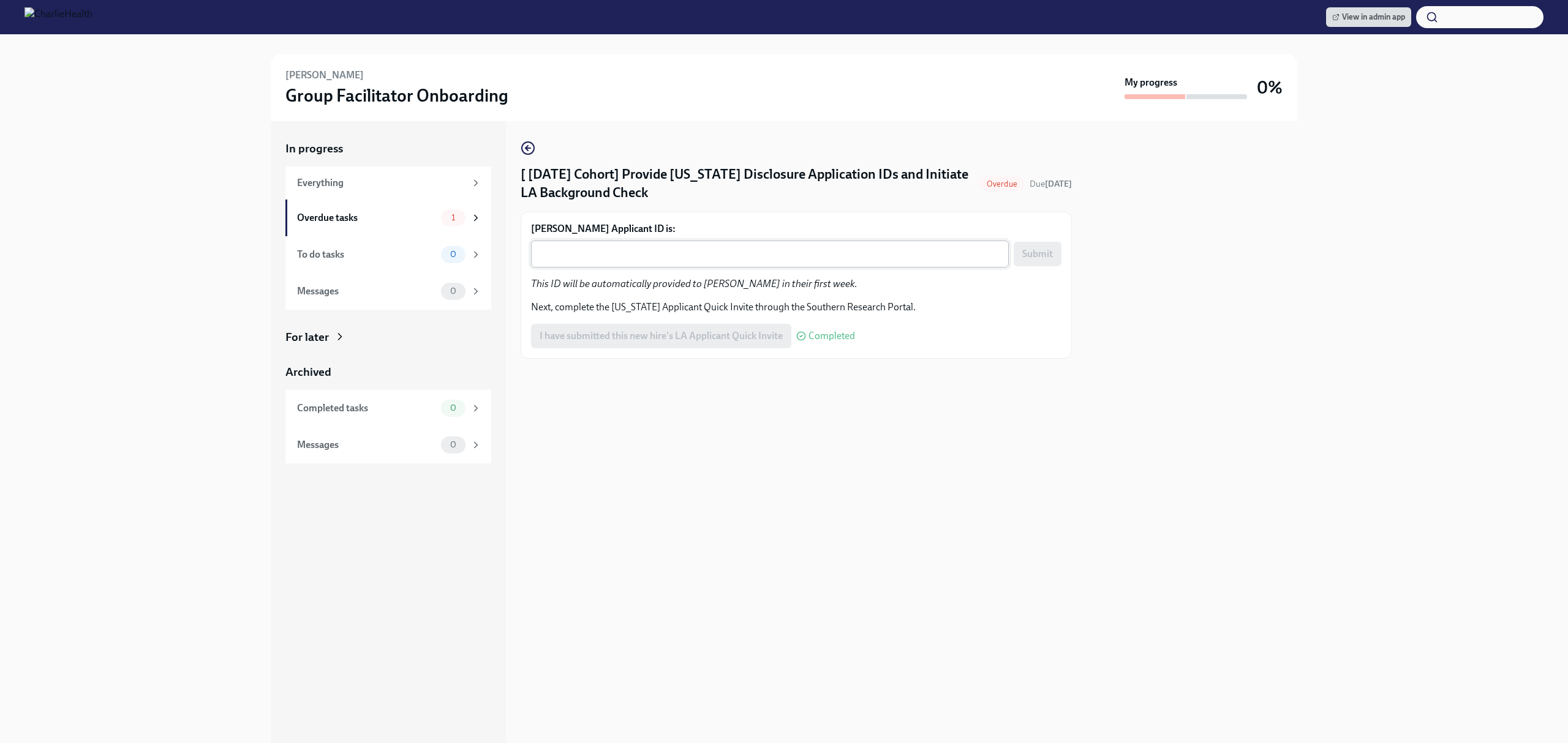
click at [786, 243] on div "x ​" at bounding box center [770, 254] width 478 height 27
paste textarea "1240212"
type textarea "1240212"
click at [1053, 248] on button "Submit" at bounding box center [1038, 254] width 48 height 25
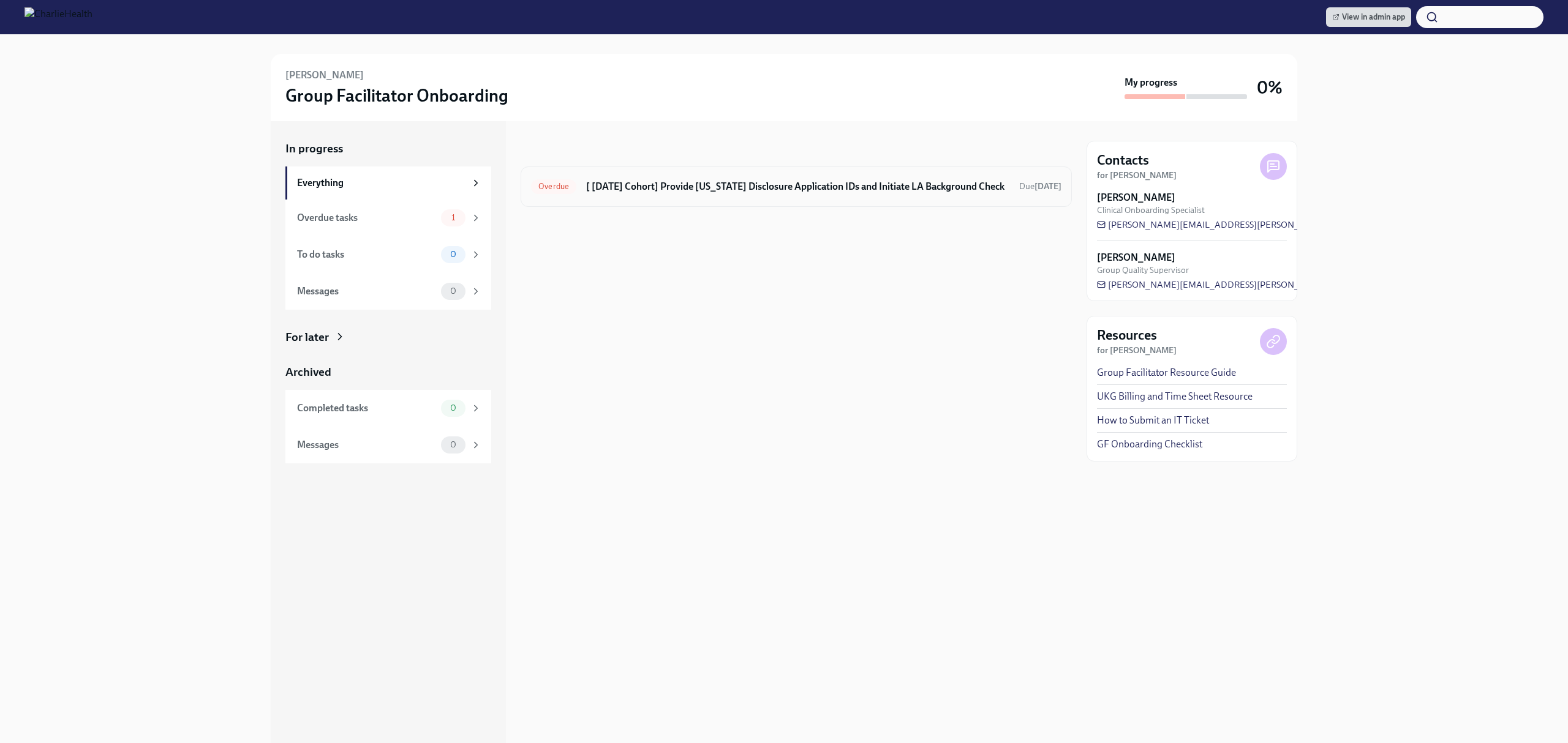
click at [929, 188] on h6 "[ [DATE] Cohort] Provide [US_STATE] Disclosure Application IDs and Initiate LA …" at bounding box center [798, 187] width 423 height 14
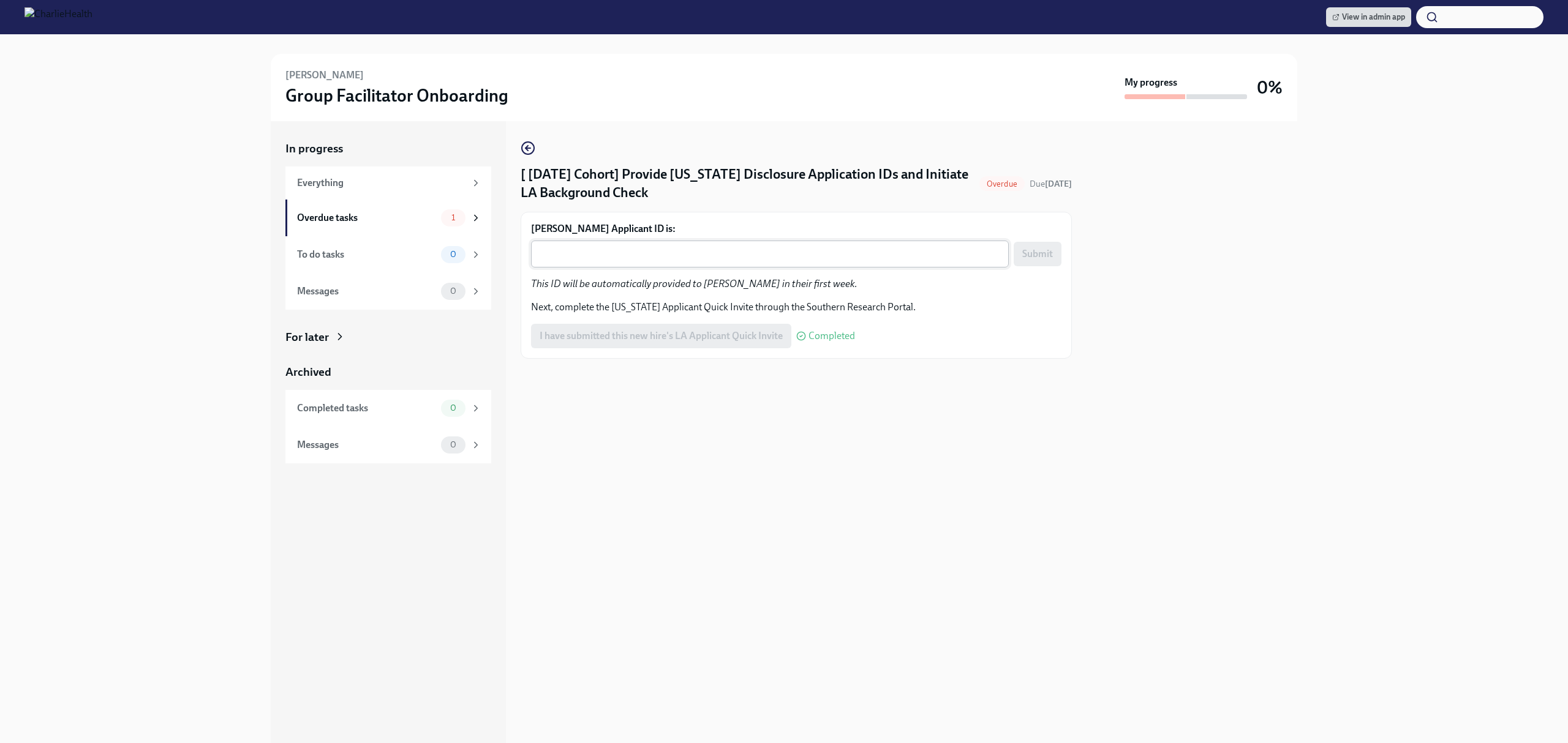
click at [900, 248] on textarea "Gina Ricker's Applicant ID is:" at bounding box center [770, 254] width 463 height 15
paste textarea "1240213"
type textarea "1240213"
click at [1035, 254] on span "Submit" at bounding box center [1038, 254] width 31 height 12
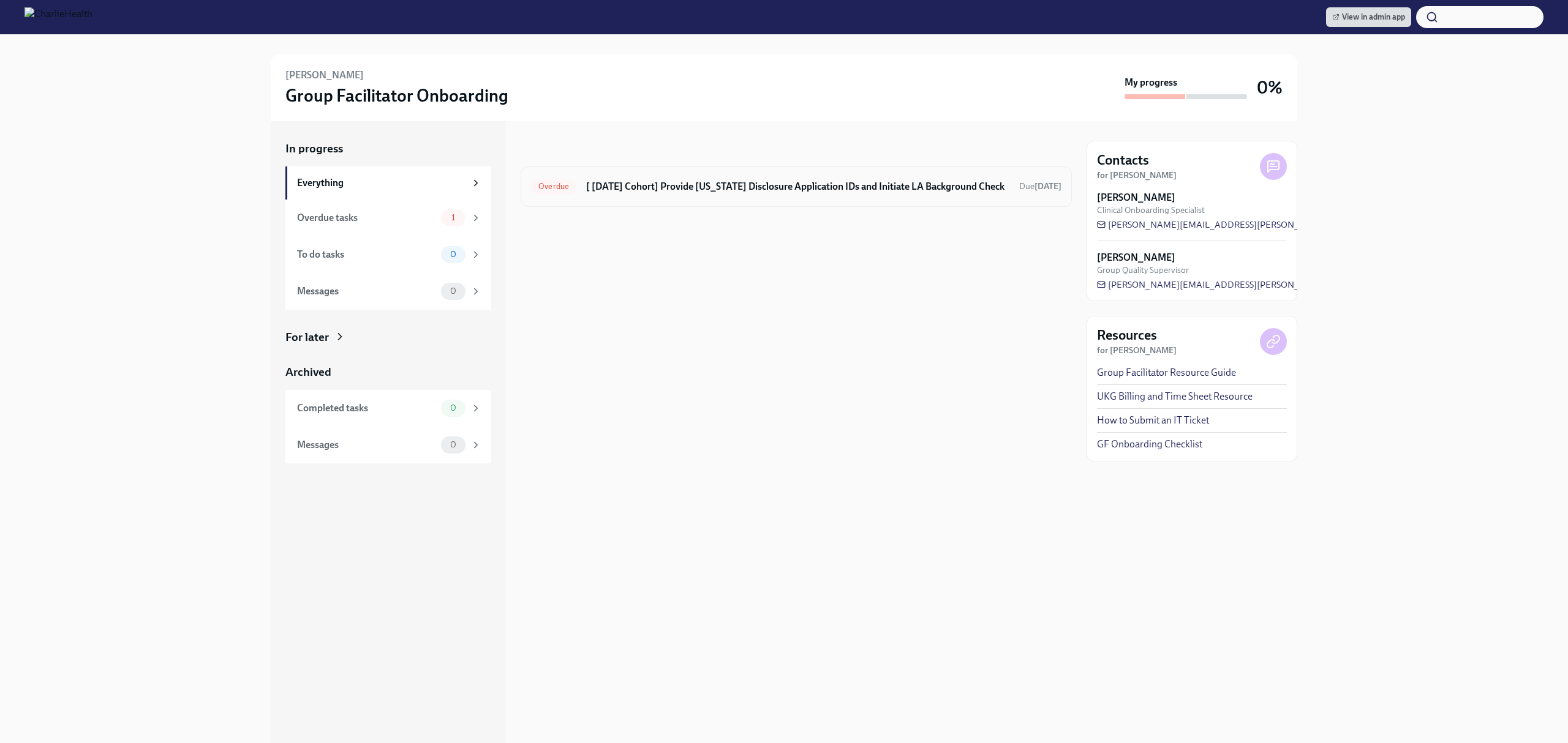
click at [971, 185] on h6 "[ [DATE] Cohort] Provide [US_STATE] Disclosure Application IDs and Initiate LA …" at bounding box center [798, 187] width 423 height 14
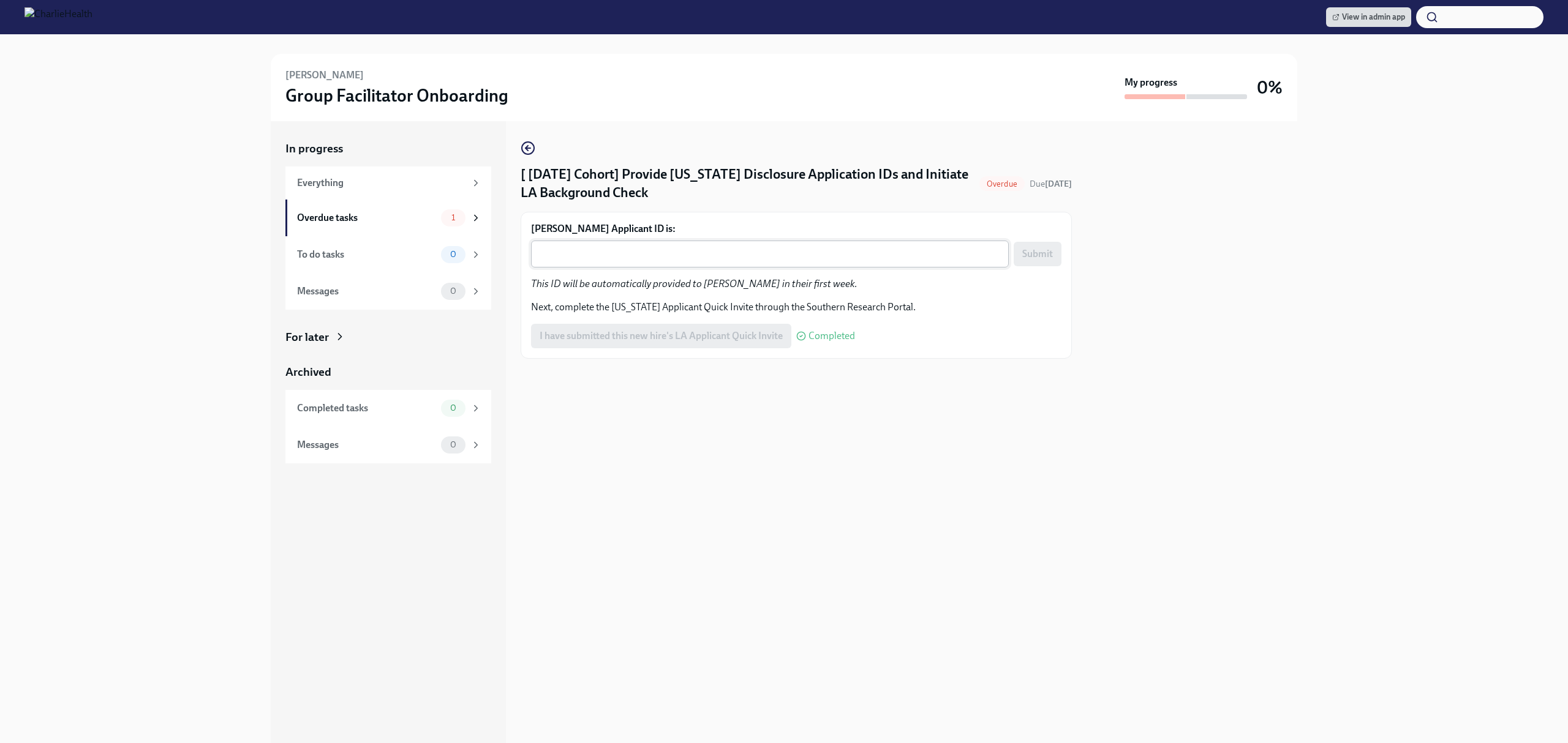
click at [741, 265] on div "x ​" at bounding box center [770, 254] width 478 height 27
paste textarea "1240224"
type textarea "1240224"
click at [1059, 263] on button "Submit" at bounding box center [1038, 254] width 48 height 25
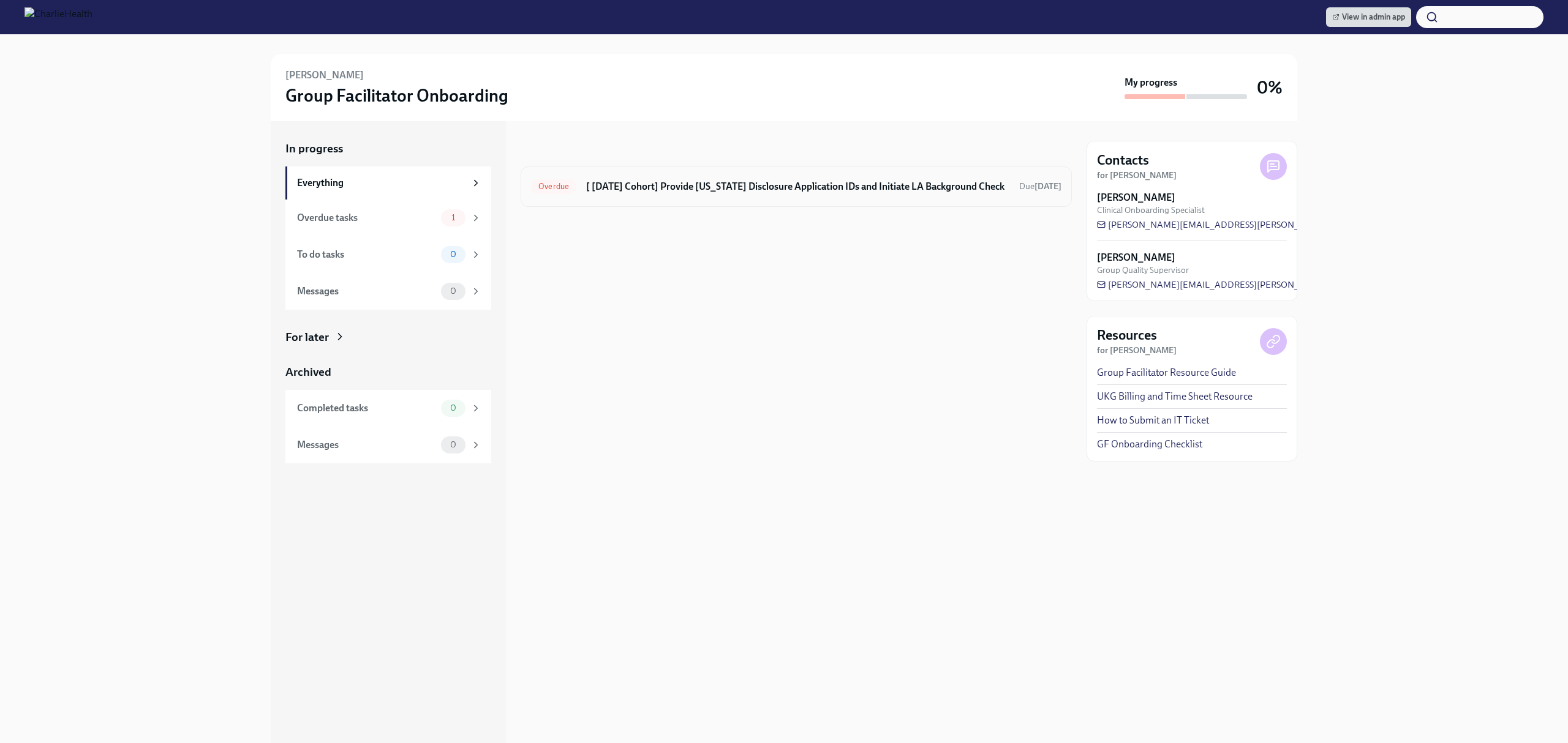
click at [840, 177] on div "Overdue [ [DATE] Cohort] Provide [US_STATE] Disclosure Application IDs and Init…" at bounding box center [796, 186] width 530 height 20
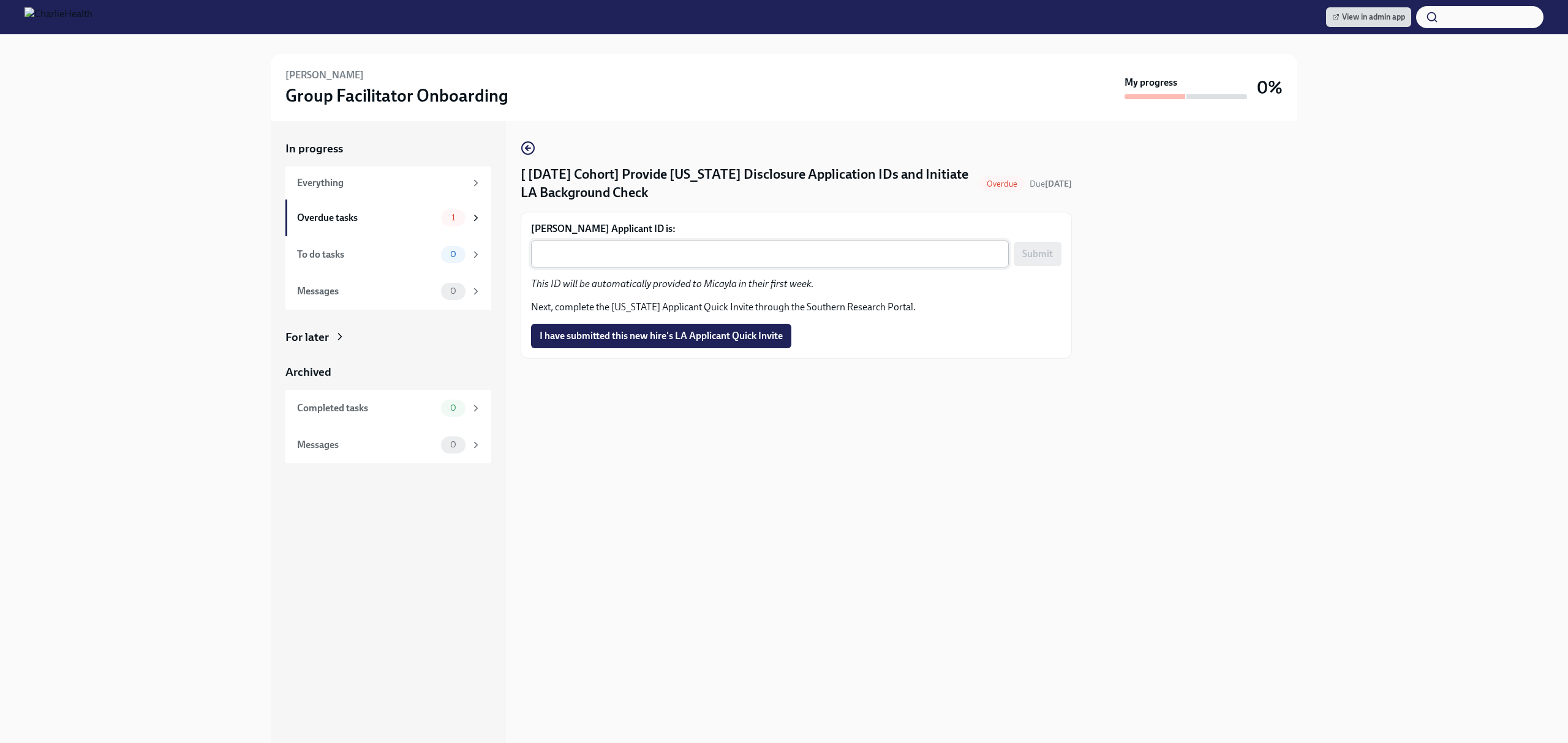
click at [868, 242] on div "x ​" at bounding box center [770, 254] width 478 height 27
paste textarea "1240441"
type textarea "1240441"
click at [1027, 248] on button "Submit" at bounding box center [1038, 254] width 48 height 25
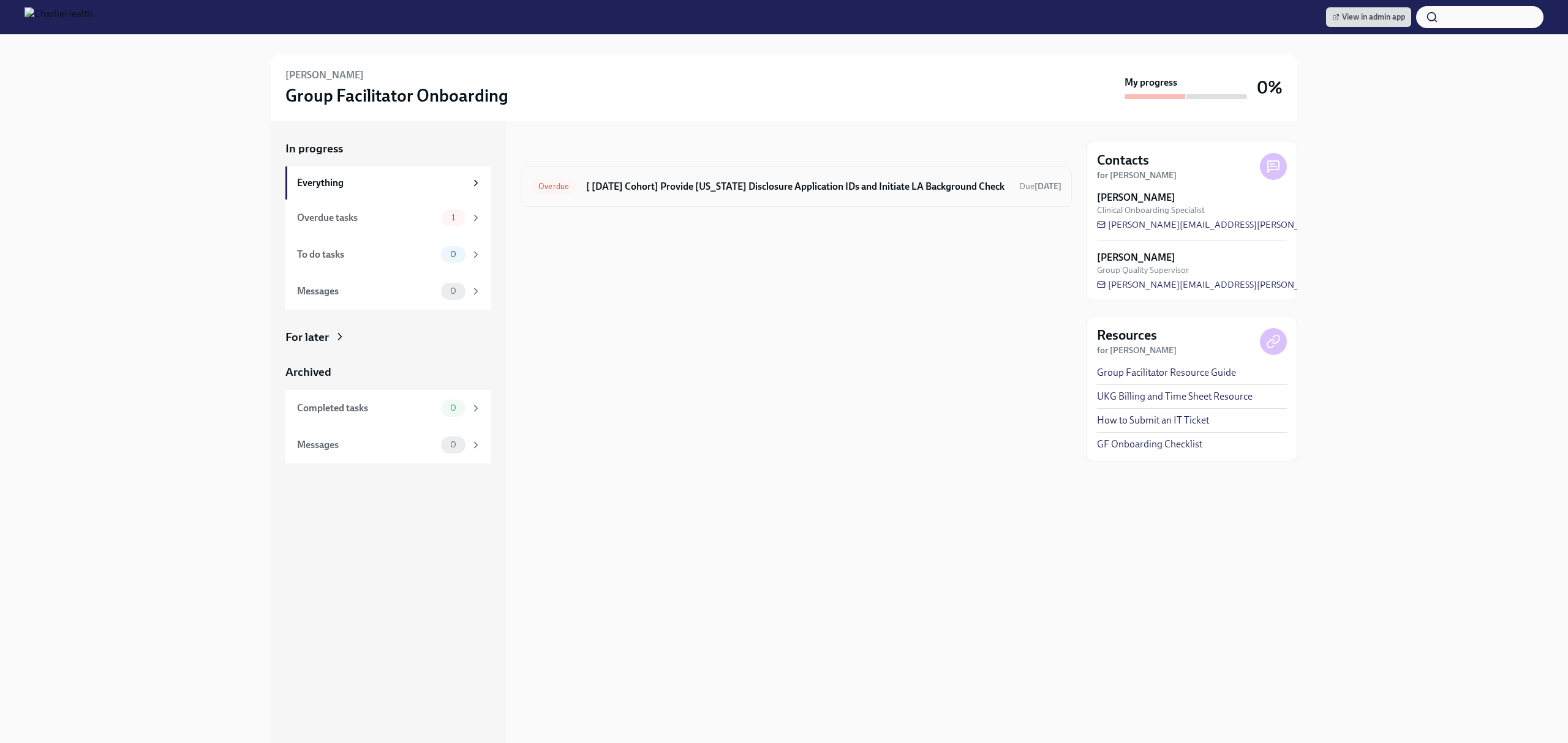
click at [910, 182] on h6 "[ [DATE] Cohort] Provide [US_STATE] Disclosure Application IDs and Initiate LA …" at bounding box center [798, 187] width 423 height 14
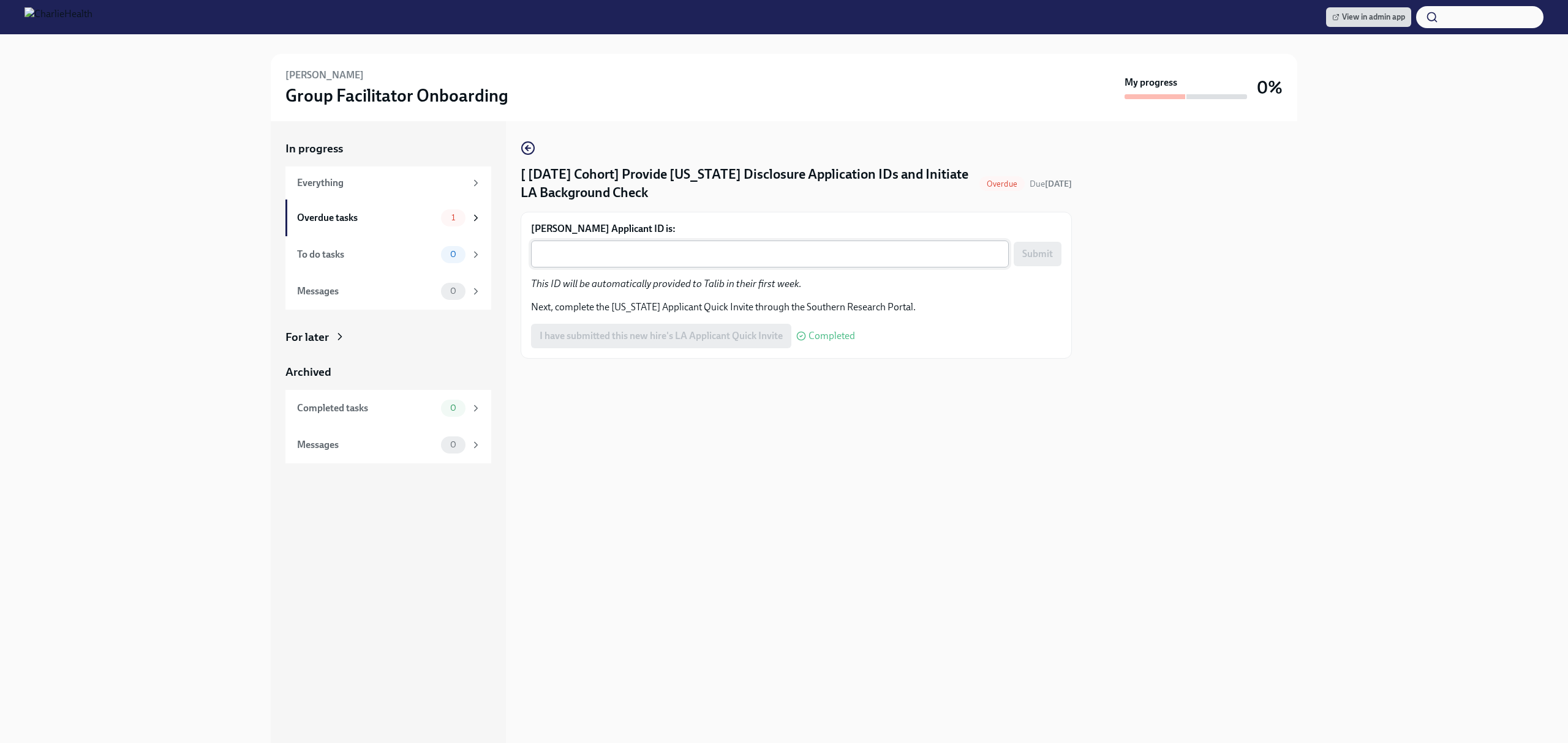
click at [937, 243] on div "x ​" at bounding box center [770, 254] width 478 height 27
paste textarea "1240461"
type textarea "1240461"
click at [1042, 255] on span "Submit" at bounding box center [1038, 254] width 31 height 12
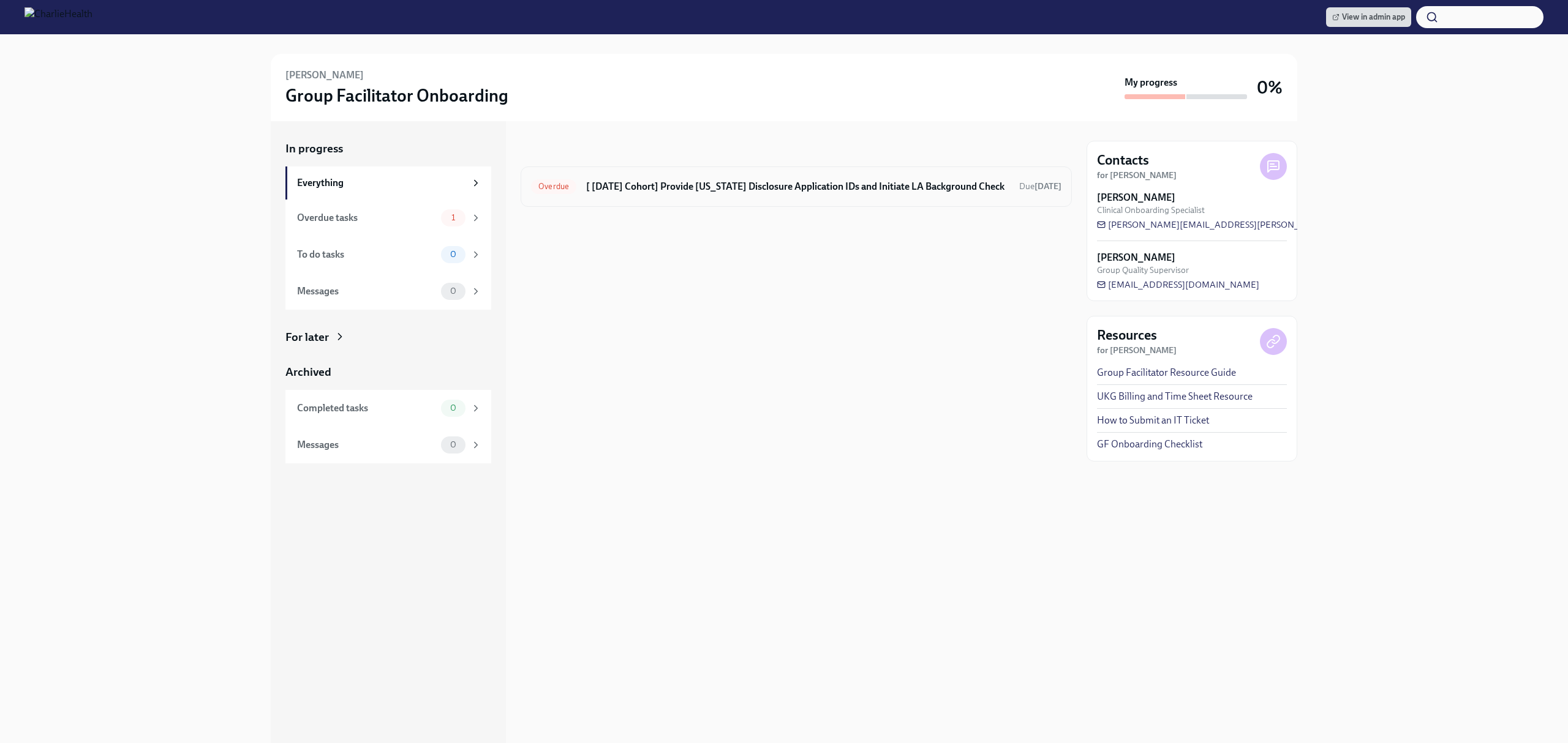
click at [797, 188] on h6 "[ [DATE] Cohort] Provide [US_STATE] Disclosure Application IDs and Initiate LA …" at bounding box center [798, 187] width 423 height 14
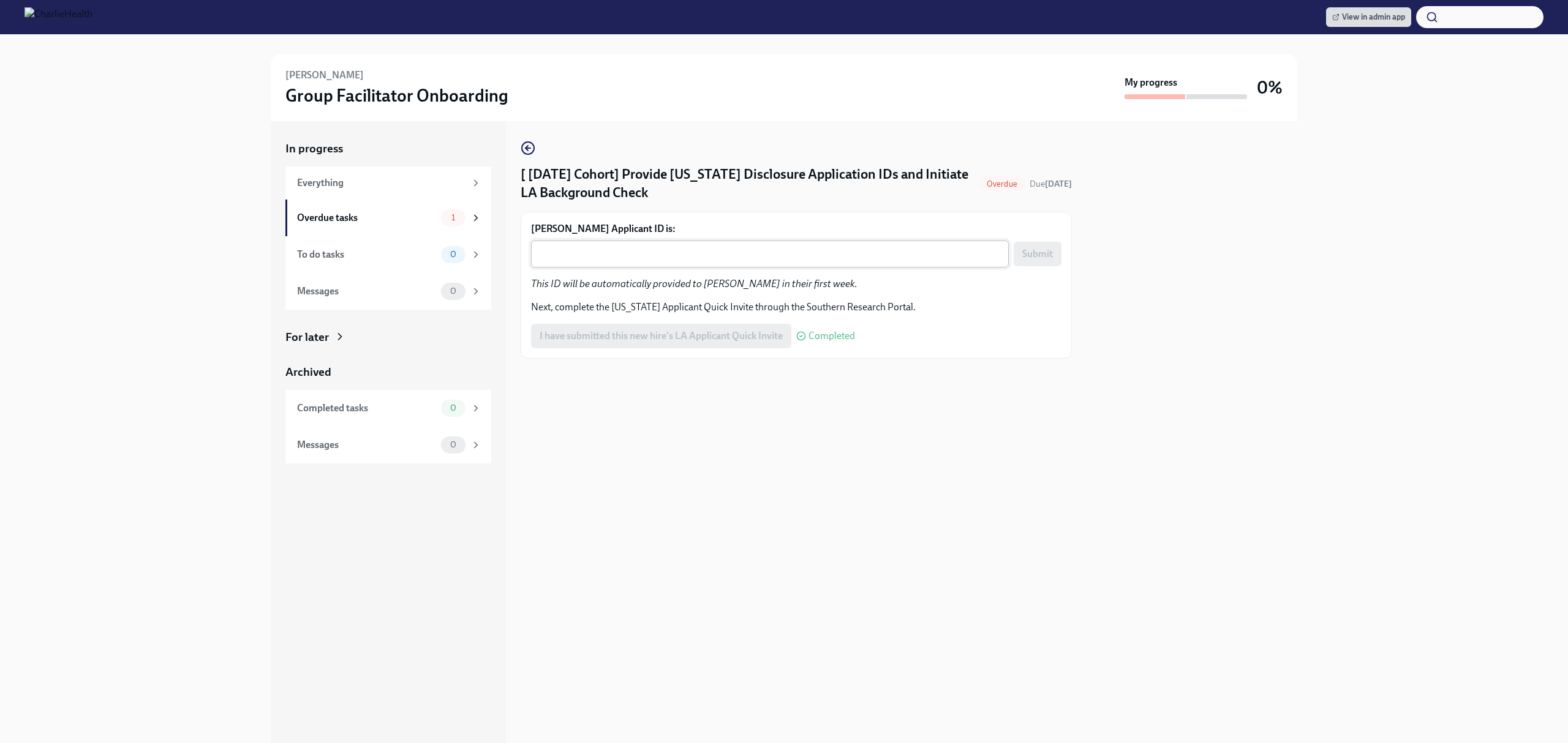
click at [831, 250] on textarea "[PERSON_NAME] Applicant ID is:" at bounding box center [770, 254] width 463 height 15
paste textarea "1240465"
type textarea "1240465"
click at [1052, 258] on span "Submit" at bounding box center [1038, 254] width 31 height 12
click at [907, 505] on div "[ Jul 29th Cohort] Provide Utah Disclosure Application IDs and Initiate LA Back…" at bounding box center [797, 433] width 552 height 622
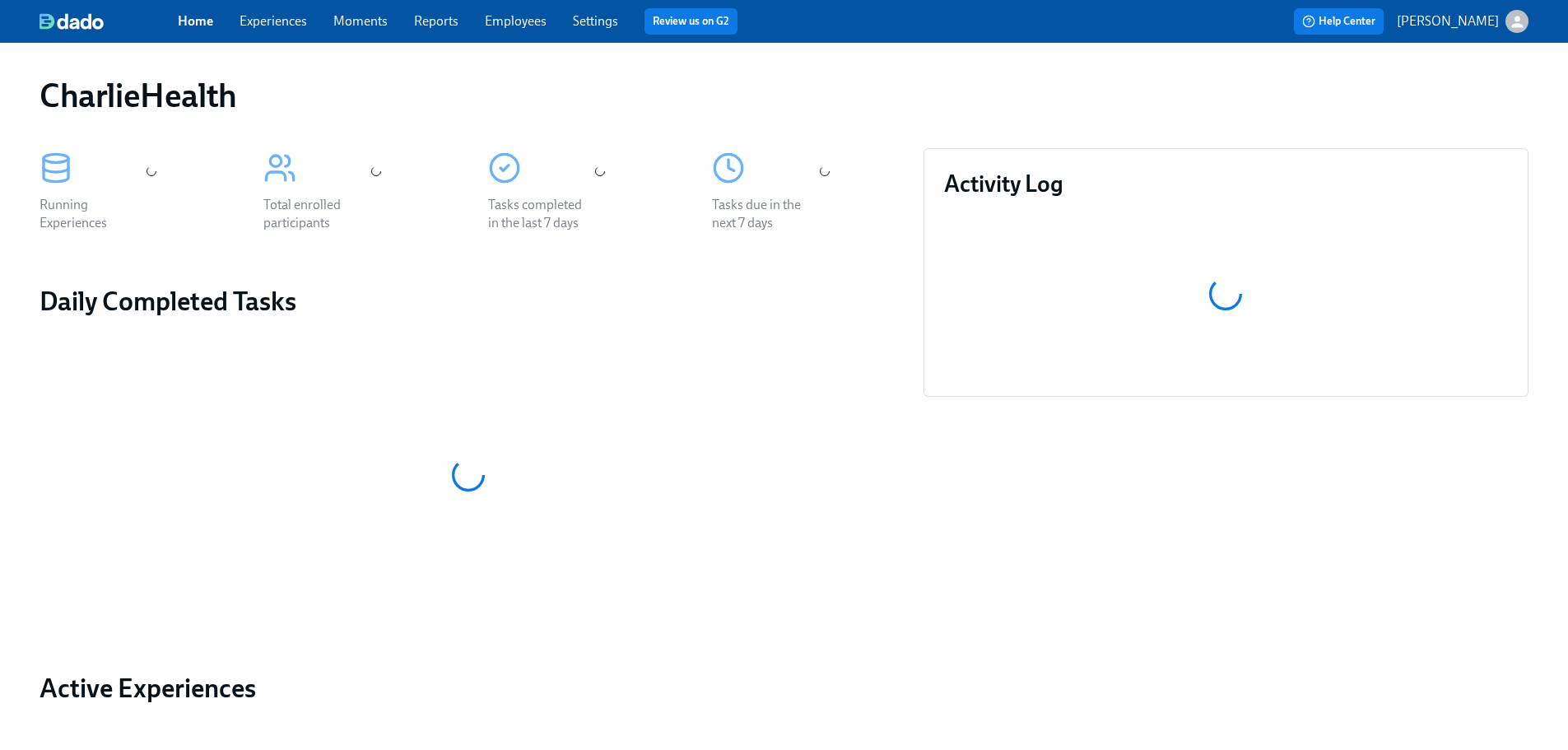
click at [561, 98] on div "CharlieHealth" at bounding box center [784, 95] width 1489 height 39
click at [515, 27] on link "Employees" at bounding box center [516, 20] width 61 height 16
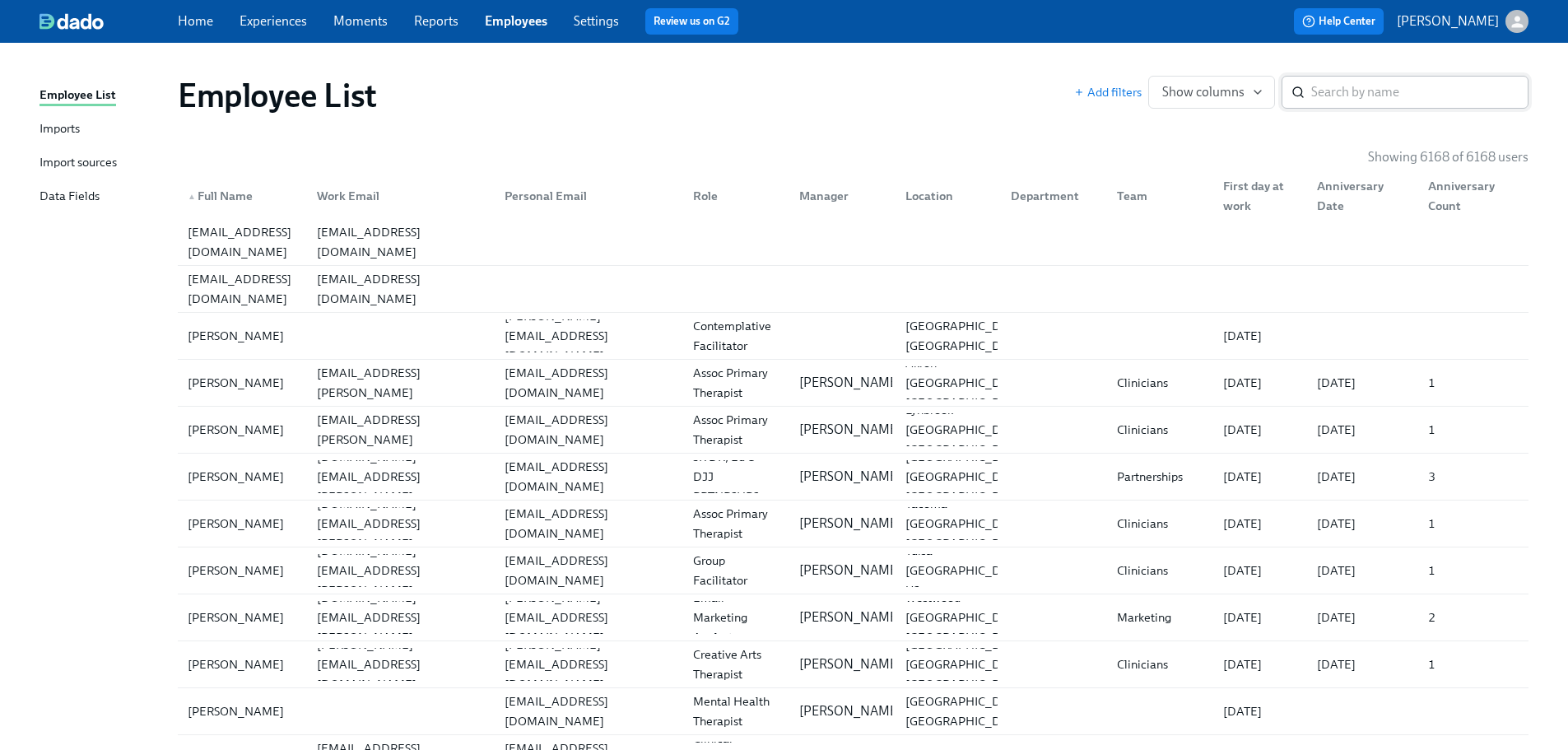
click at [1342, 95] on input "search" at bounding box center [1419, 93] width 217 height 33
type input "ashley mille"
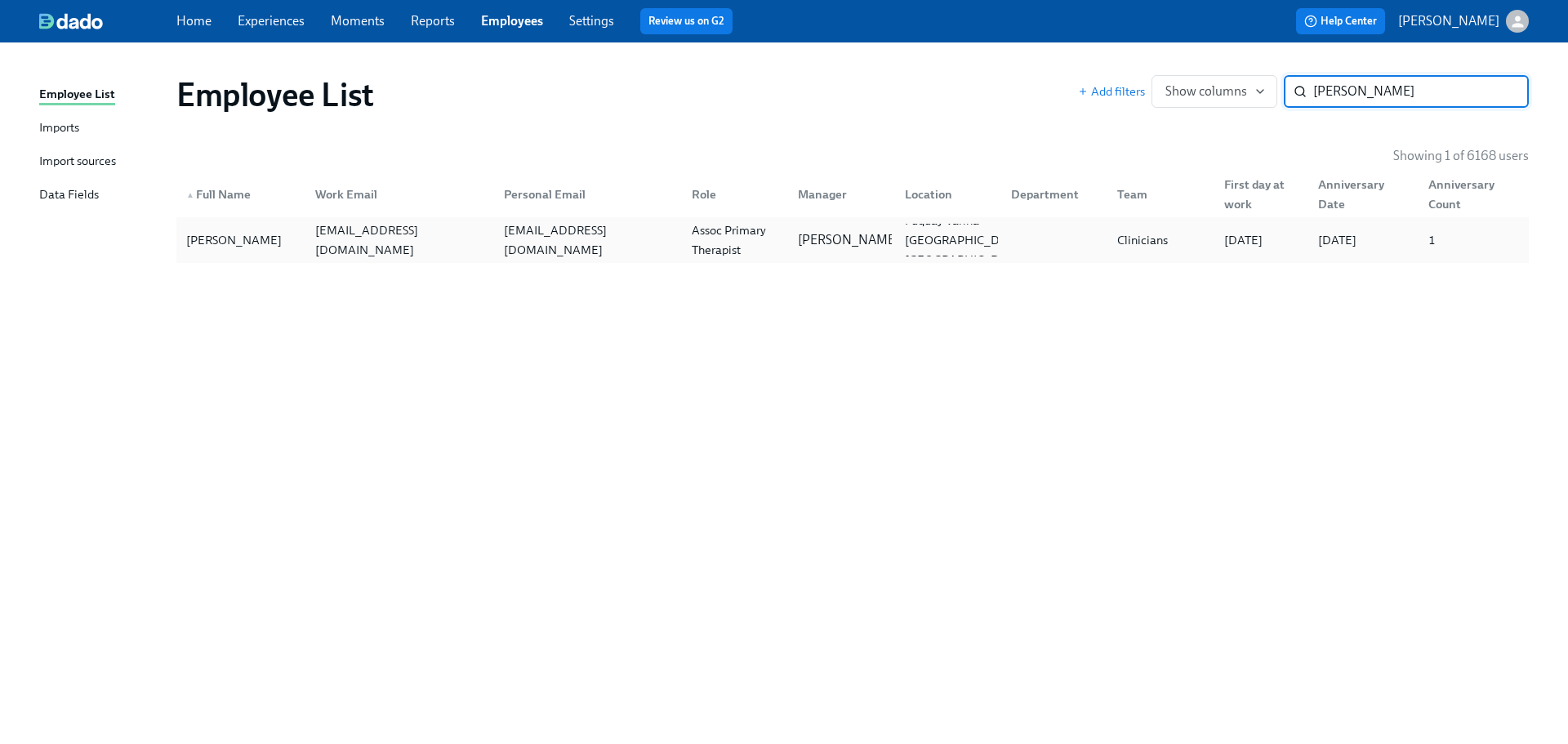
click at [596, 240] on div "millerashr10@gmail.com" at bounding box center [587, 240] width 181 height 39
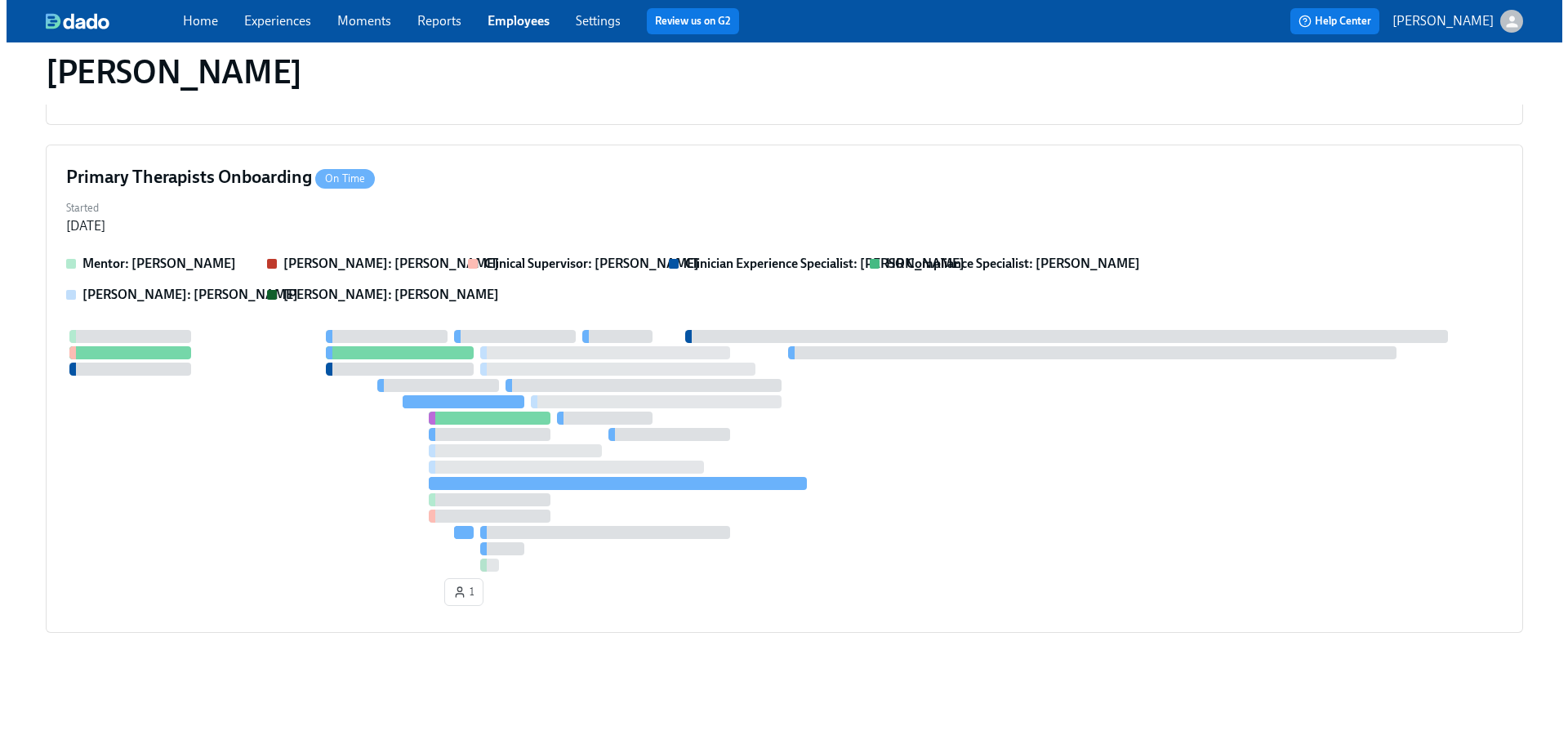
scroll to position [1061, 0]
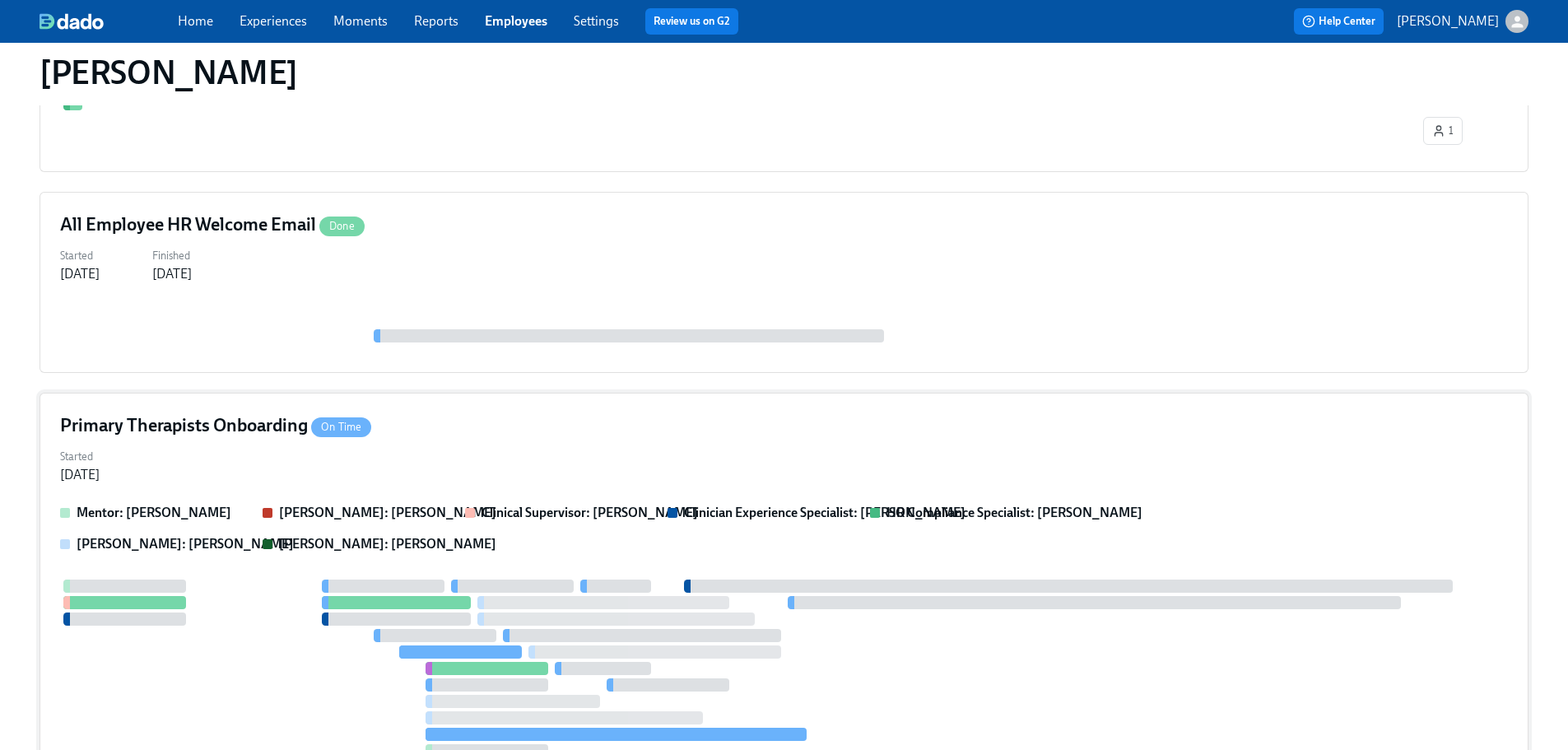
click at [862, 481] on div "Started Aug 07, 2025" at bounding box center [784, 465] width 1448 height 39
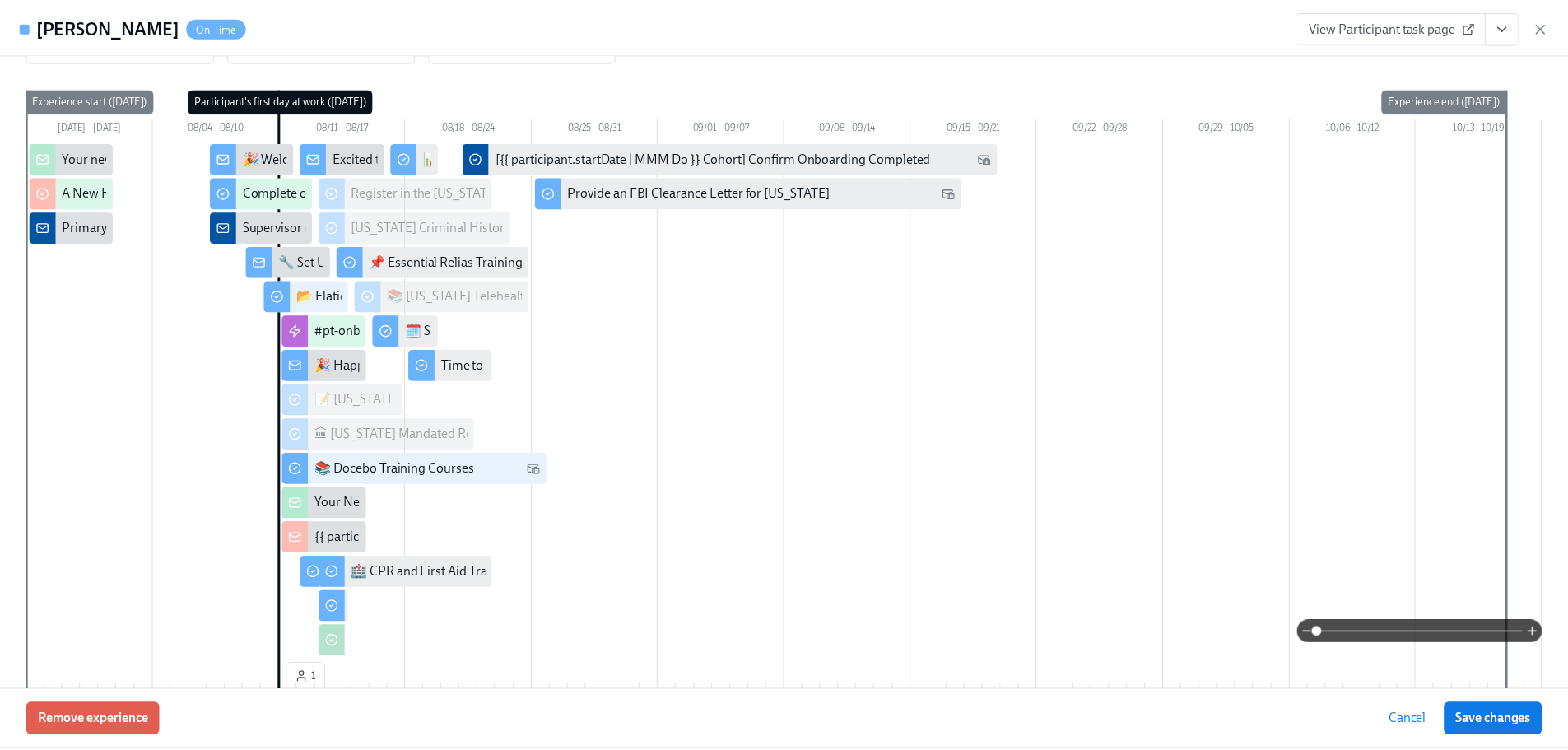
scroll to position [0, 0]
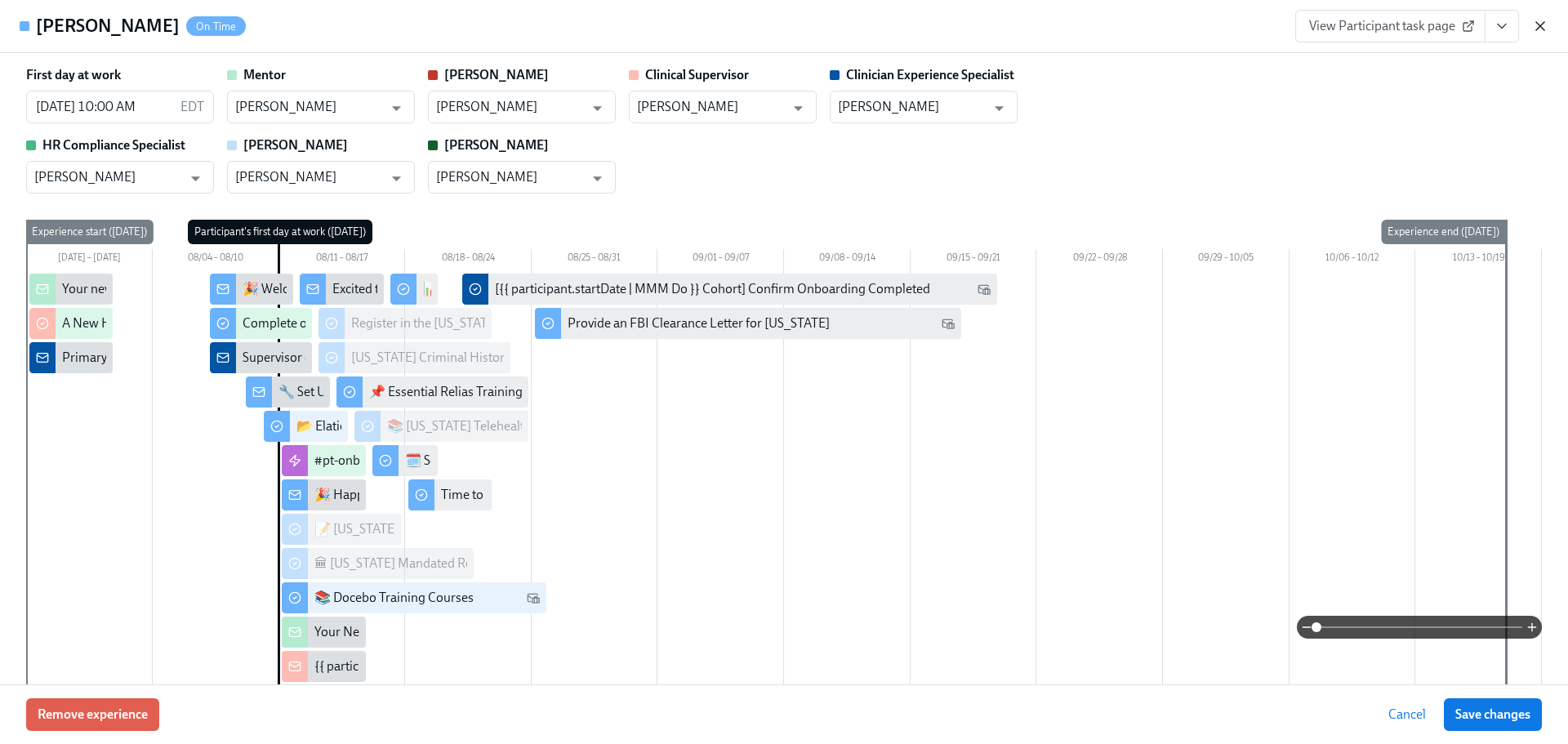
click at [1537, 24] on icon "button" at bounding box center [1540, 25] width 8 height 8
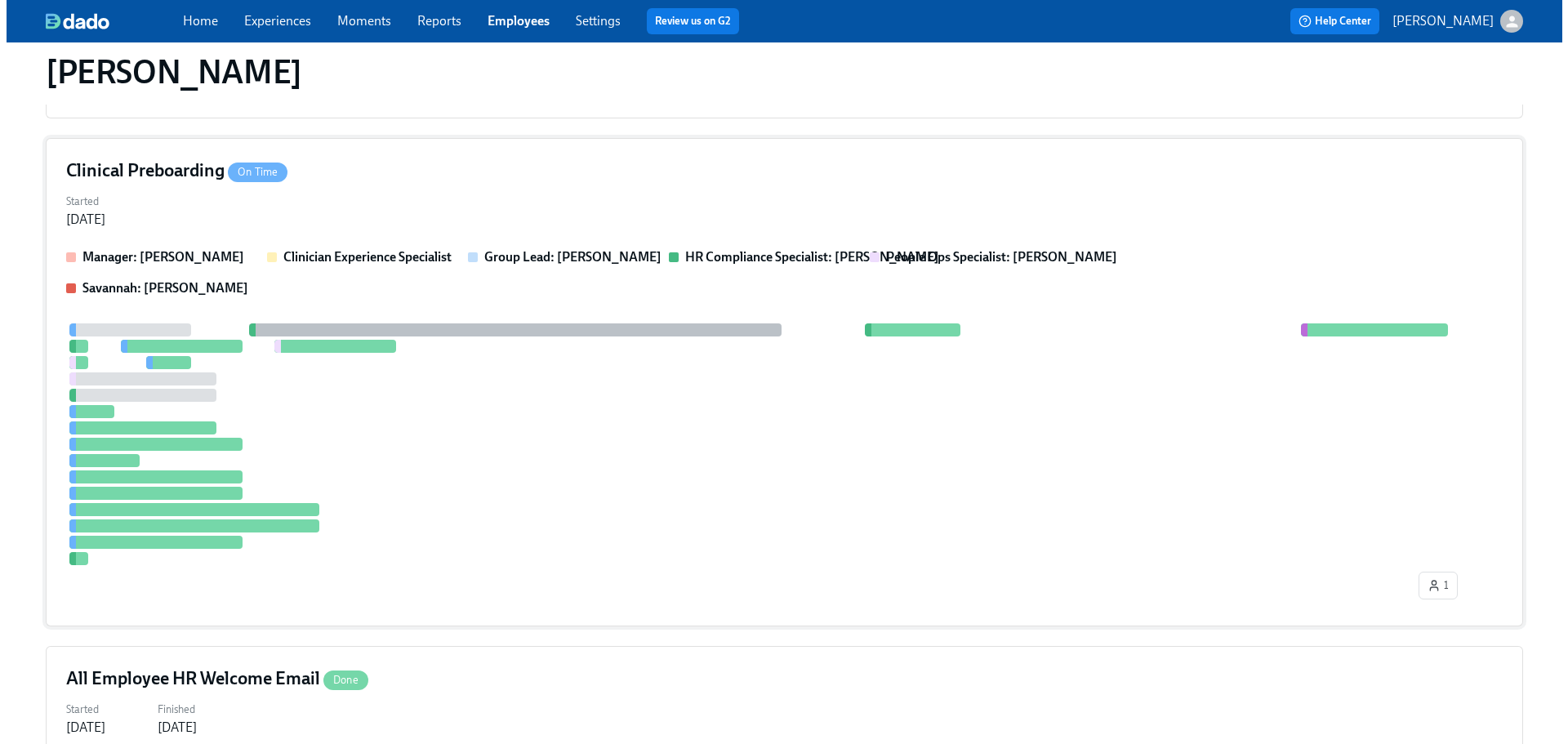
scroll to position [243, 0]
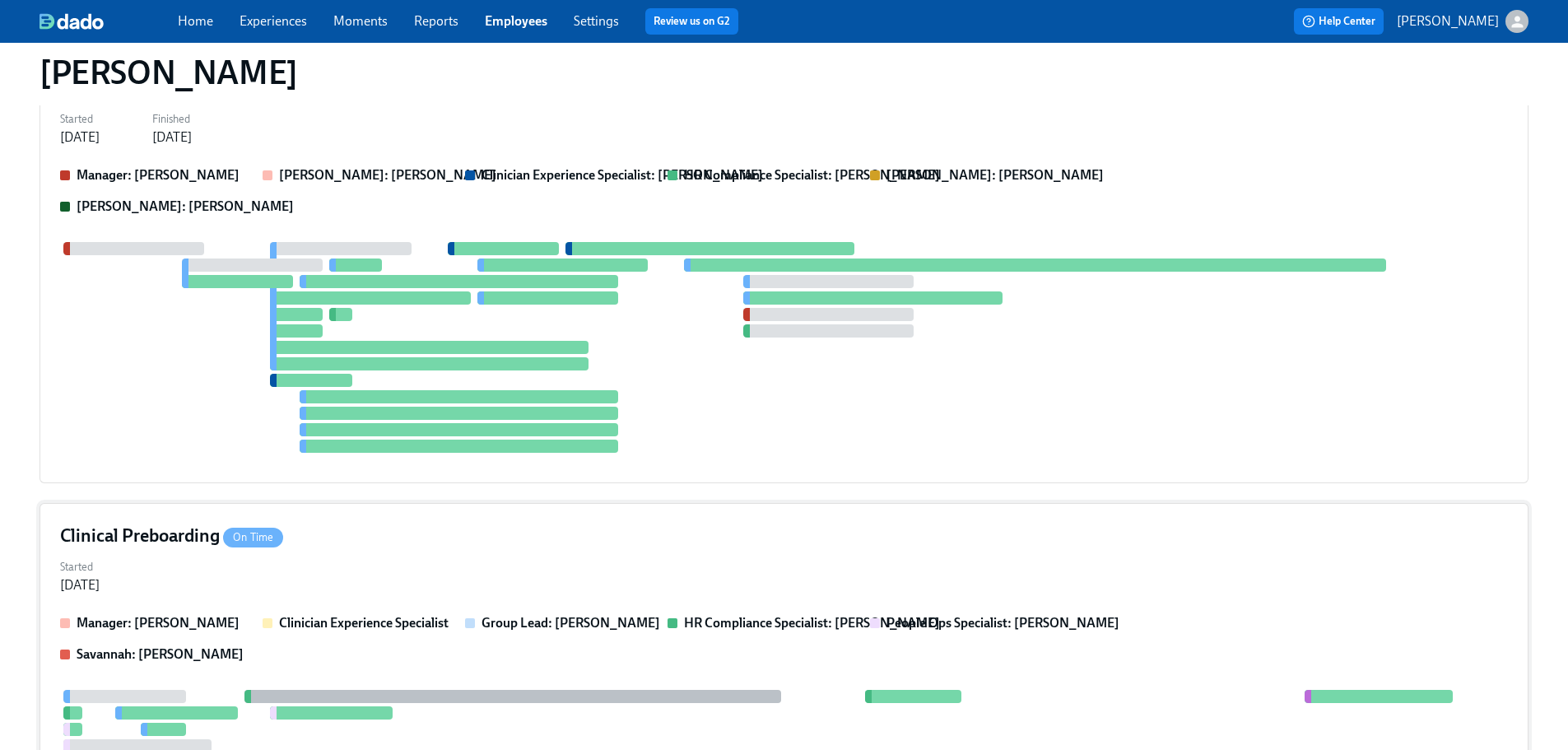
click at [650, 598] on div "Clinical Preboarding On Time Started Jun 20, 2025 Manager: Brian Lookadoo Clini…" at bounding box center [784, 749] width 1489 height 493
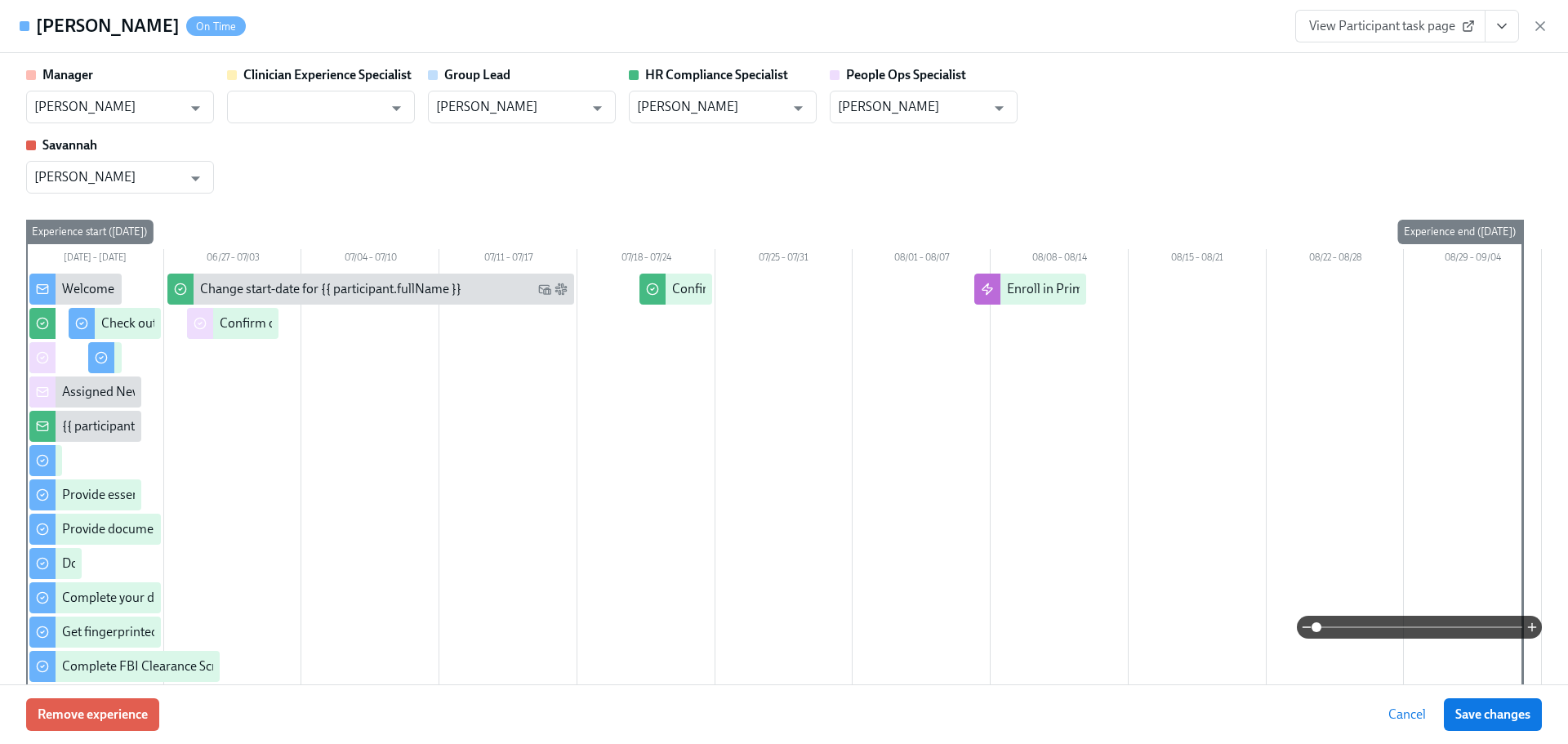
click at [1431, 38] on link "View Participant task page" at bounding box center [1390, 26] width 190 height 33
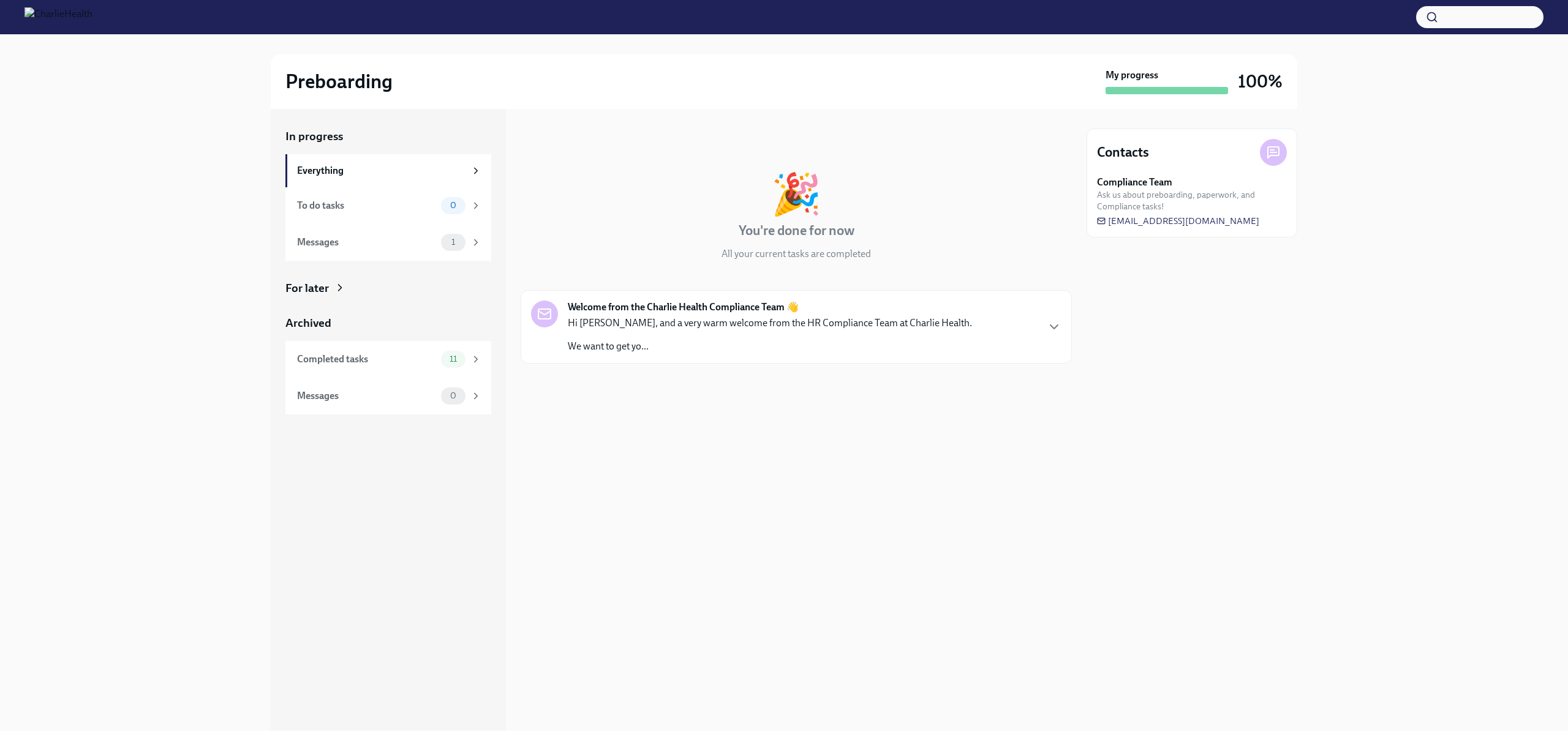
click at [828, 473] on div "In progress 🎉 You're done for now All your current tasks are completed Welcome …" at bounding box center [797, 420] width 552 height 622
click at [382, 353] on div "Completed tasks" at bounding box center [367, 360] width 139 height 14
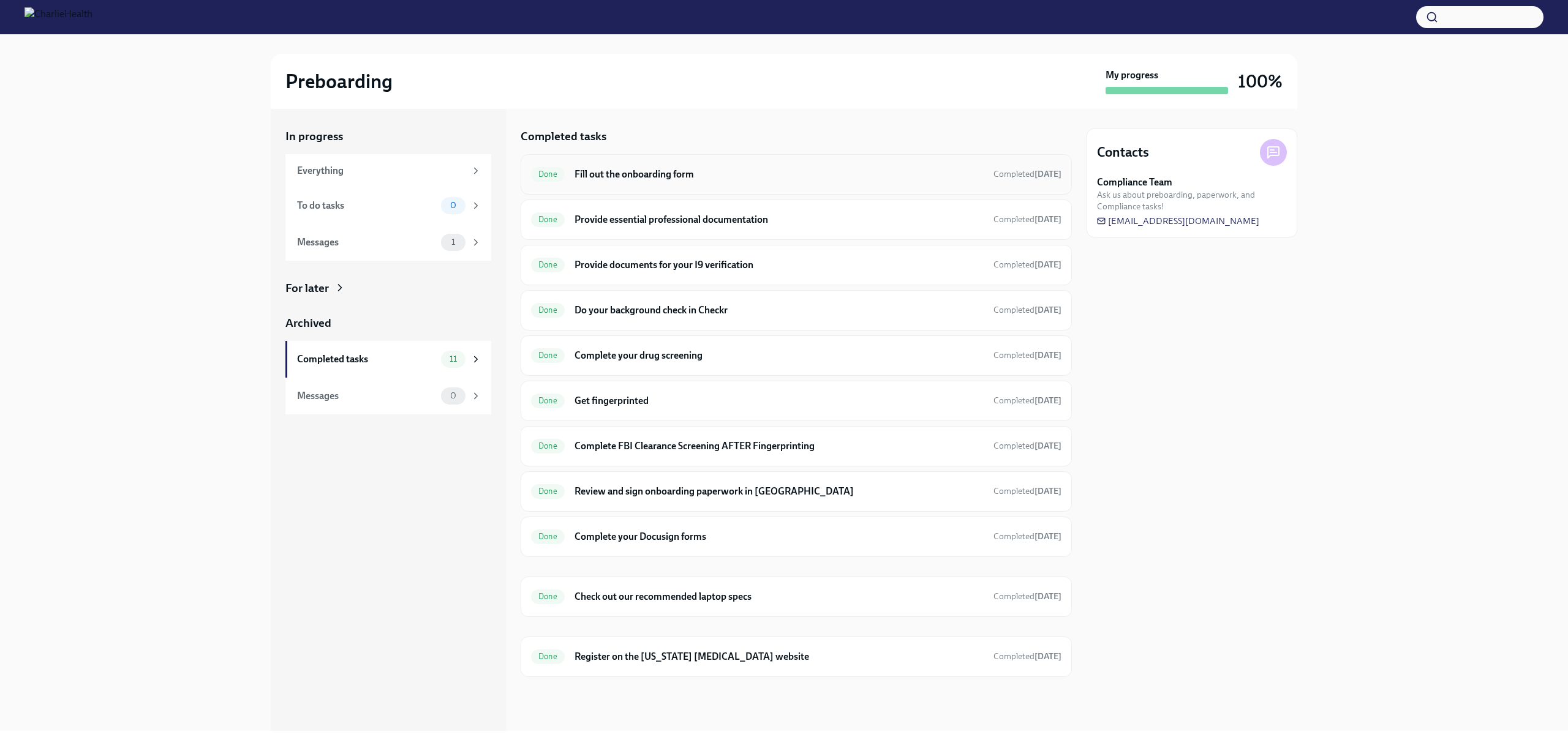
click at [666, 177] on h6 "Fill out the onboarding form" at bounding box center [779, 175] width 409 height 14
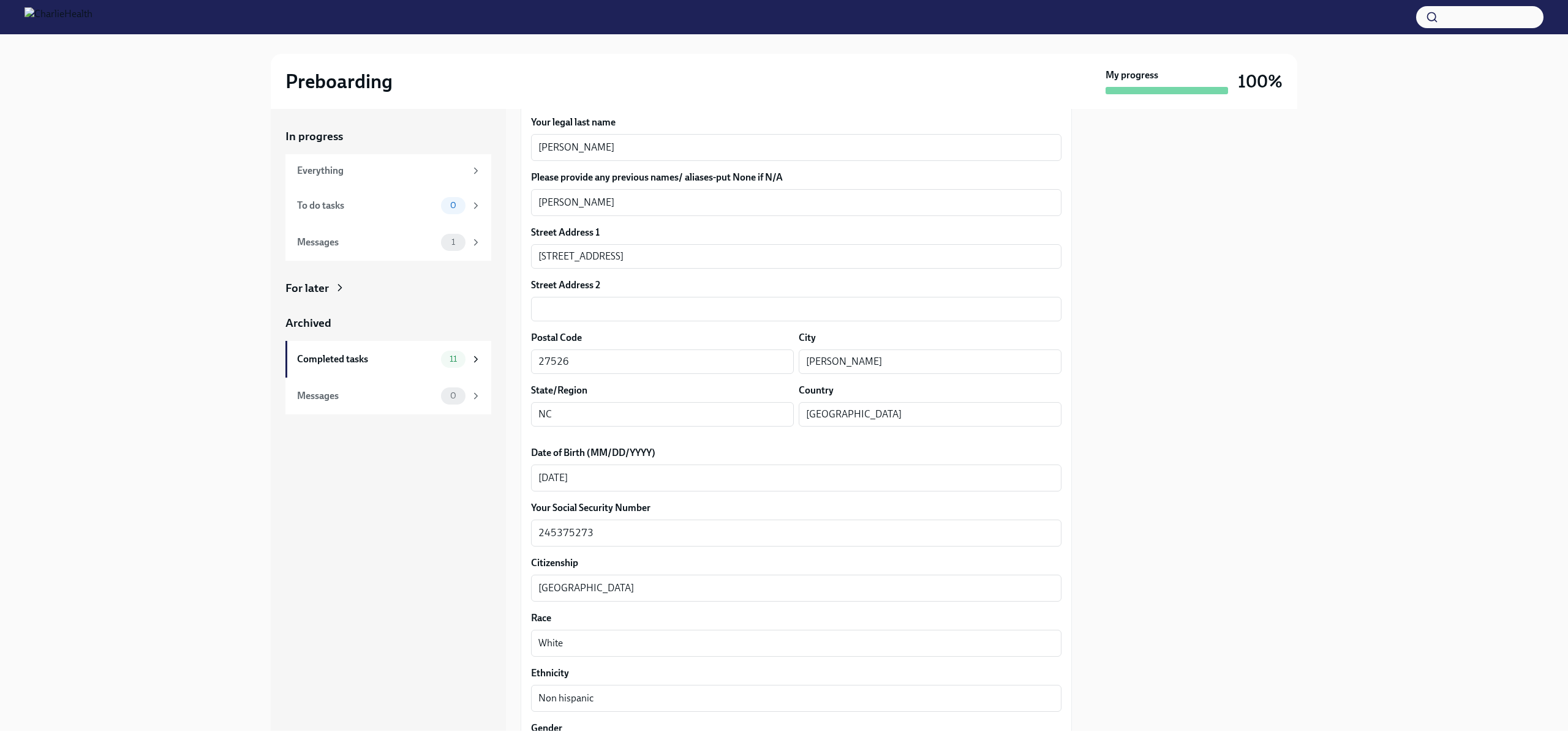
scroll to position [245, 0]
